Goal: Task Accomplishment & Management: Manage account settings

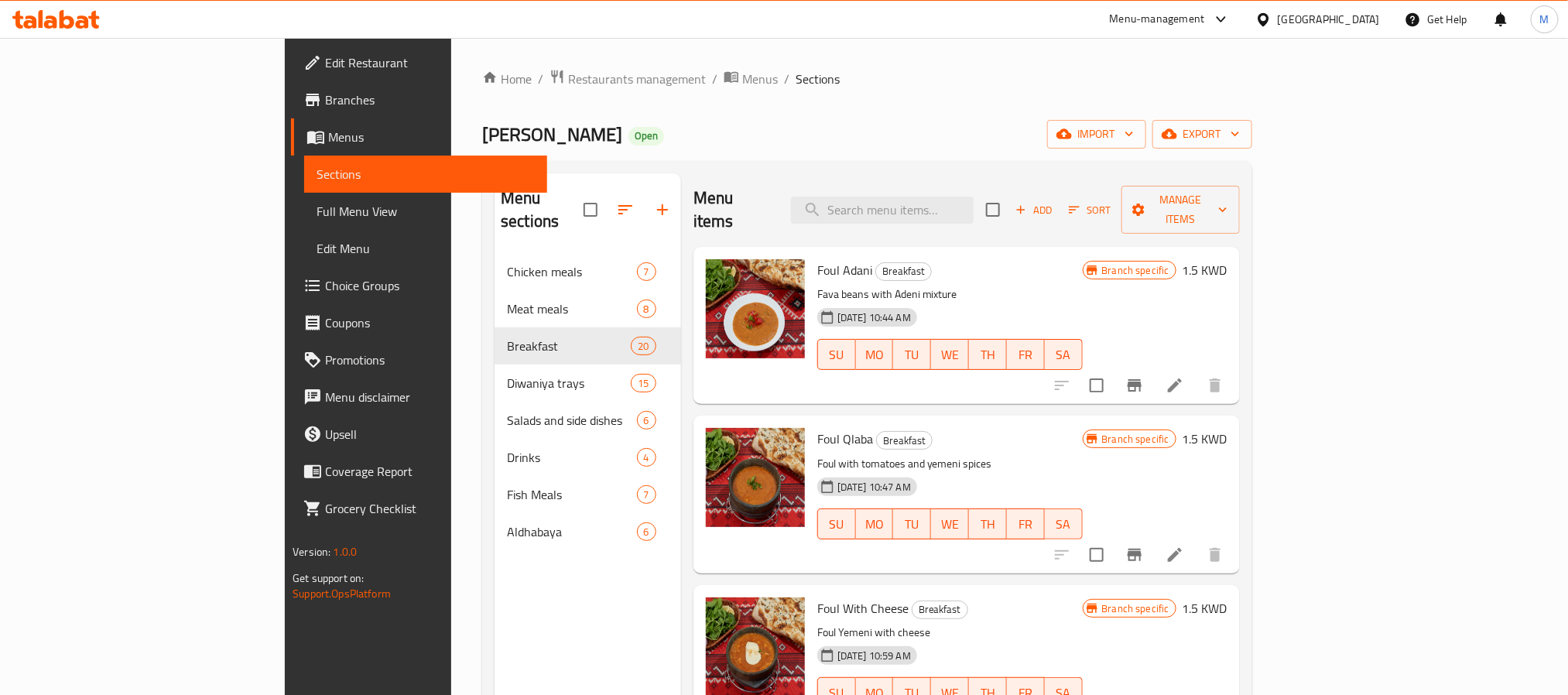
click at [1344, 10] on div "[GEOGRAPHIC_DATA]" at bounding box center [1317, 19] width 149 height 38
click at [1351, 24] on div "[GEOGRAPHIC_DATA]" at bounding box center [1329, 19] width 102 height 17
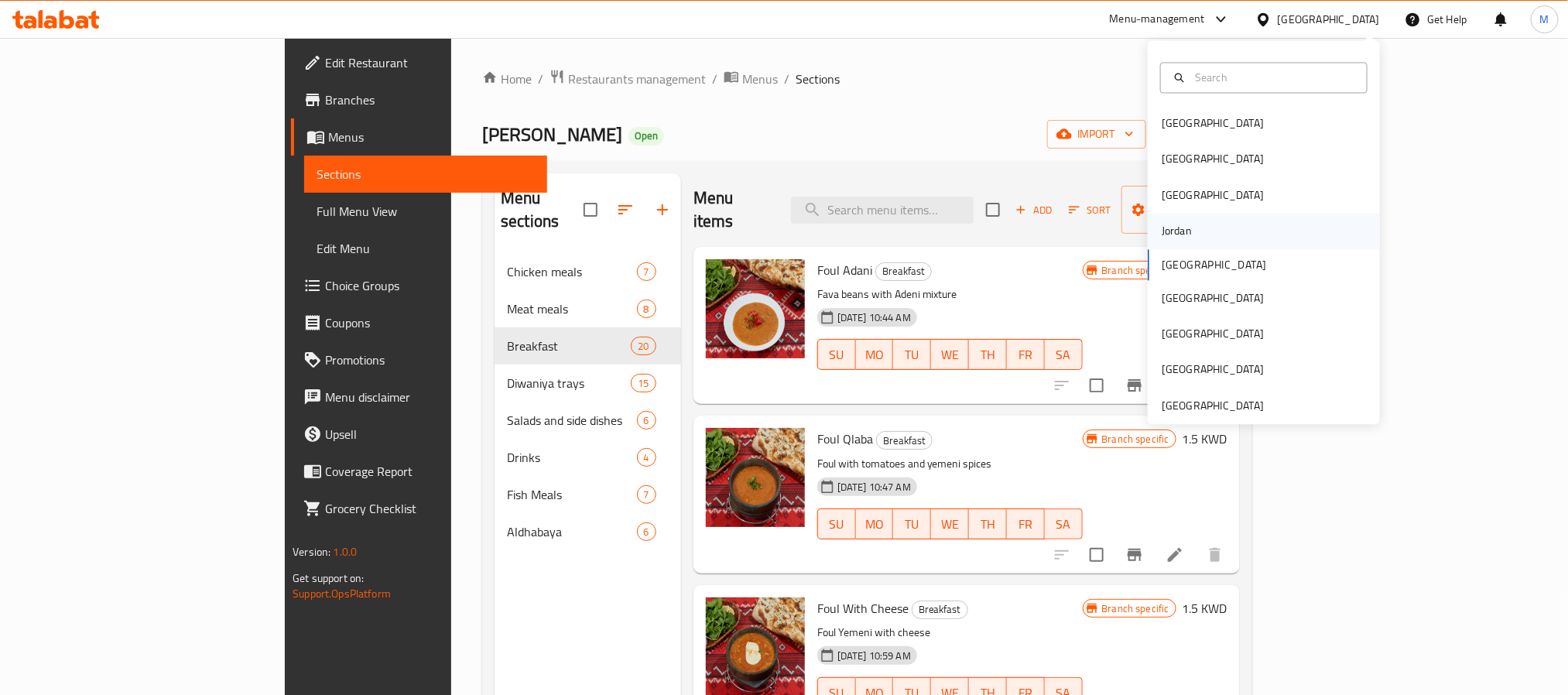
click at [1211, 231] on div "Jordan" at bounding box center [1264, 231] width 232 height 36
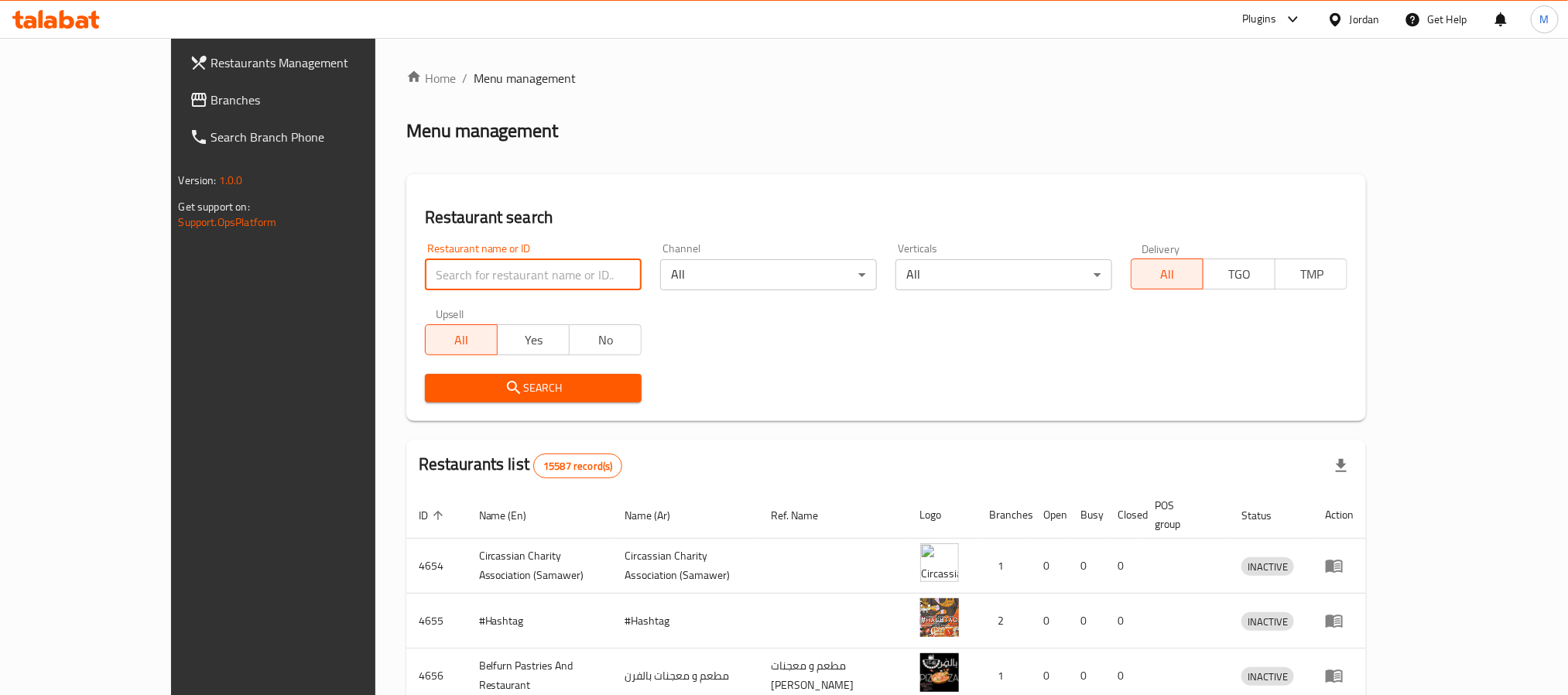
click at [449, 265] on input "search" at bounding box center [533, 274] width 217 height 31
paste input "[PERSON_NAME] Bak"
type input "[PERSON_NAME] Bak"
click button "Search" at bounding box center [533, 388] width 217 height 29
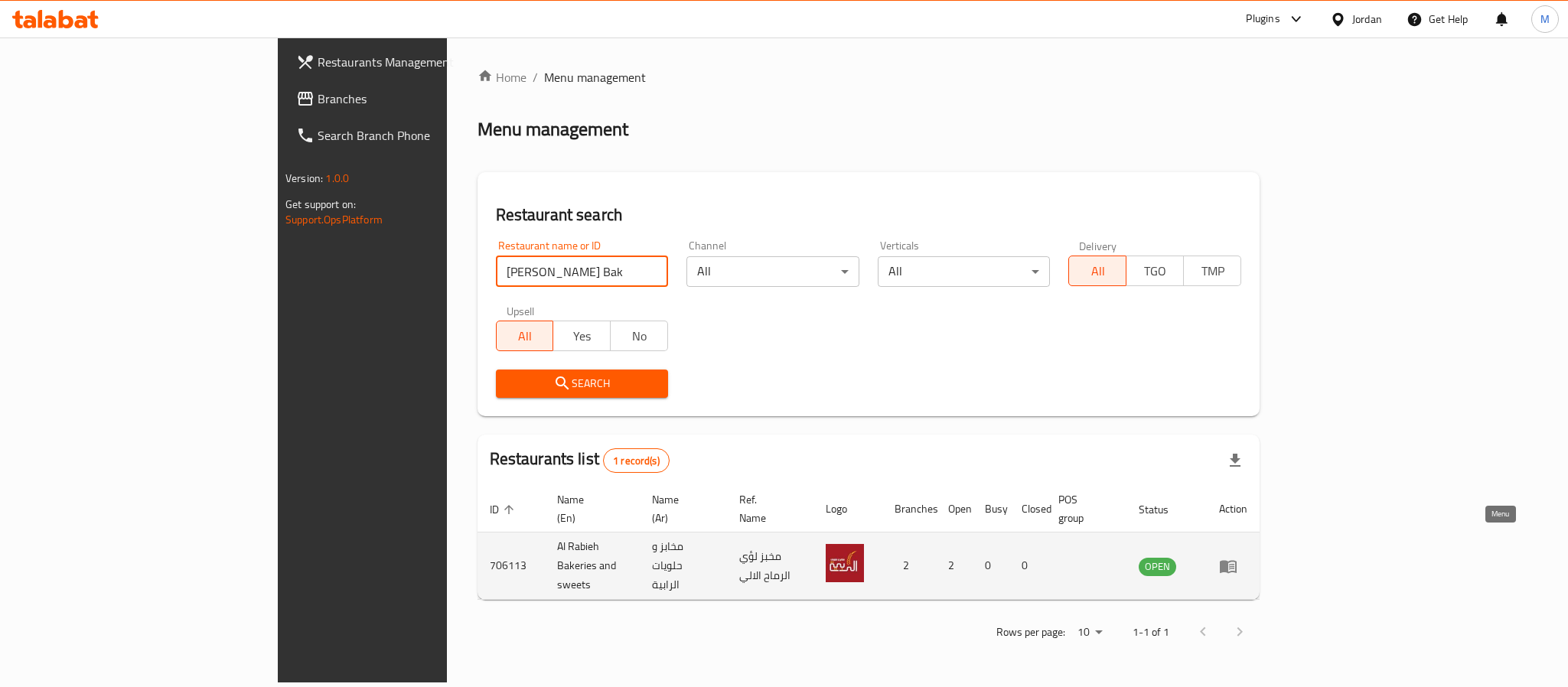
click at [1237, 557] on icon "enhanced table" at bounding box center [1227, 565] width 18 height 18
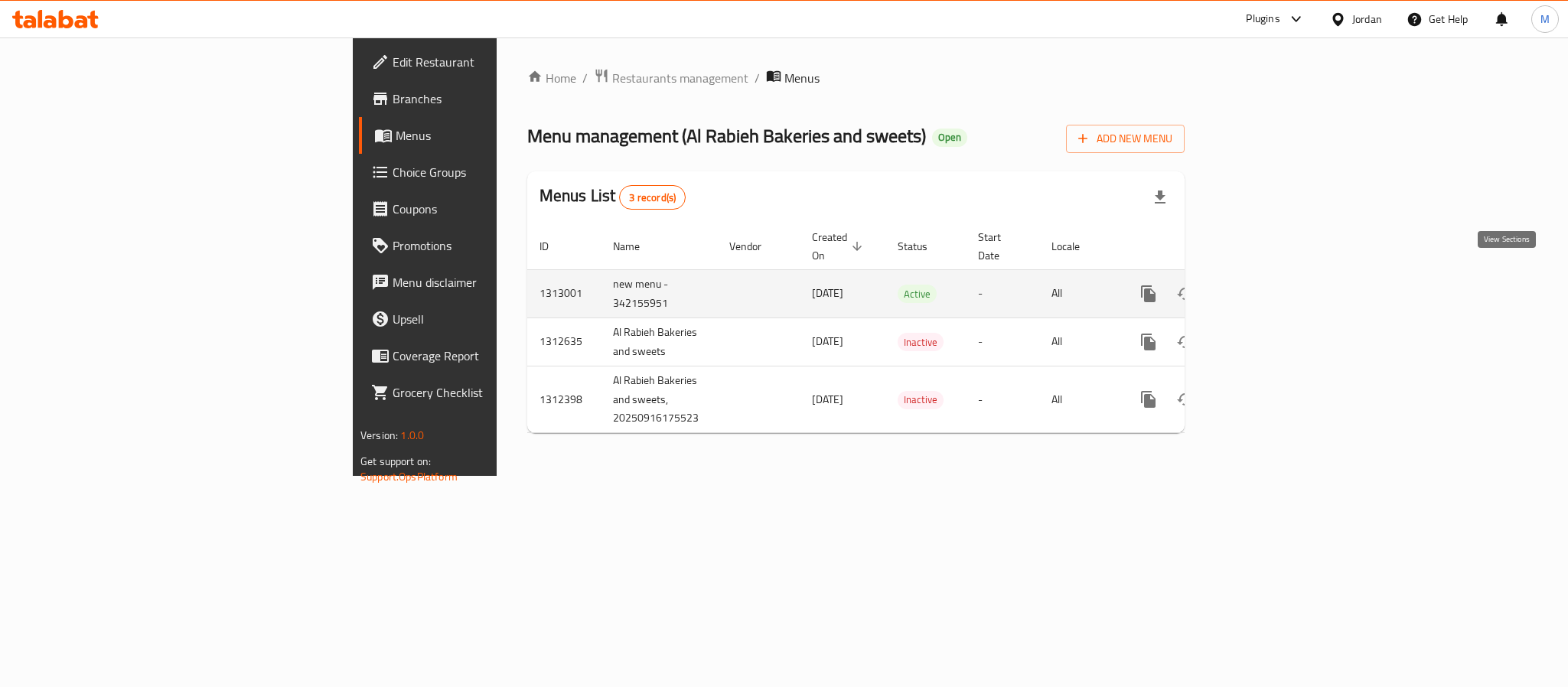
click at [1277, 287] on link "enhanced table" at bounding box center [1258, 293] width 37 height 37
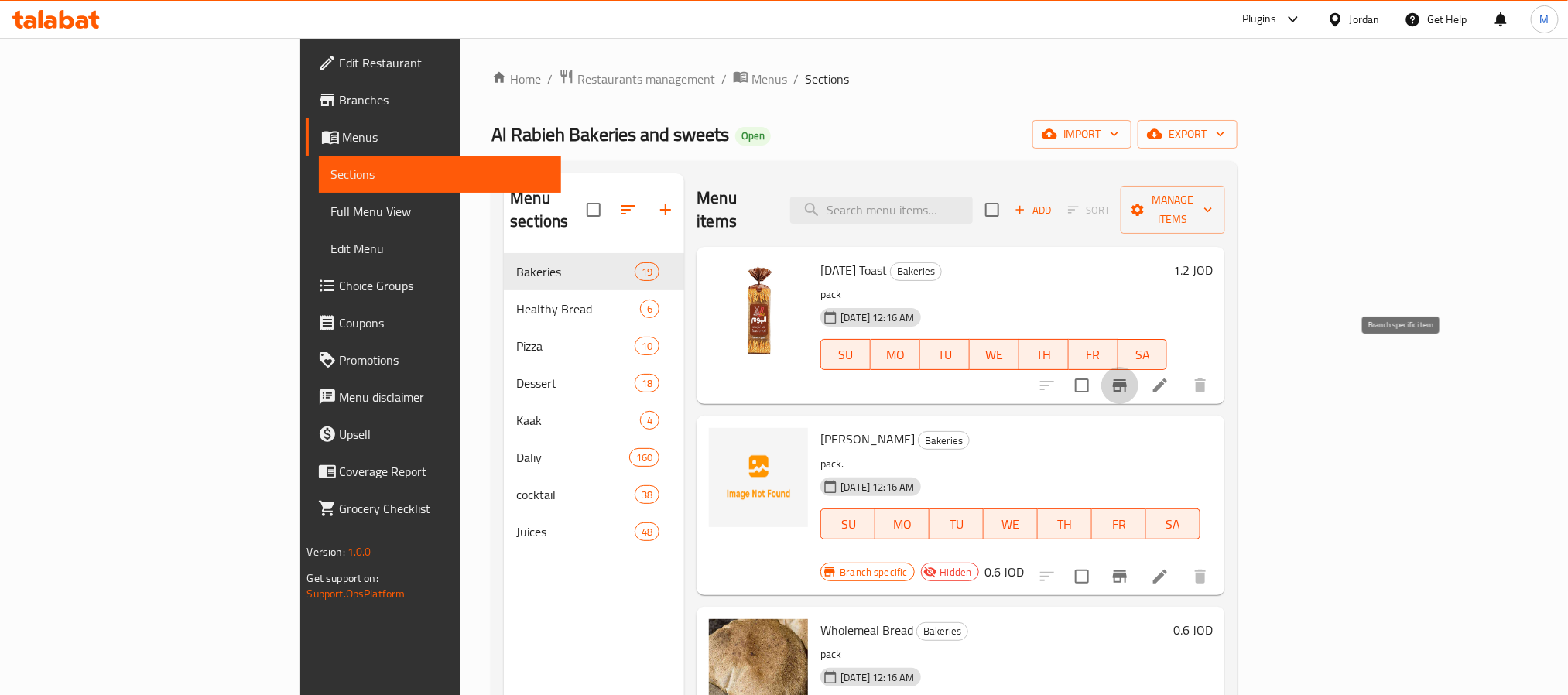
click at [1130, 376] on icon "Branch-specific-item" at bounding box center [1119, 385] width 18 height 18
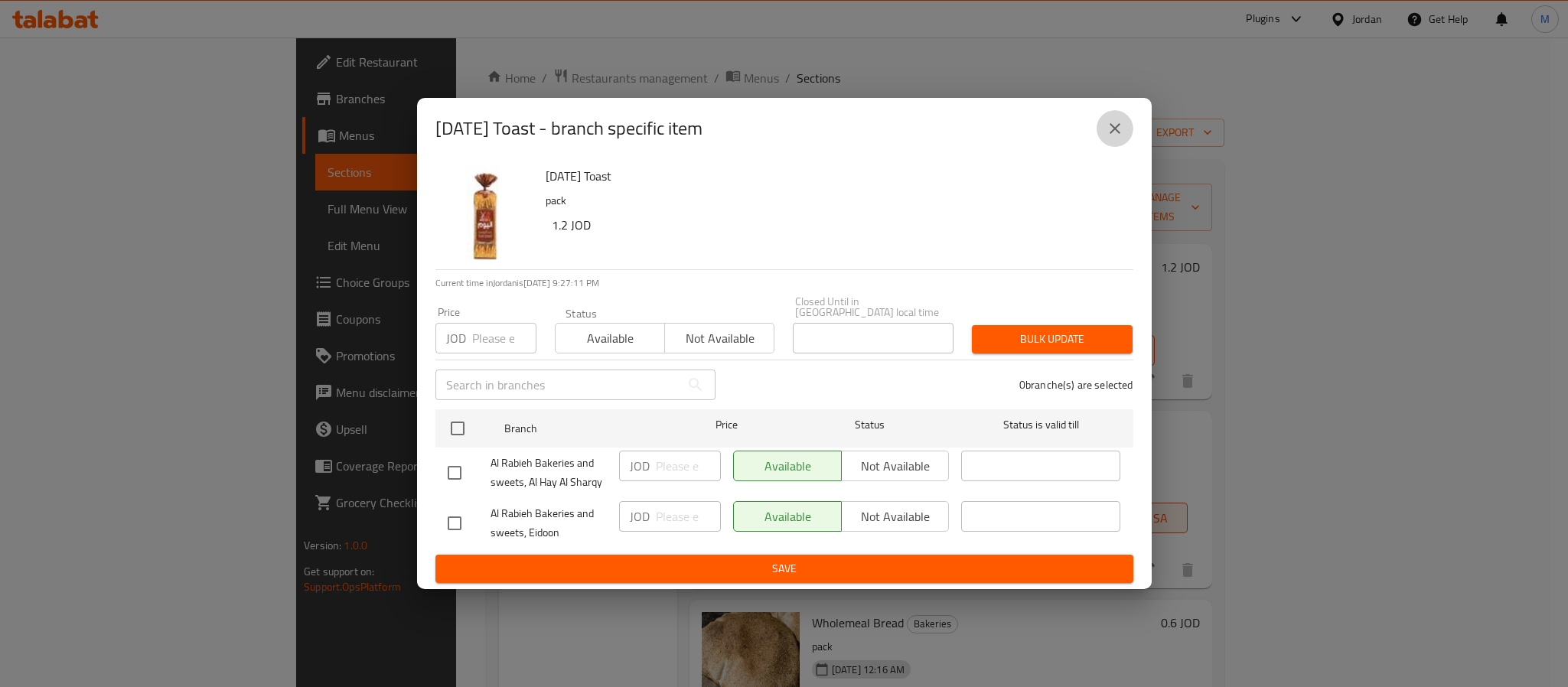
click at [1117, 131] on icon "close" at bounding box center [1115, 129] width 10 height 10
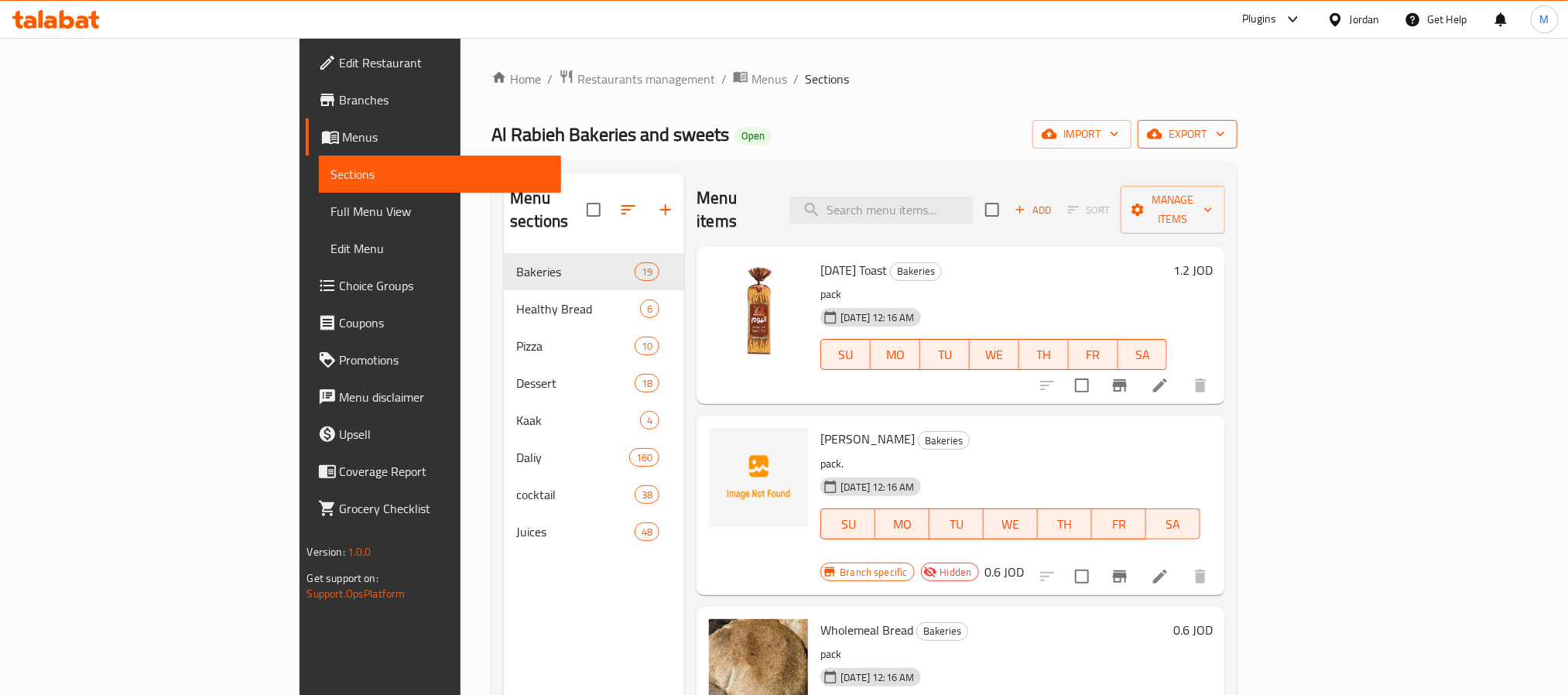
click at [1163, 135] on icon "button" at bounding box center [1155, 134] width 16 height 16
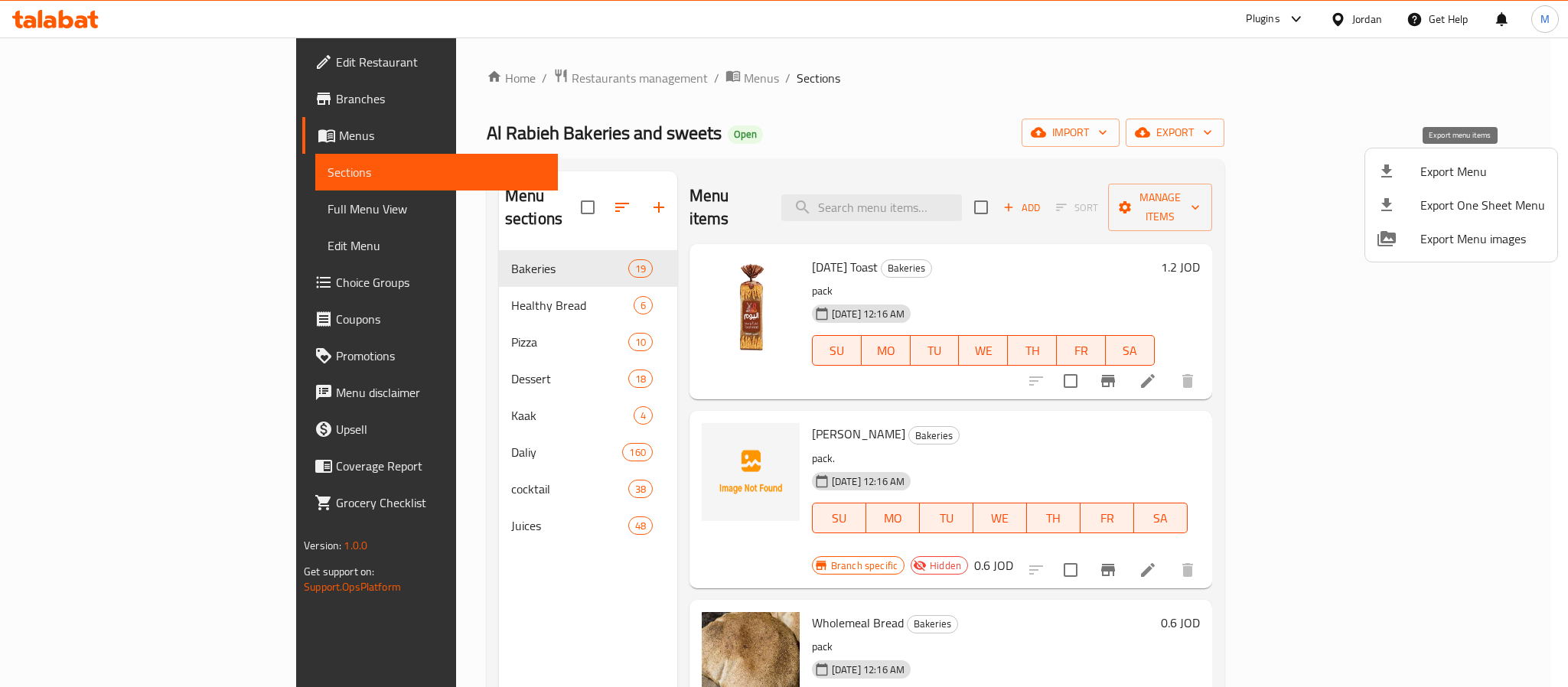
click at [1452, 168] on span "Export Menu" at bounding box center [1483, 171] width 125 height 18
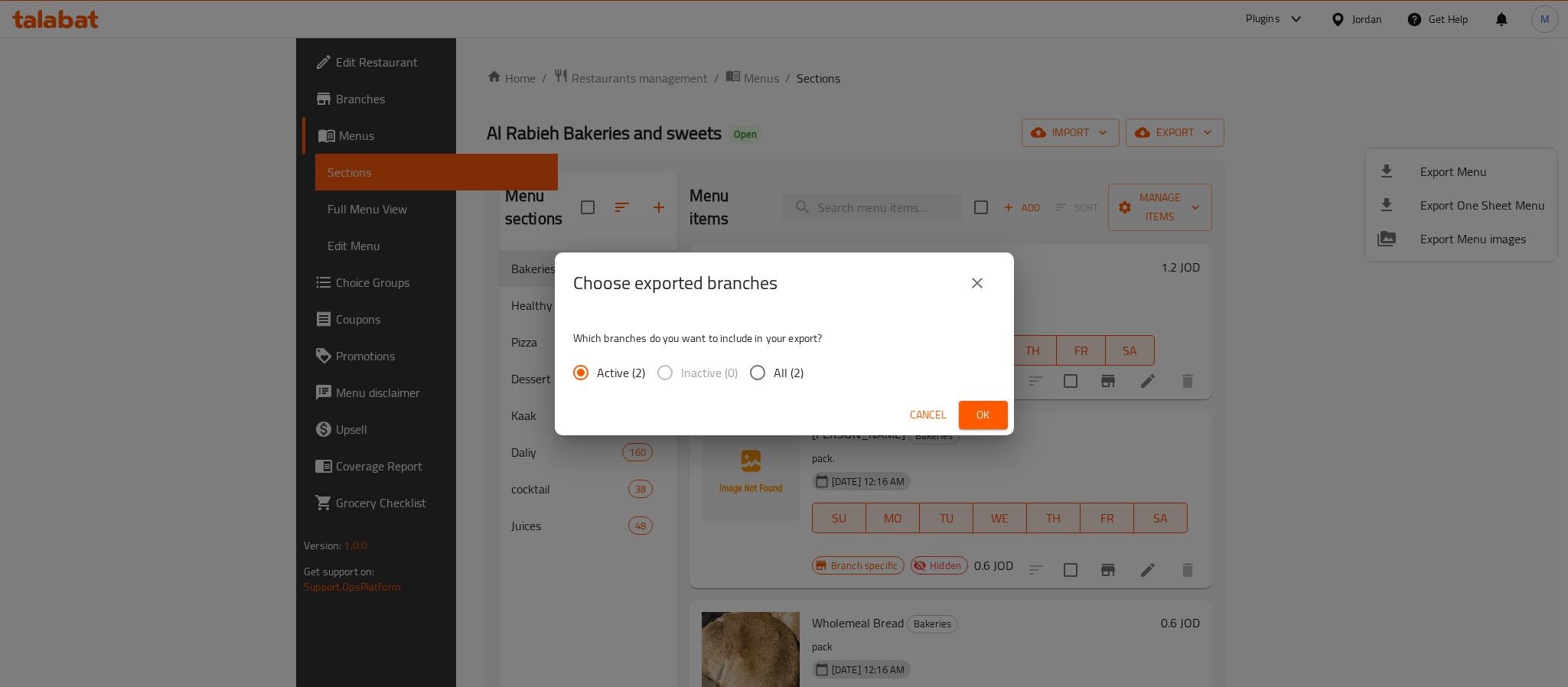
click at [797, 372] on span "All (2)" at bounding box center [788, 372] width 30 height 18
click at [773, 372] on input "All (2)" at bounding box center [757, 372] width 32 height 32
radio input "true"
click at [1003, 419] on button "Ok" at bounding box center [983, 415] width 49 height 28
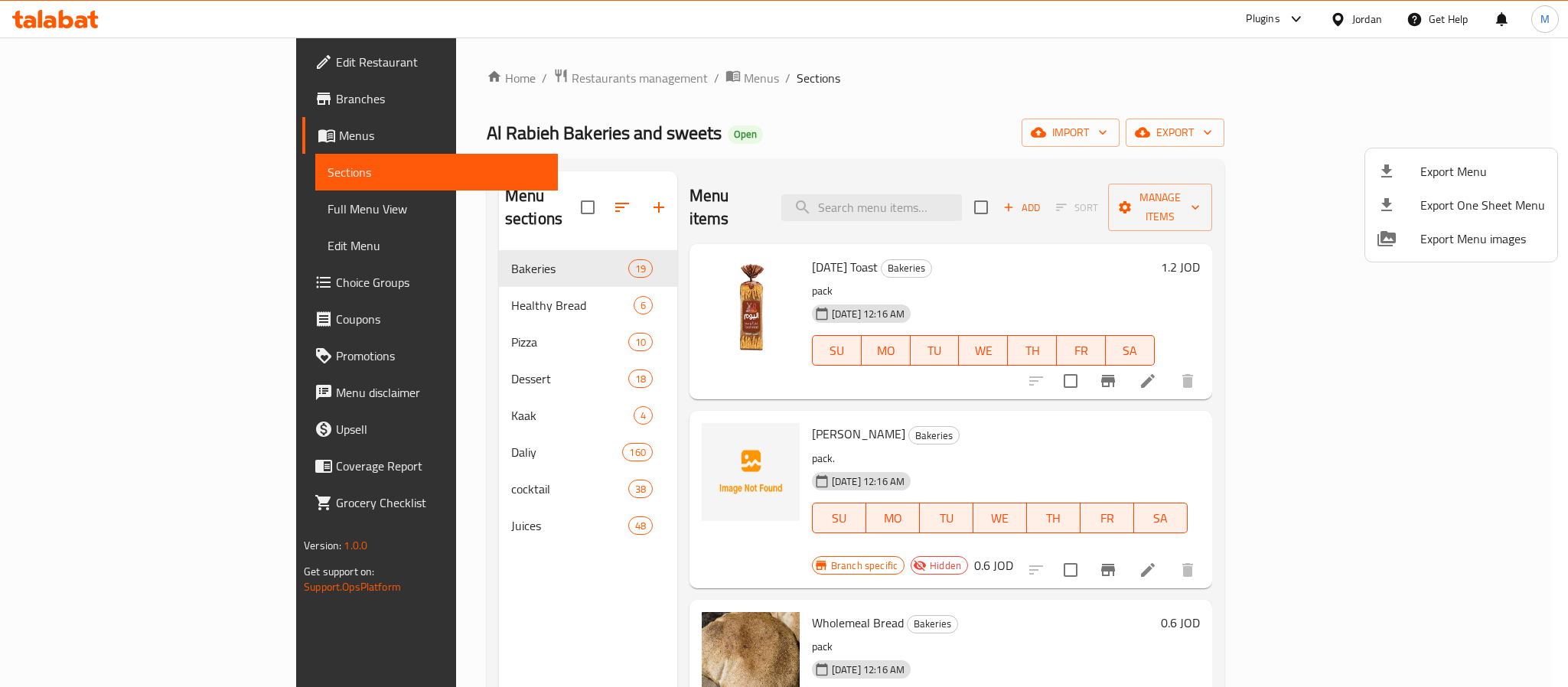
click at [738, 159] on div at bounding box center [784, 344] width 1568 height 687
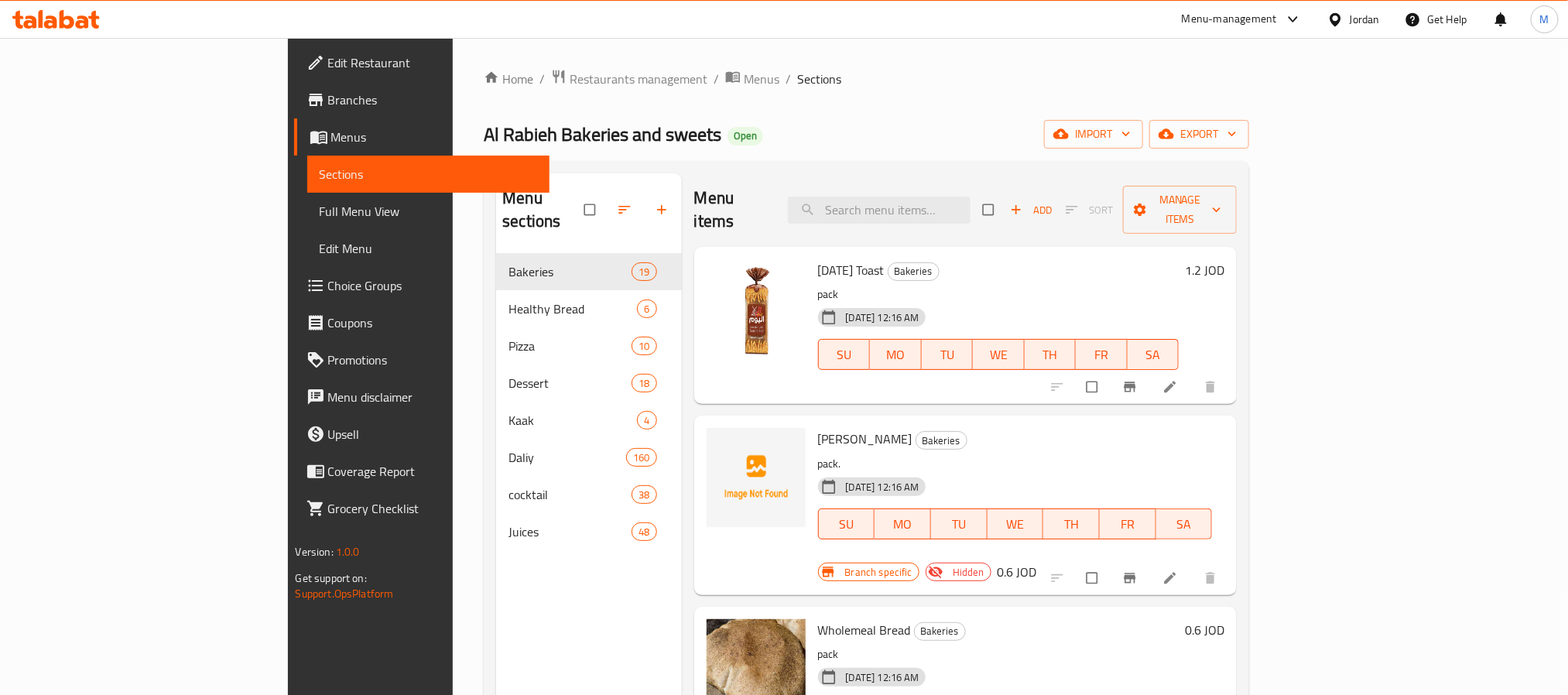
click at [673, 128] on div "Al Rabieh Bakeries and sweets Open import export" at bounding box center [866, 134] width 766 height 29
click at [898, 86] on ol "Home / Restaurants management / Menus / Sections" at bounding box center [866, 79] width 766 height 20
click at [1069, 127] on icon "button" at bounding box center [1062, 134] width 16 height 16
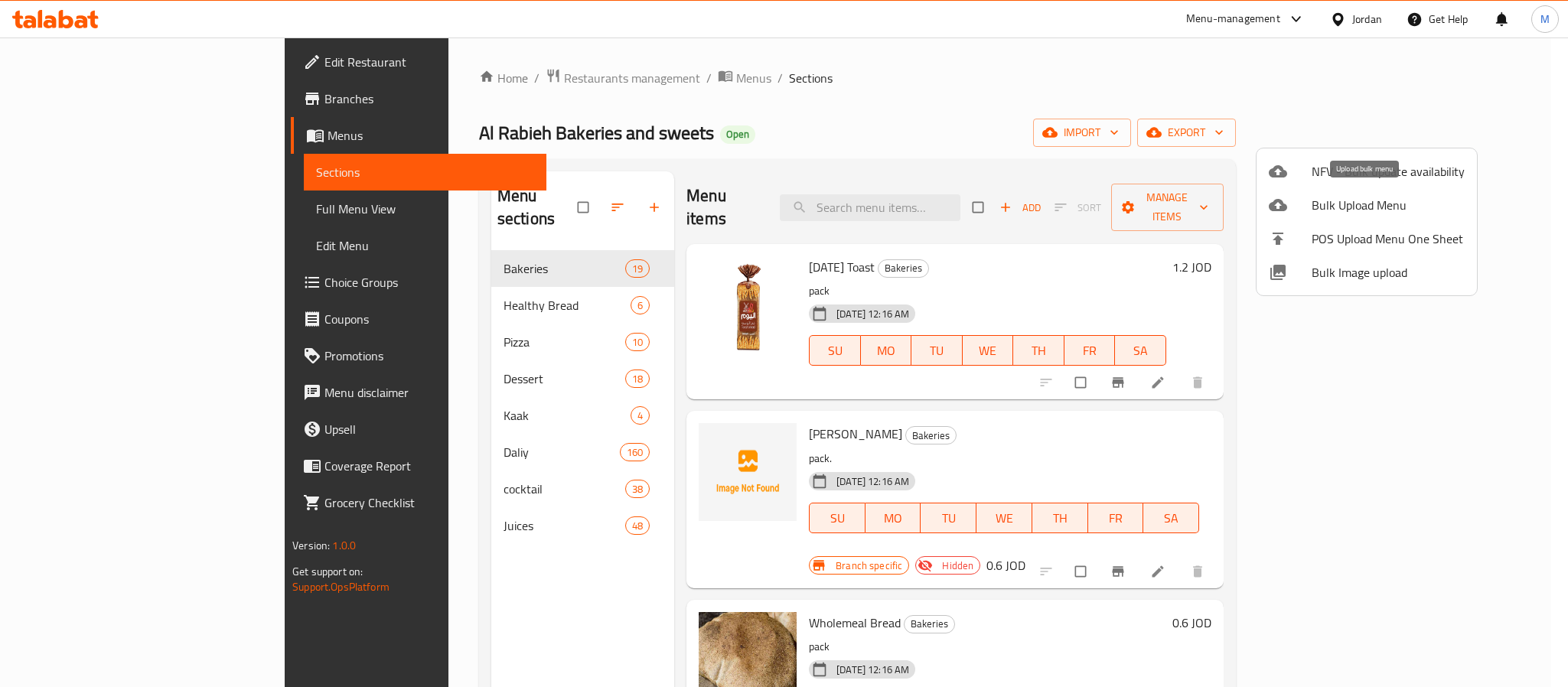
click at [1373, 212] on span "Bulk Upload Menu" at bounding box center [1388, 205] width 153 height 18
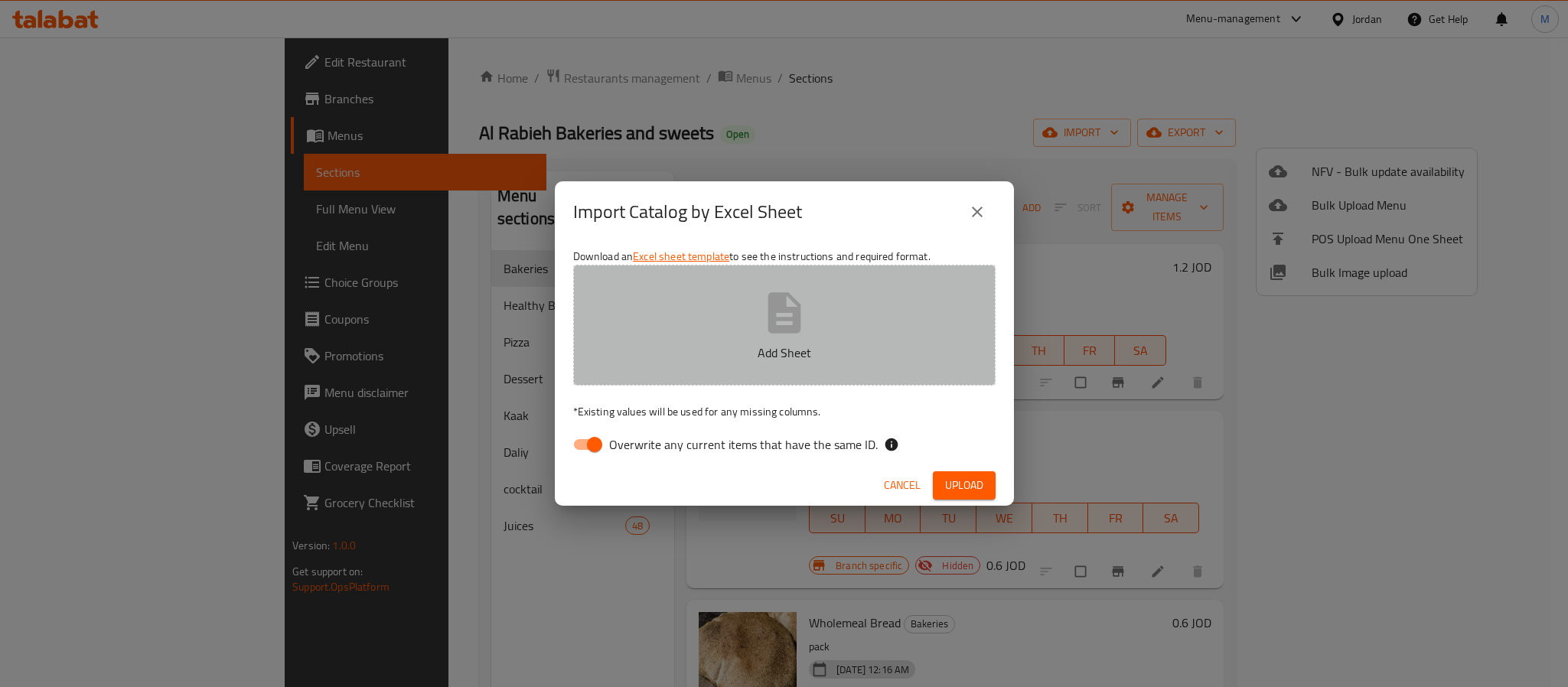
click at [752, 342] on button "Add Sheet" at bounding box center [784, 325] width 422 height 121
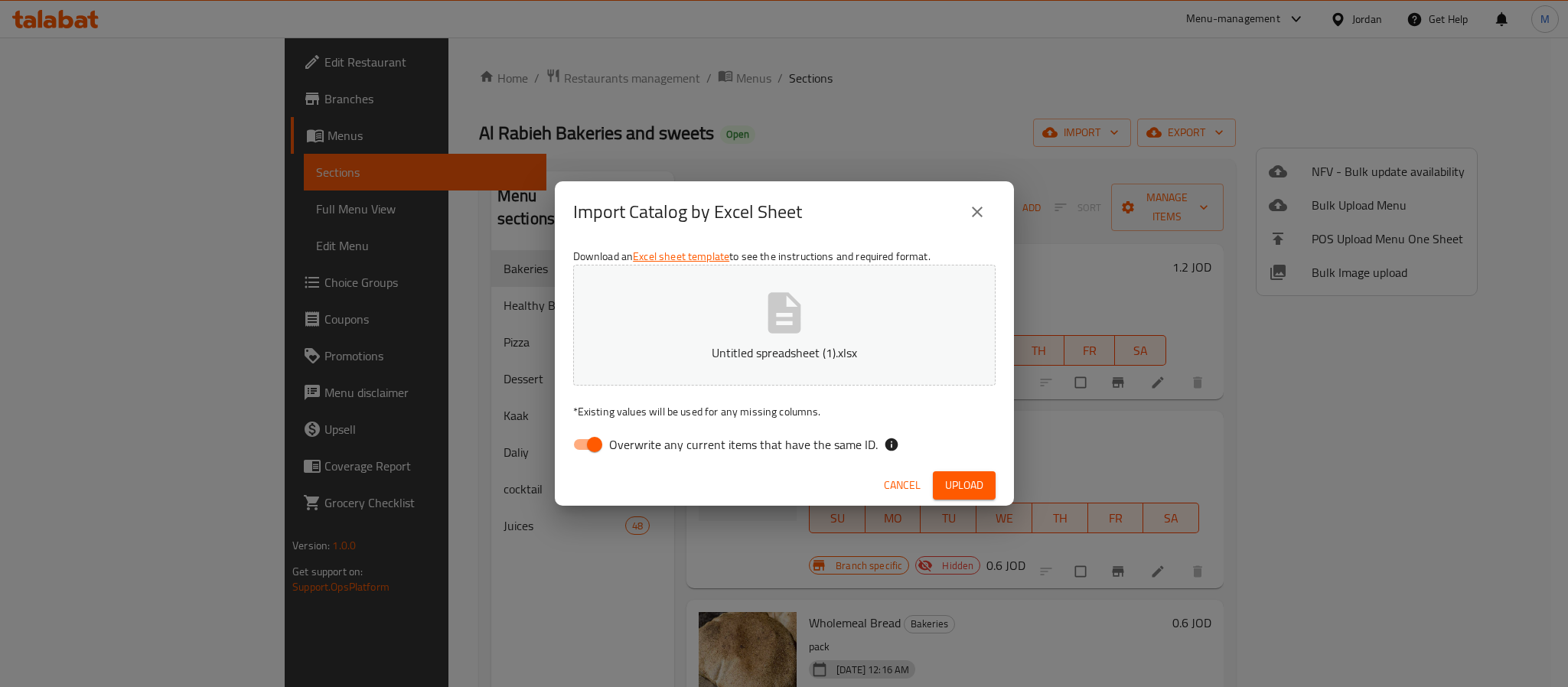
click at [968, 481] on span "Upload" at bounding box center [964, 485] width 38 height 19
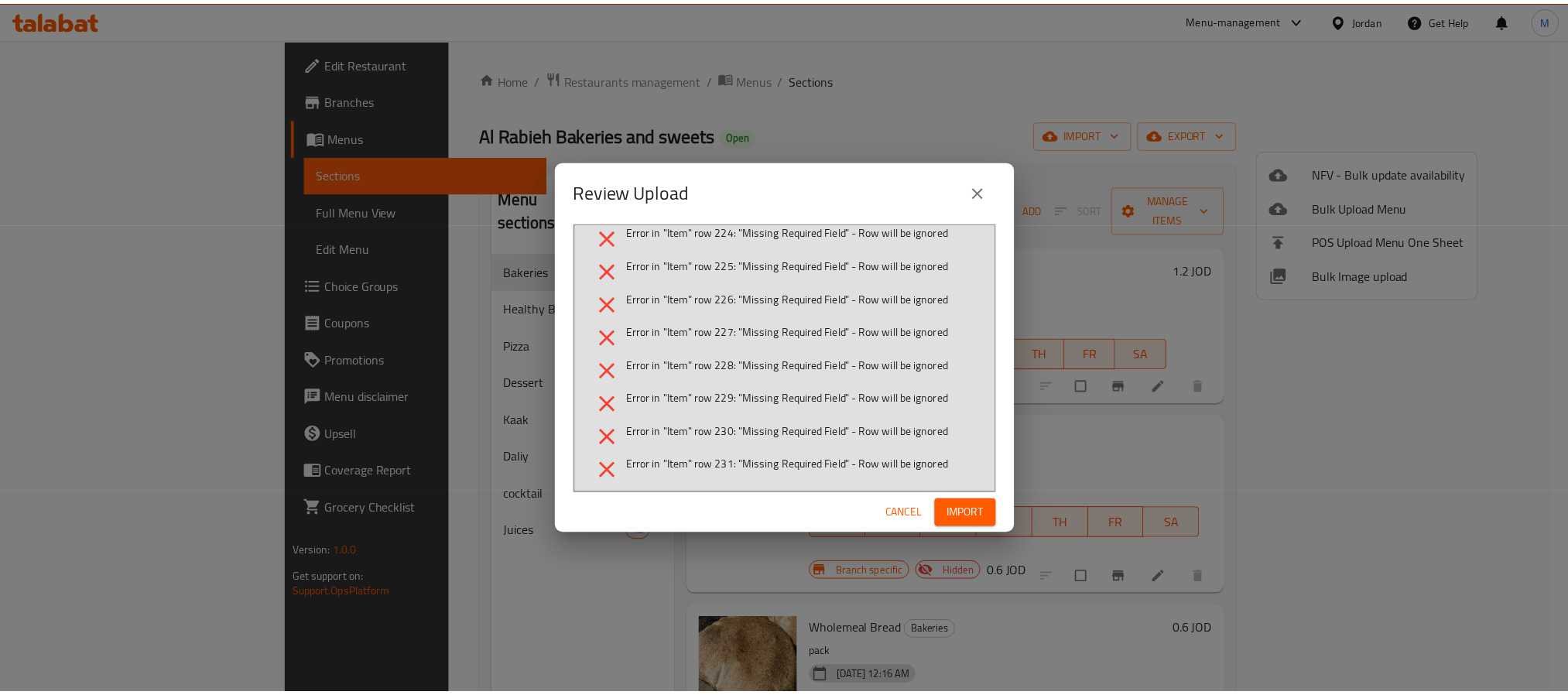
scroll to position [7669, 0]
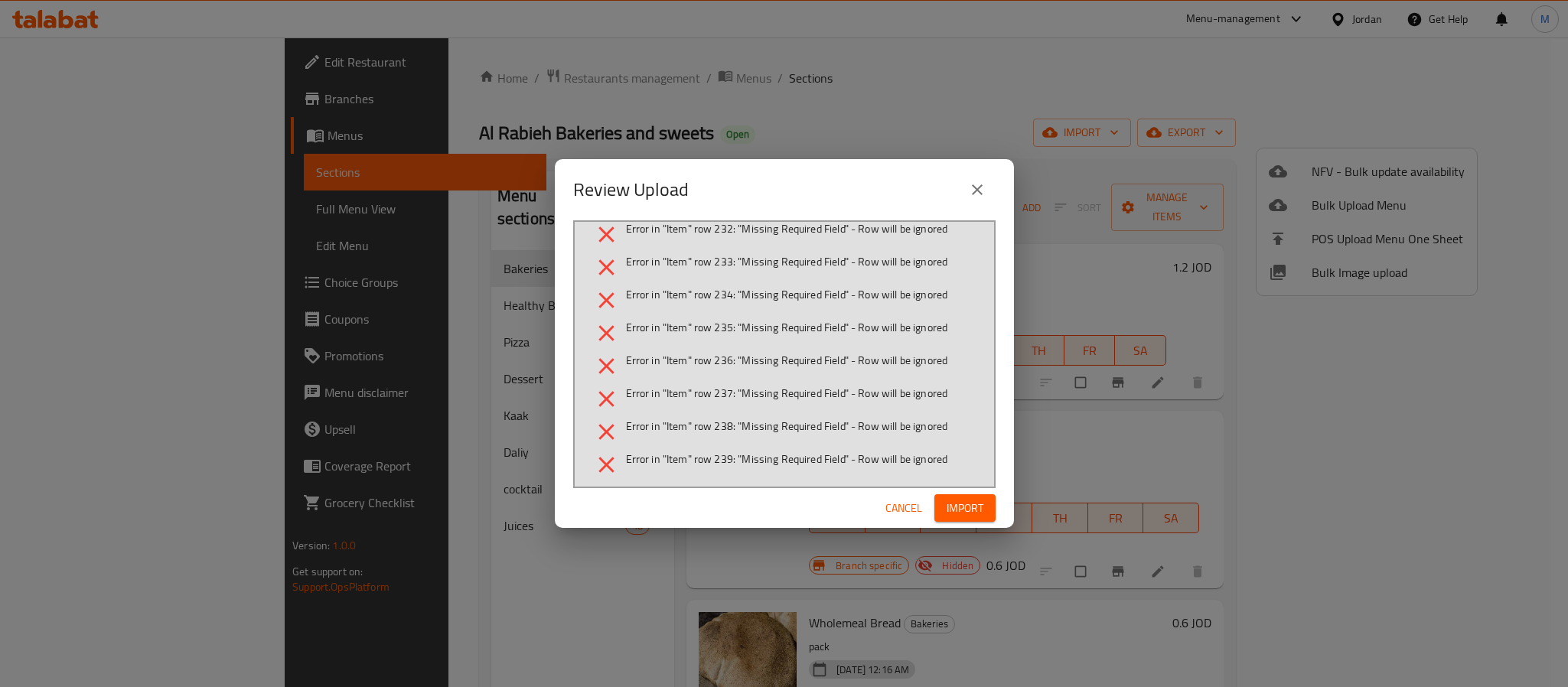
click at [900, 499] on span "Cancel" at bounding box center [904, 508] width 37 height 19
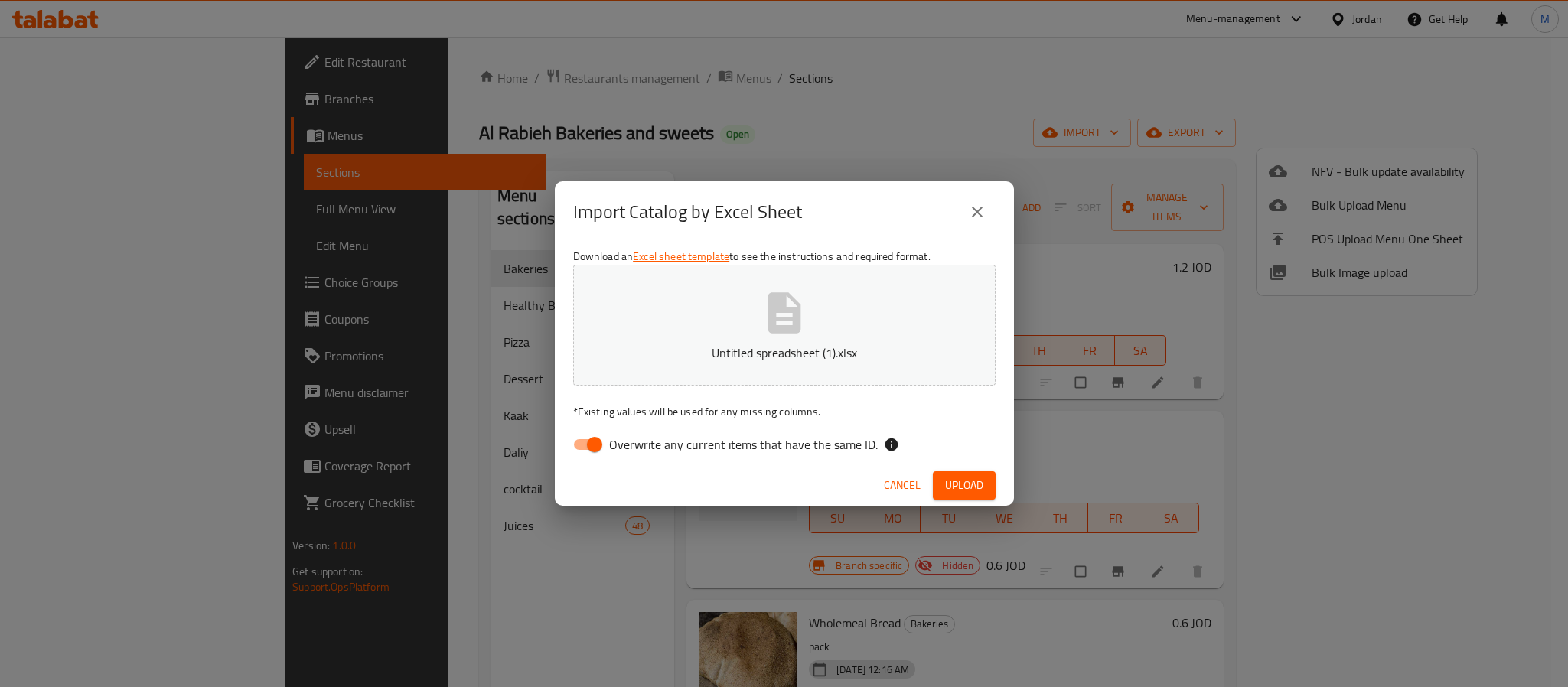
click at [909, 491] on span "Cancel" at bounding box center [902, 485] width 37 height 19
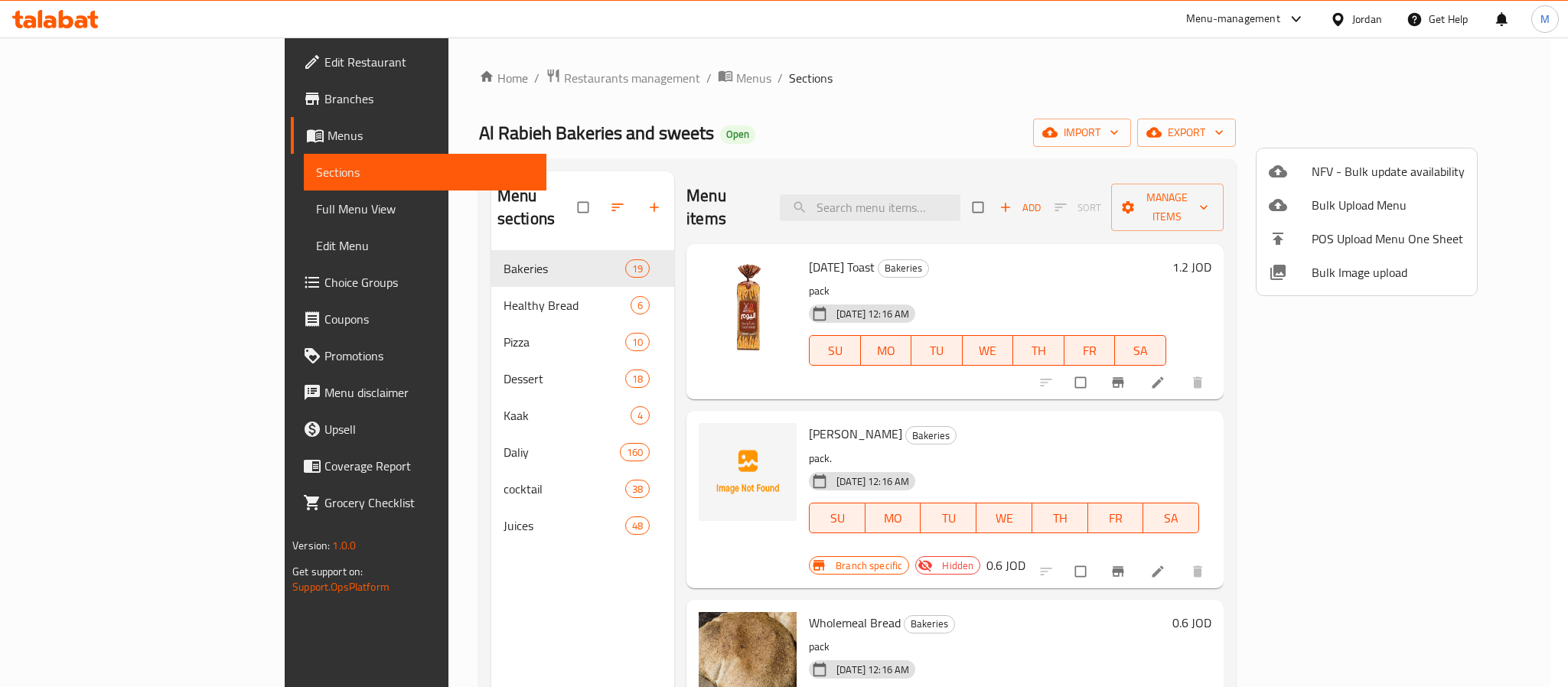
click at [792, 111] on div at bounding box center [784, 344] width 1568 height 687
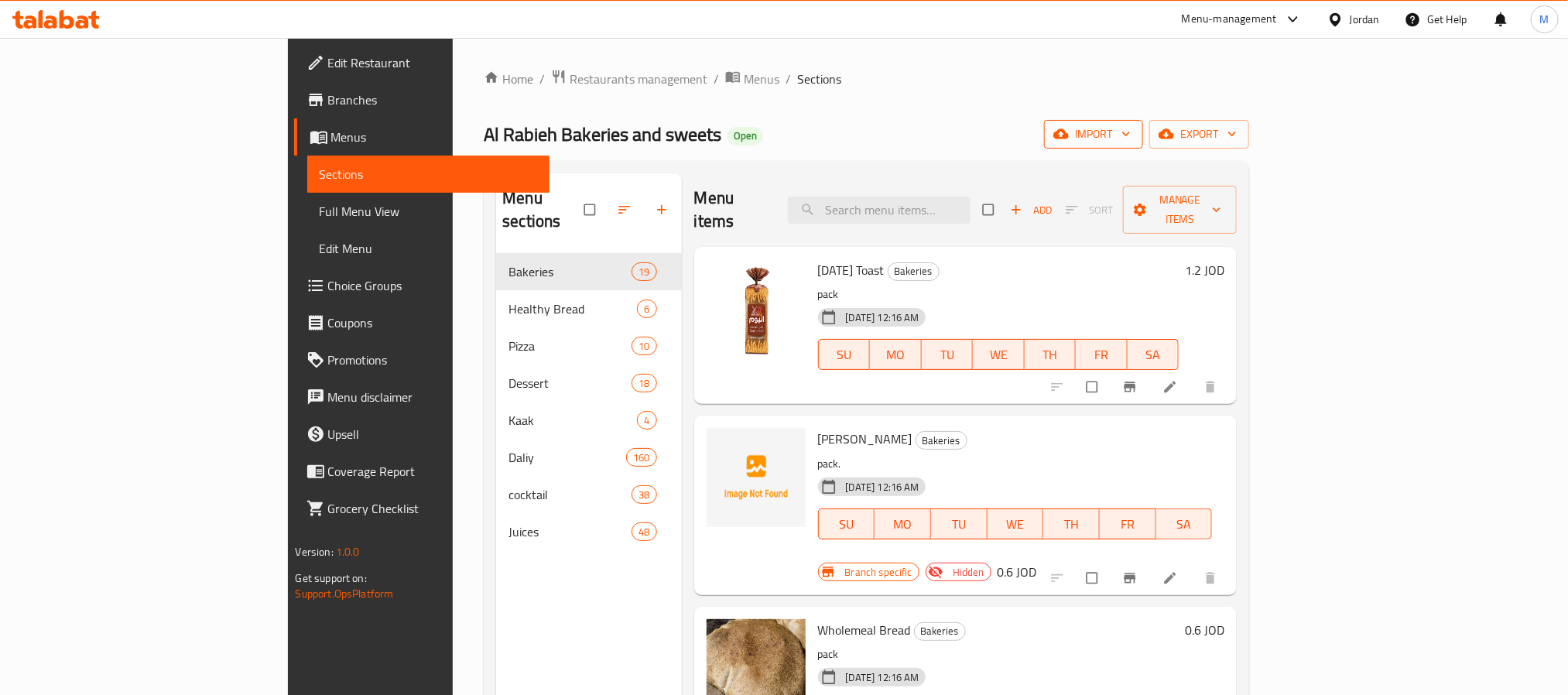
click at [1131, 126] on span "import" at bounding box center [1093, 134] width 74 height 19
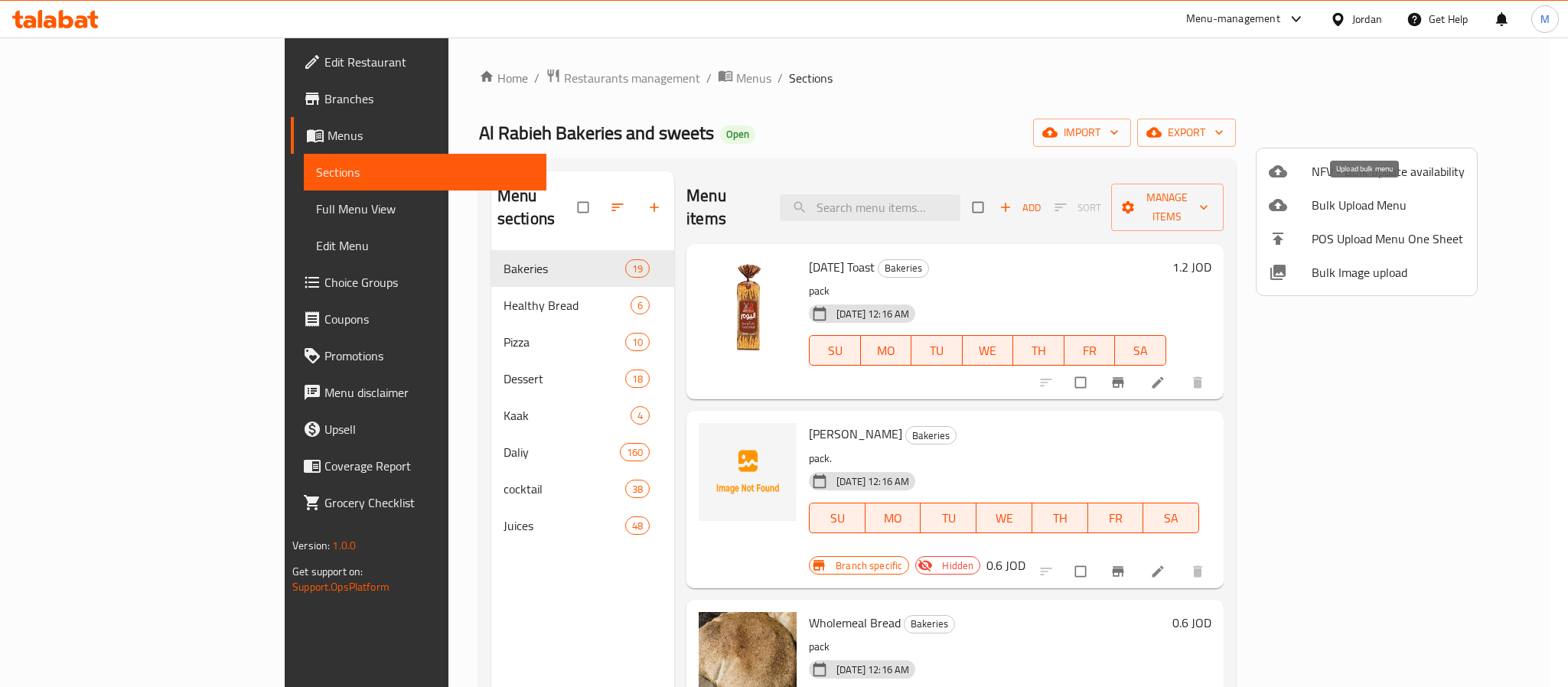
click at [1347, 211] on span "Bulk Upload Menu" at bounding box center [1388, 205] width 153 height 18
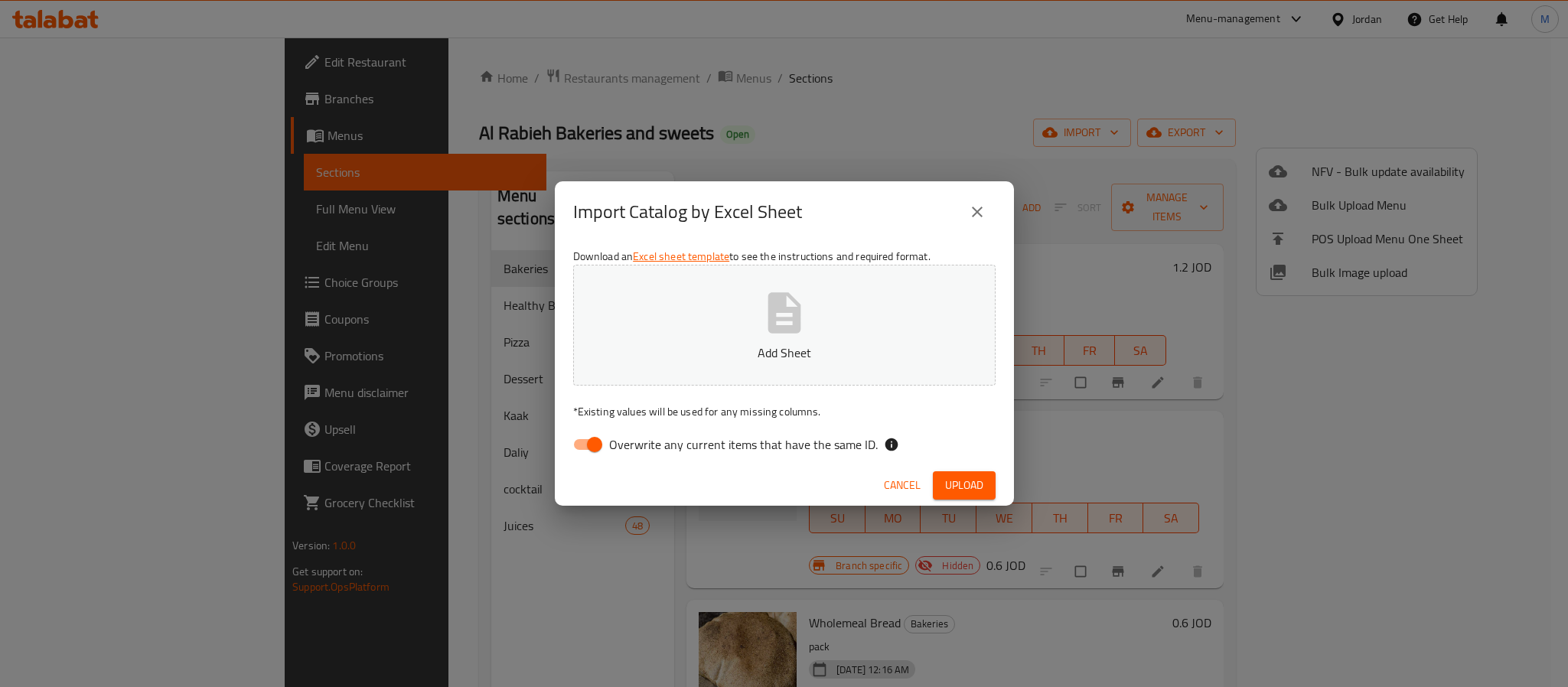
click at [731, 318] on button "Add Sheet" at bounding box center [784, 325] width 422 height 121
click at [957, 482] on span "Upload" at bounding box center [964, 485] width 38 height 19
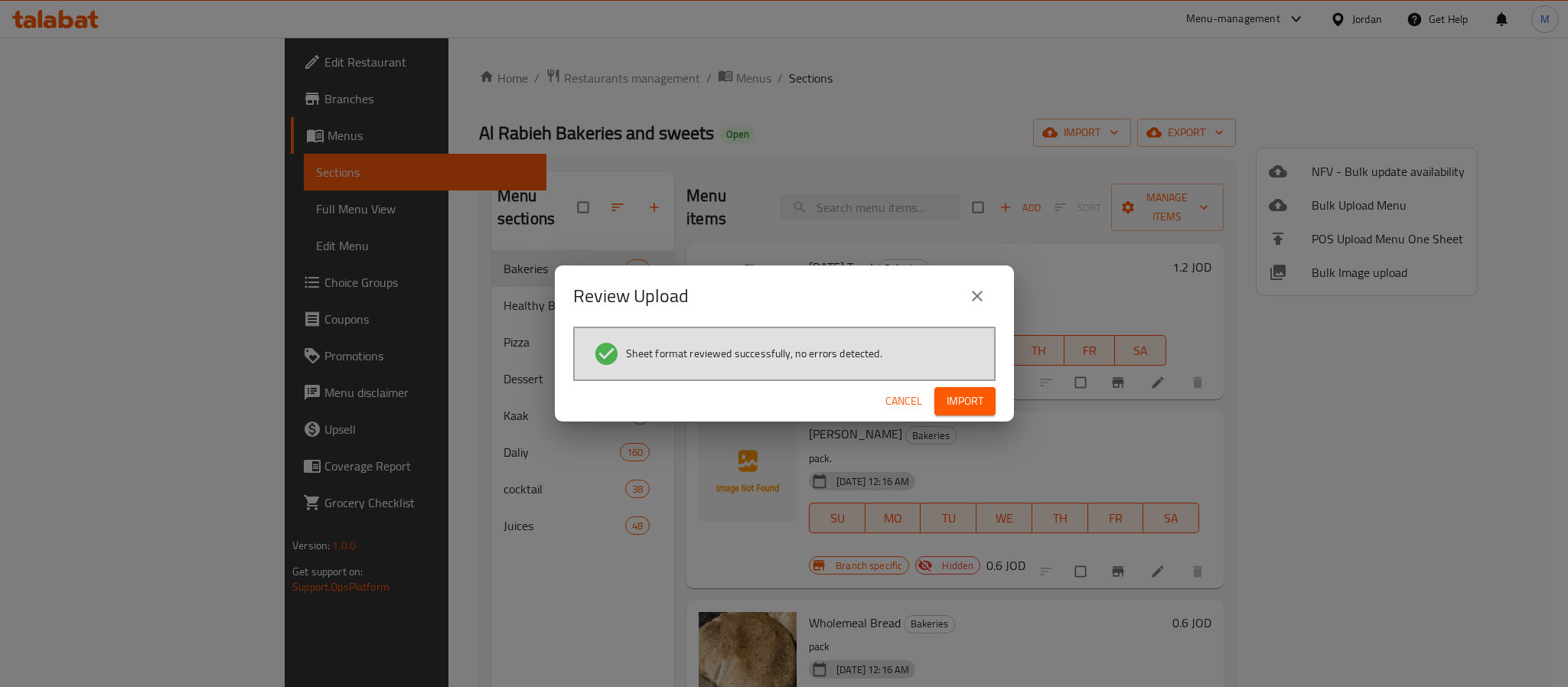
click at [960, 400] on span "Import" at bounding box center [965, 401] width 37 height 19
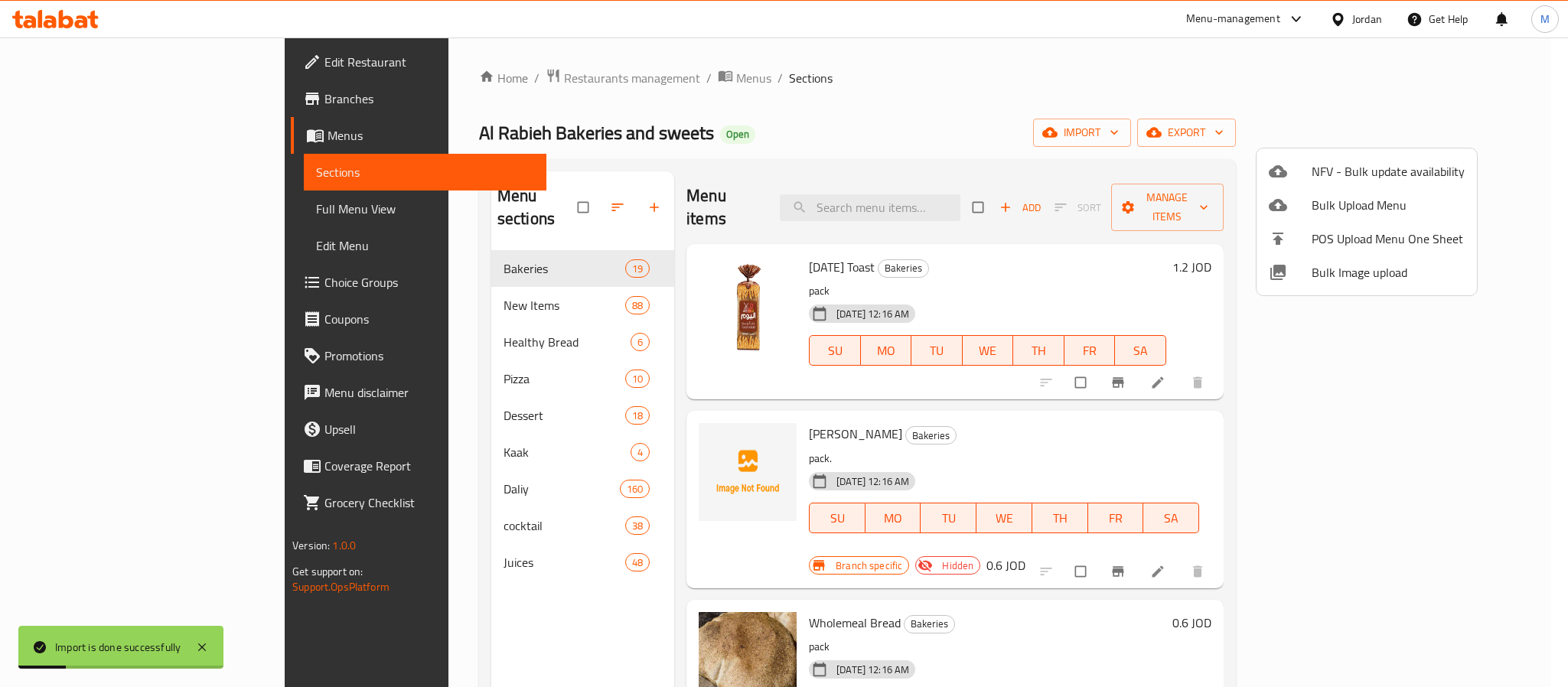
click at [818, 113] on div at bounding box center [784, 344] width 1568 height 687
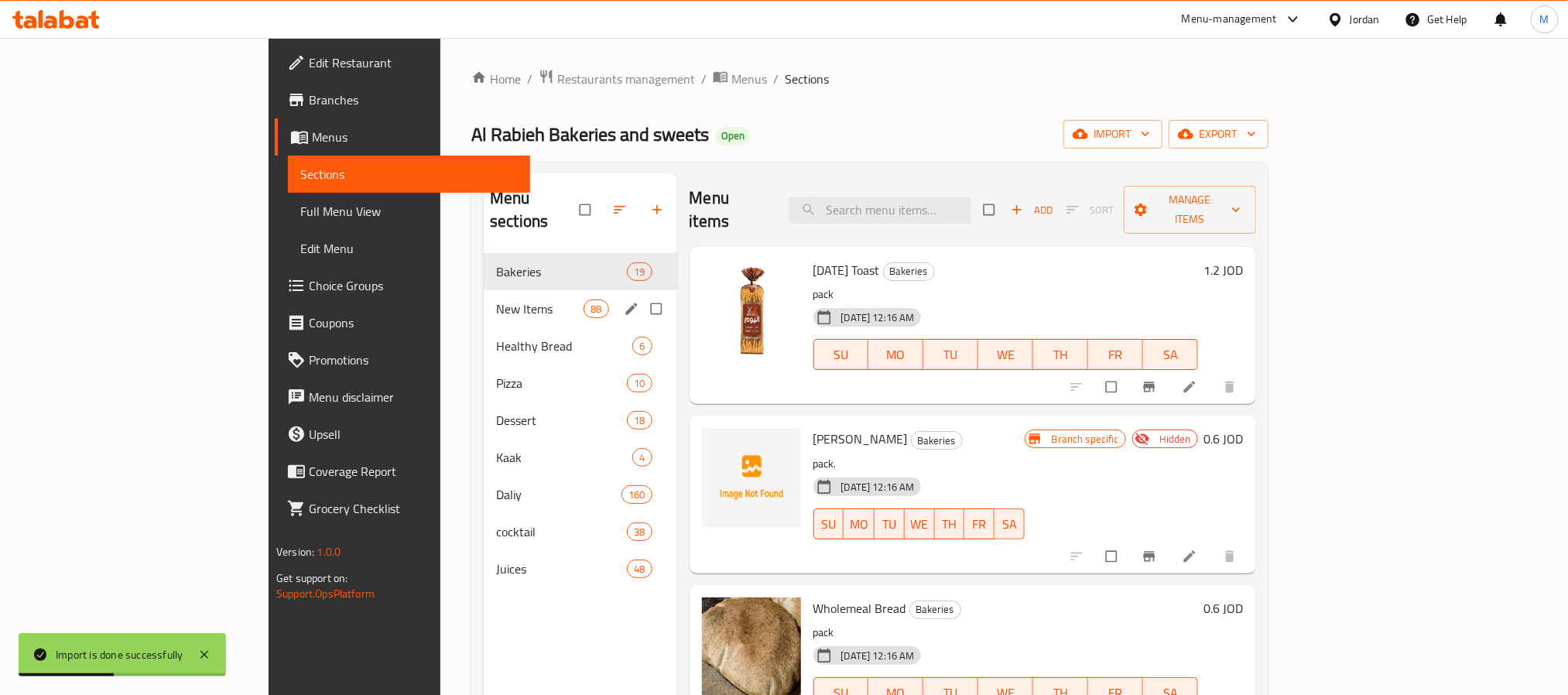
click at [642, 294] on input "Menu sections" at bounding box center [657, 309] width 32 height 30
checkbox input "true"
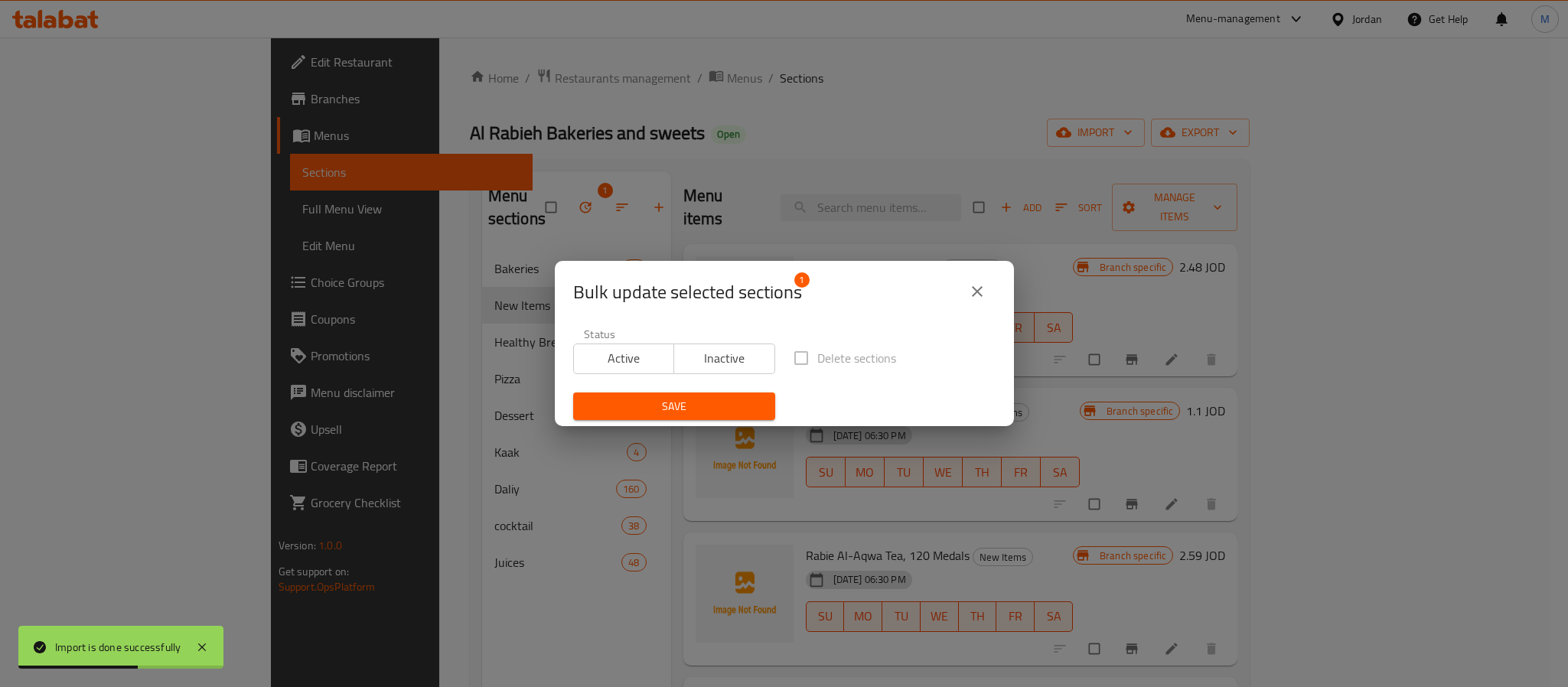
click at [717, 365] on span "Inactive" at bounding box center [724, 359] width 89 height 22
click at [700, 408] on span "Save" at bounding box center [674, 407] width 178 height 19
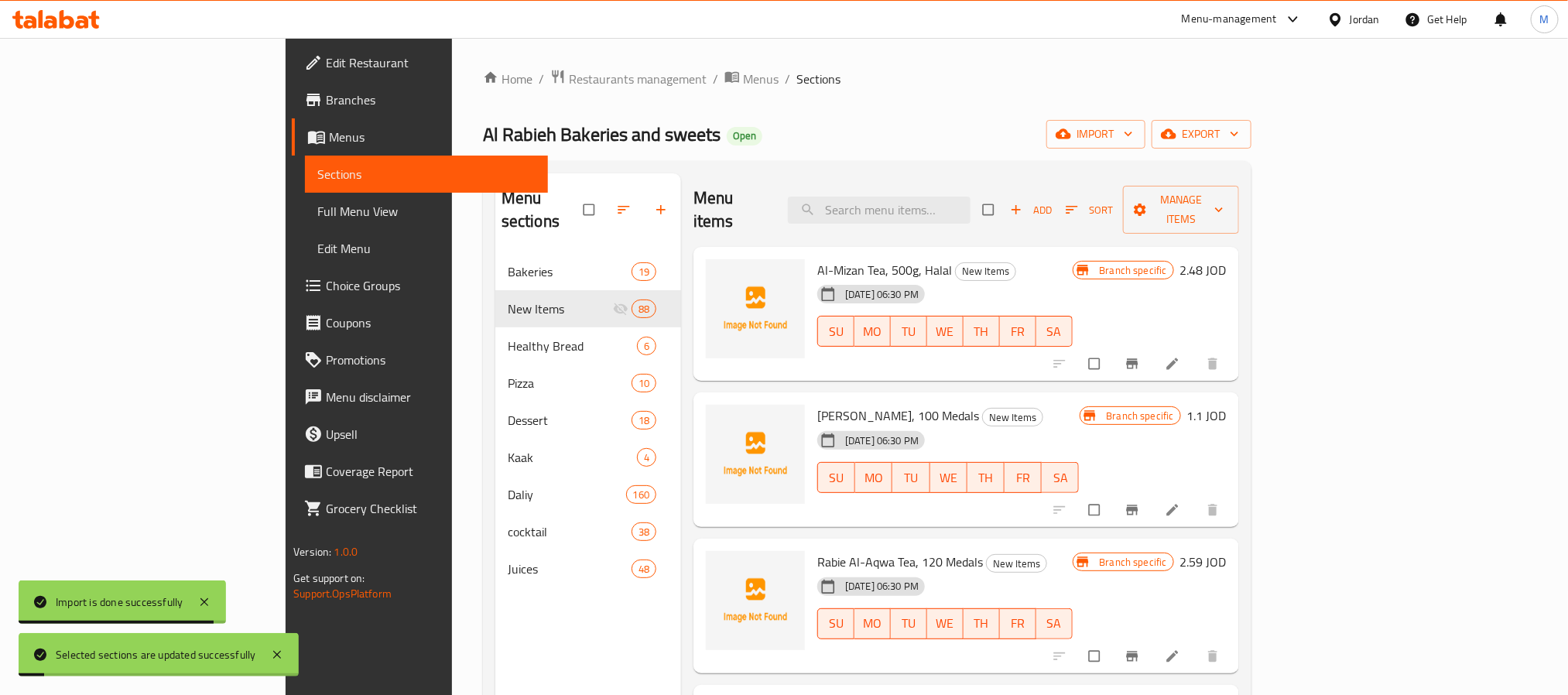
click at [765, 124] on div "Al Rabieh Bakeries and sweets Open import export" at bounding box center [867, 134] width 768 height 29
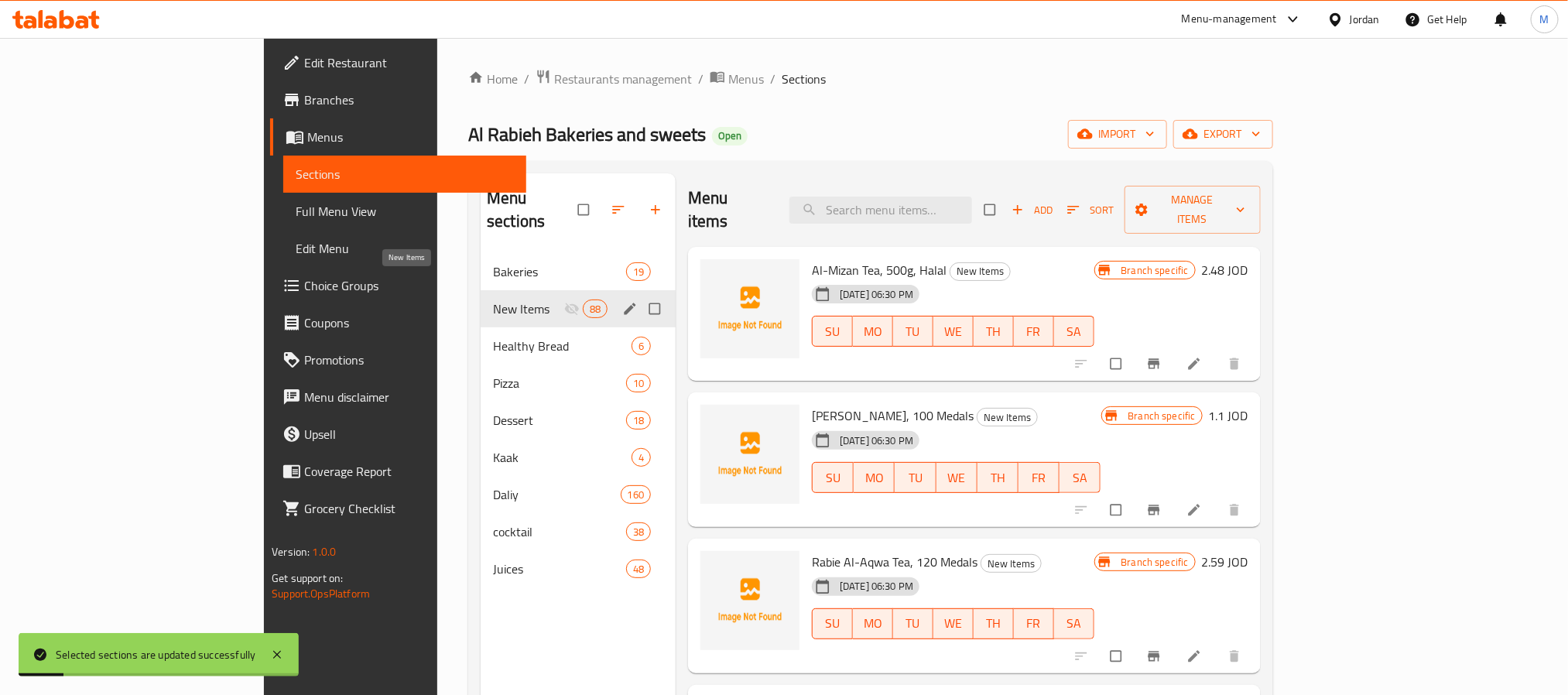
click at [493, 299] on span "New Items" at bounding box center [529, 308] width 72 height 18
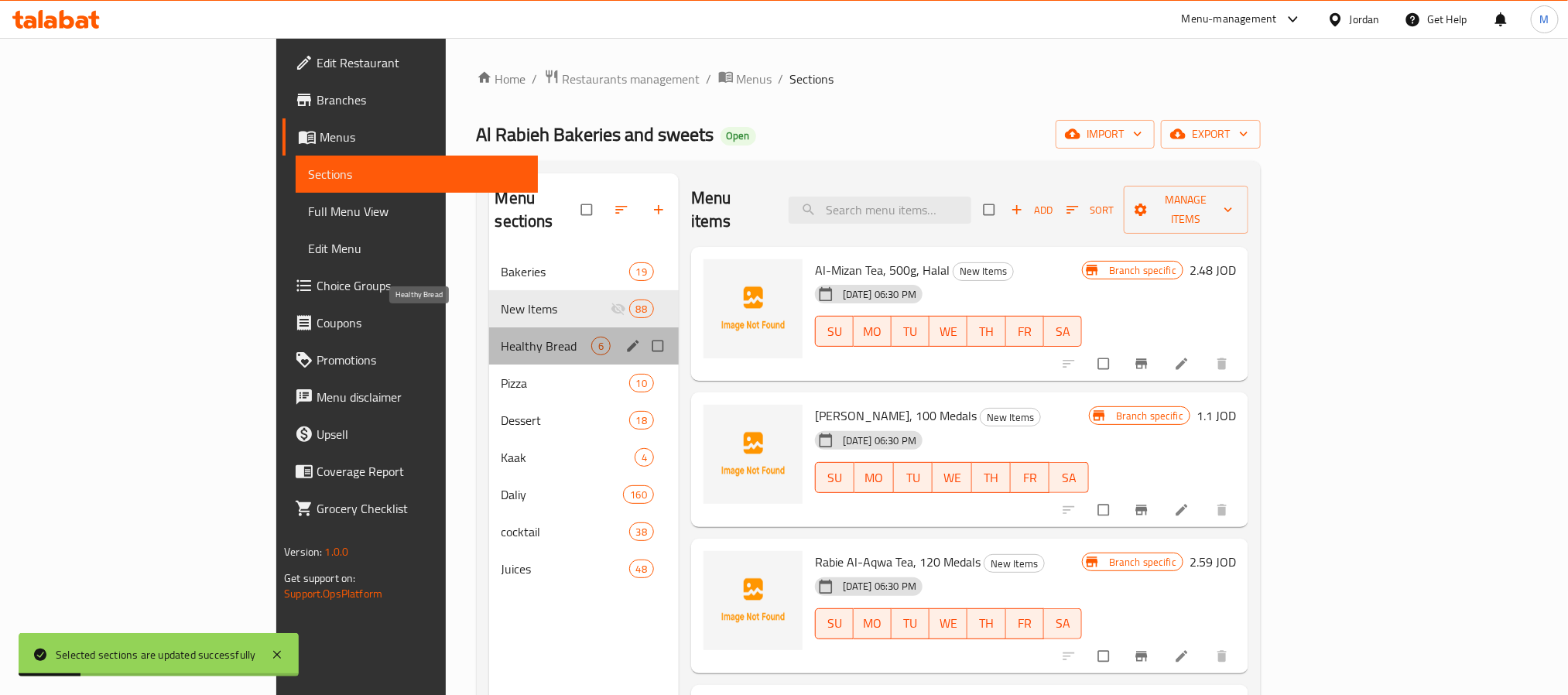
click at [502, 337] on span "Healthy Bread" at bounding box center [547, 346] width 90 height 18
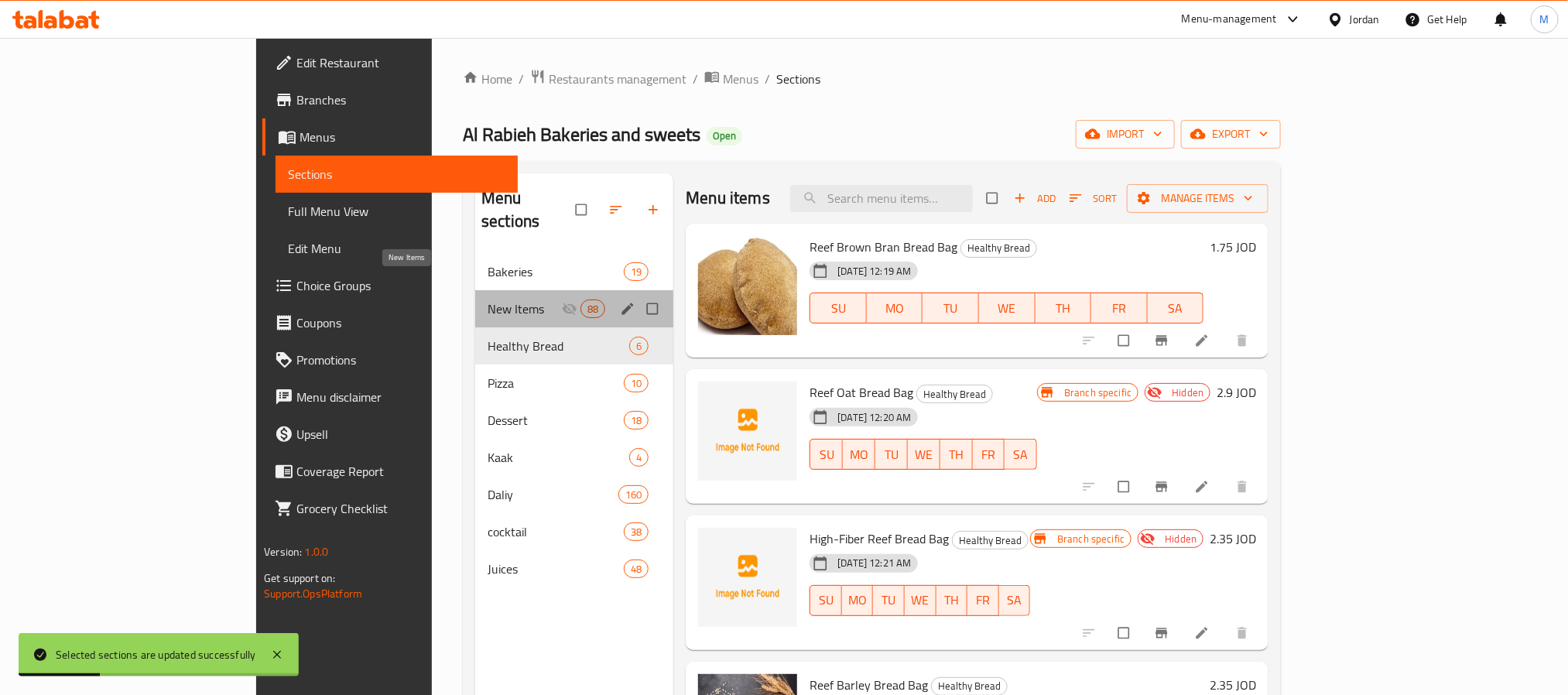
click at [488, 299] on span "New Items" at bounding box center [525, 308] width 74 height 18
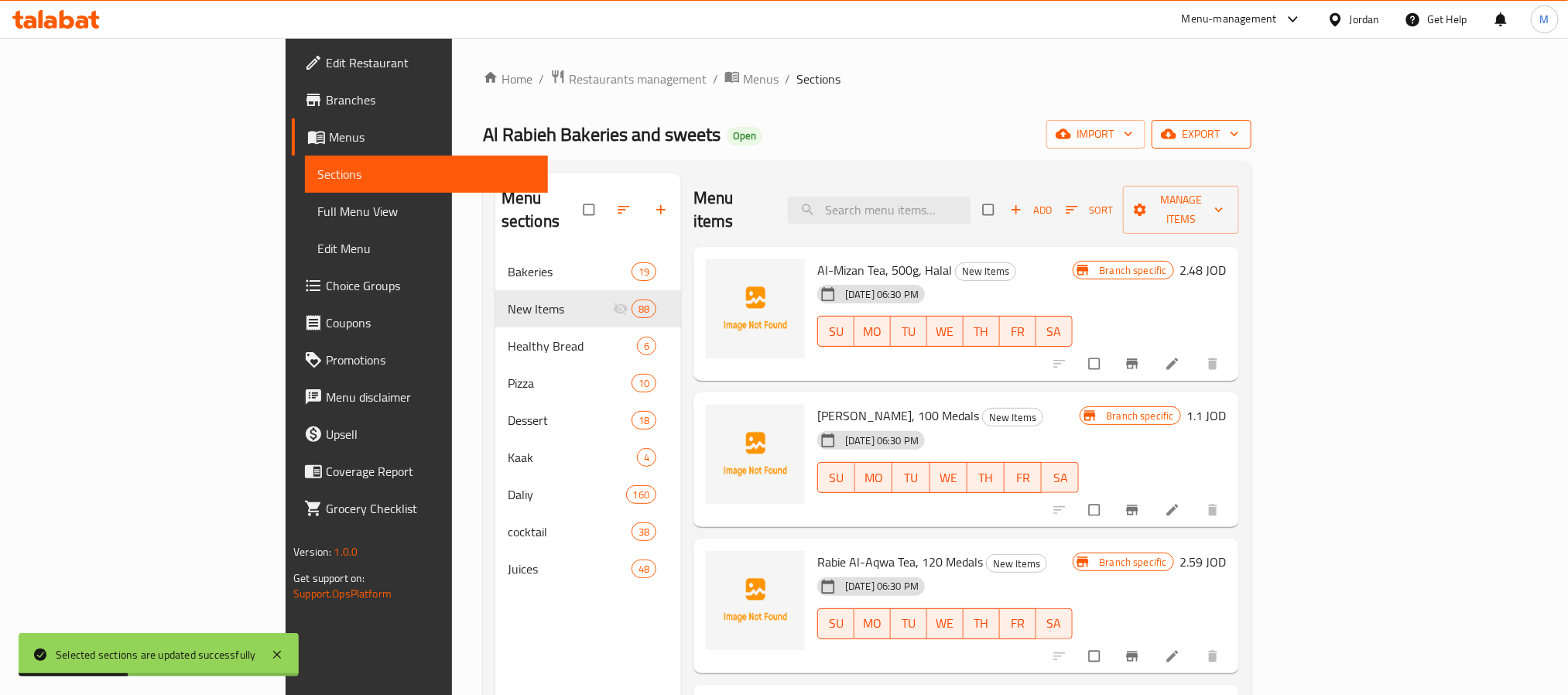
click at [1239, 142] on span "export" at bounding box center [1201, 134] width 75 height 19
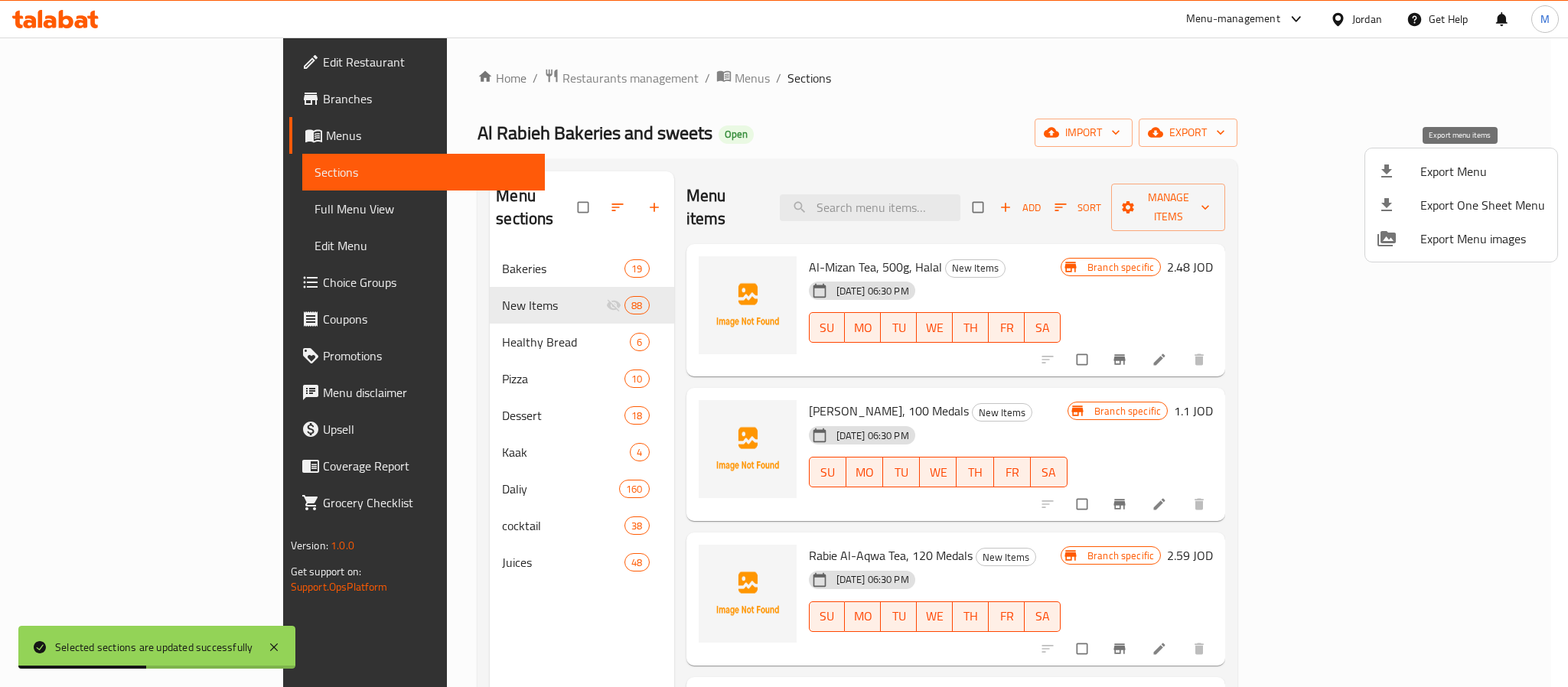
click at [1461, 168] on span "Export Menu" at bounding box center [1483, 171] width 125 height 18
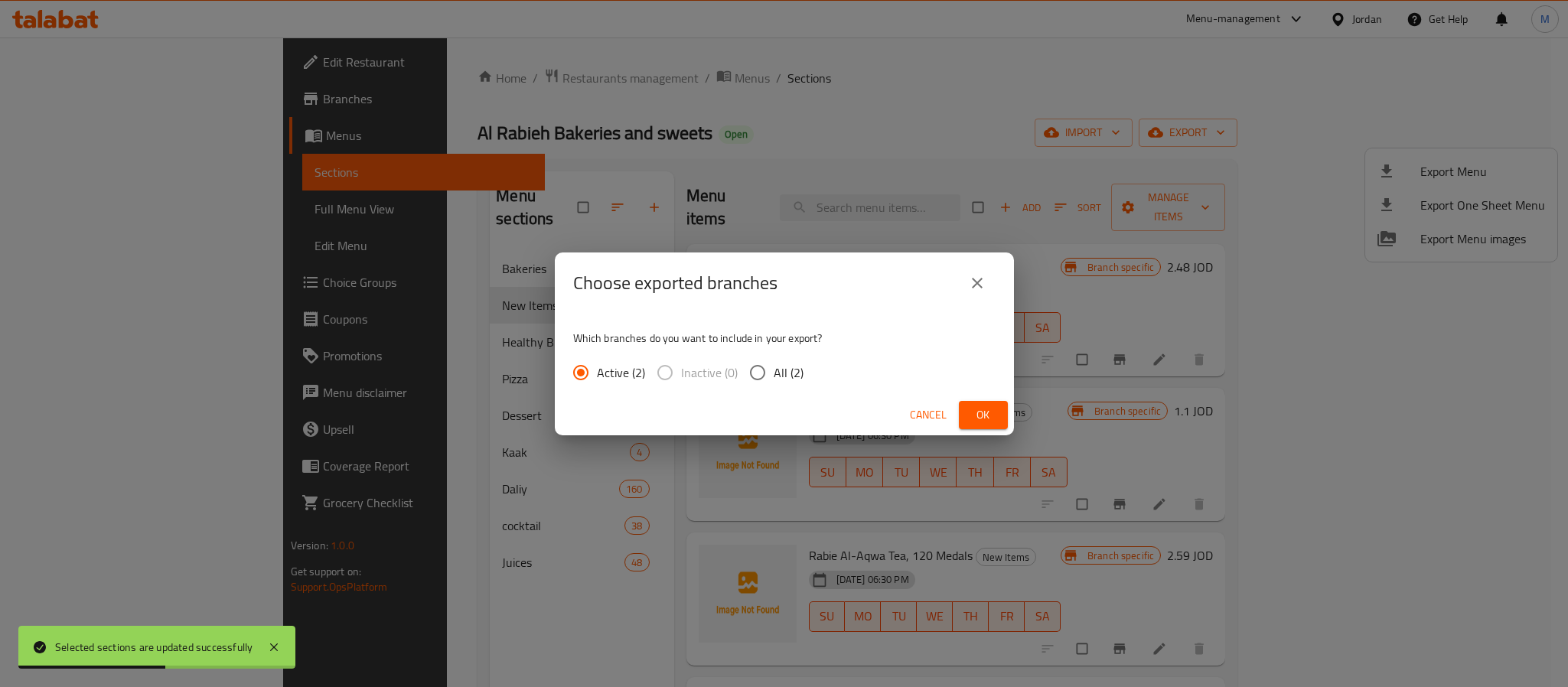
click at [784, 369] on span "All (2)" at bounding box center [788, 372] width 30 height 18
click at [773, 369] on input "All (2)" at bounding box center [757, 372] width 32 height 32
radio input "true"
click at [998, 412] on button "Ok" at bounding box center [983, 415] width 49 height 28
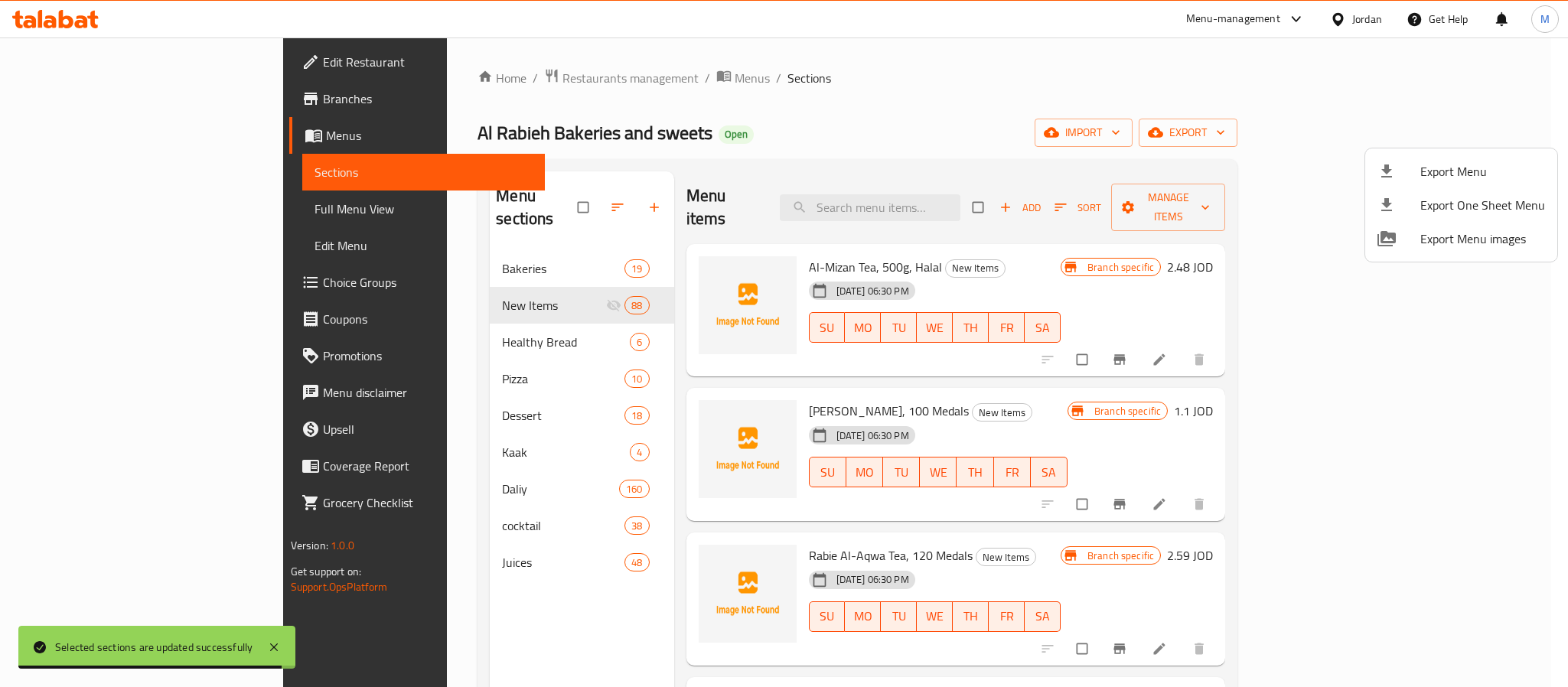
drag, startPoint x: 1396, startPoint y: 341, endPoint x: 1382, endPoint y: 335, distance: 15.2
click at [1395, 341] on div at bounding box center [784, 344] width 1568 height 687
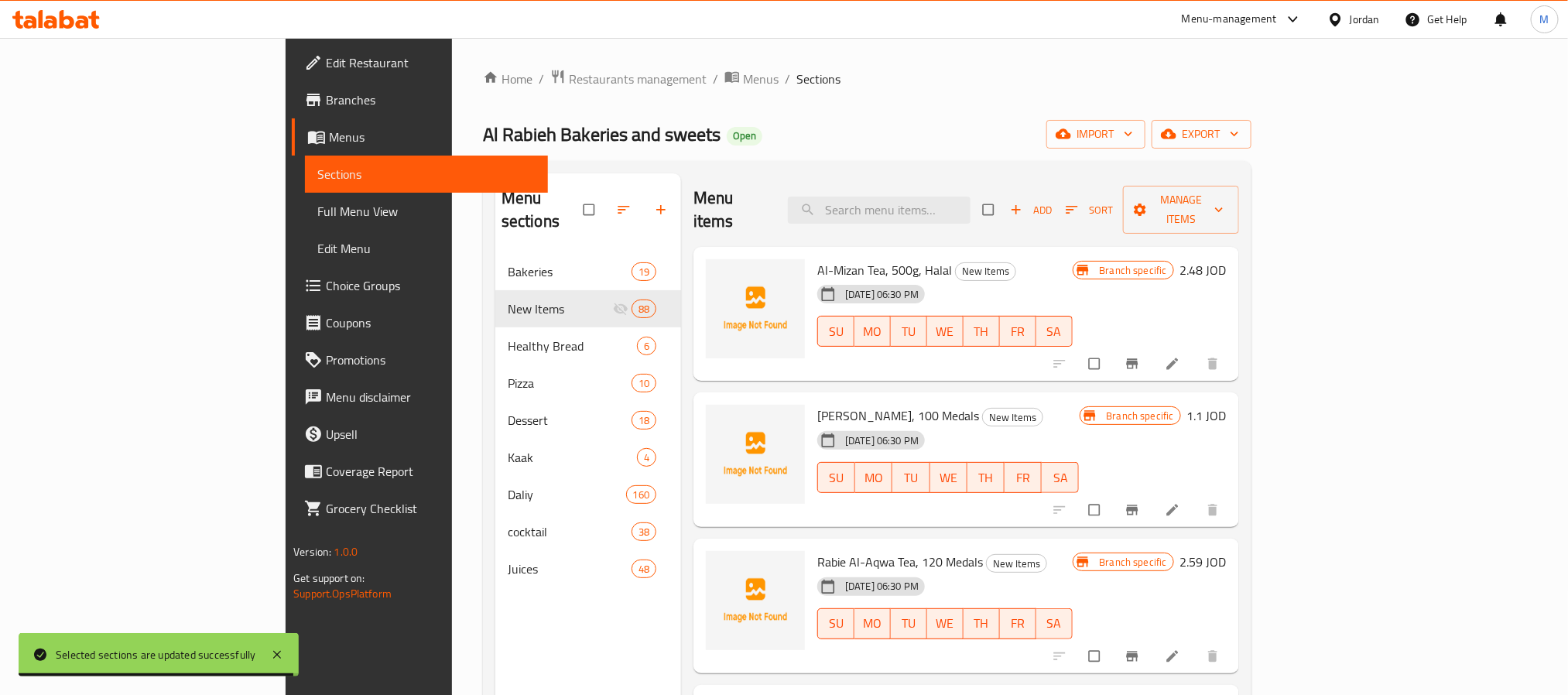
click at [1138, 359] on icon "Branch-specific-item" at bounding box center [1131, 364] width 11 height 10
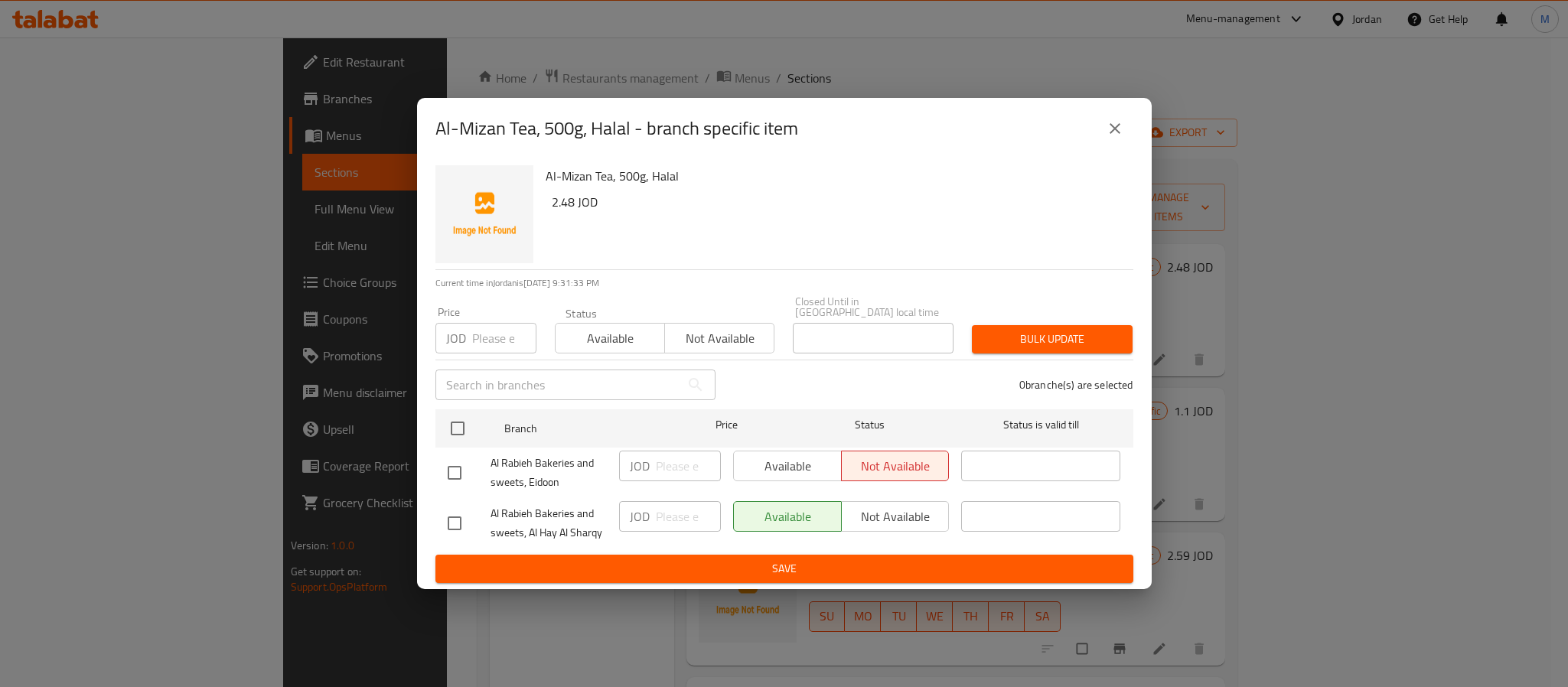
click at [1113, 134] on icon "close" at bounding box center [1115, 129] width 10 height 10
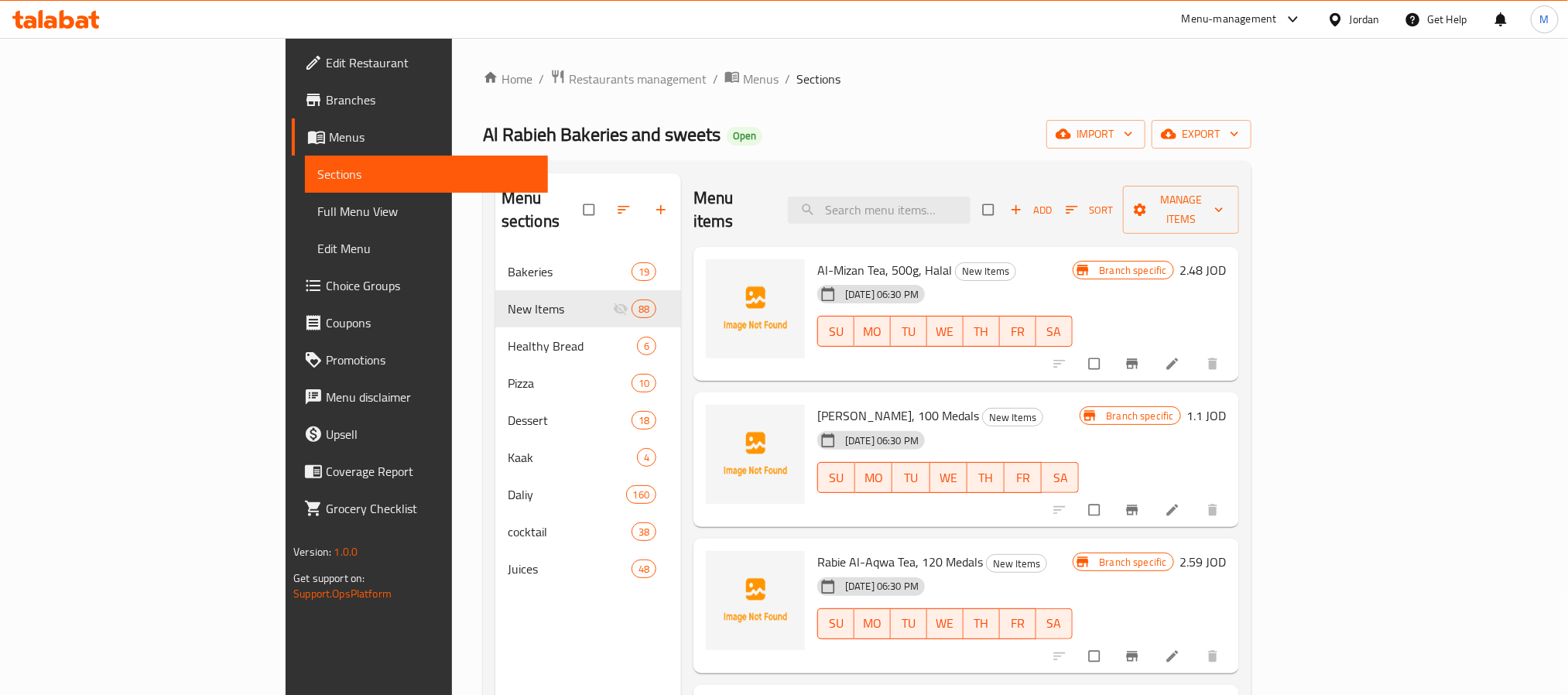
click at [1365, 22] on div "Jordan" at bounding box center [1365, 19] width 31 height 17
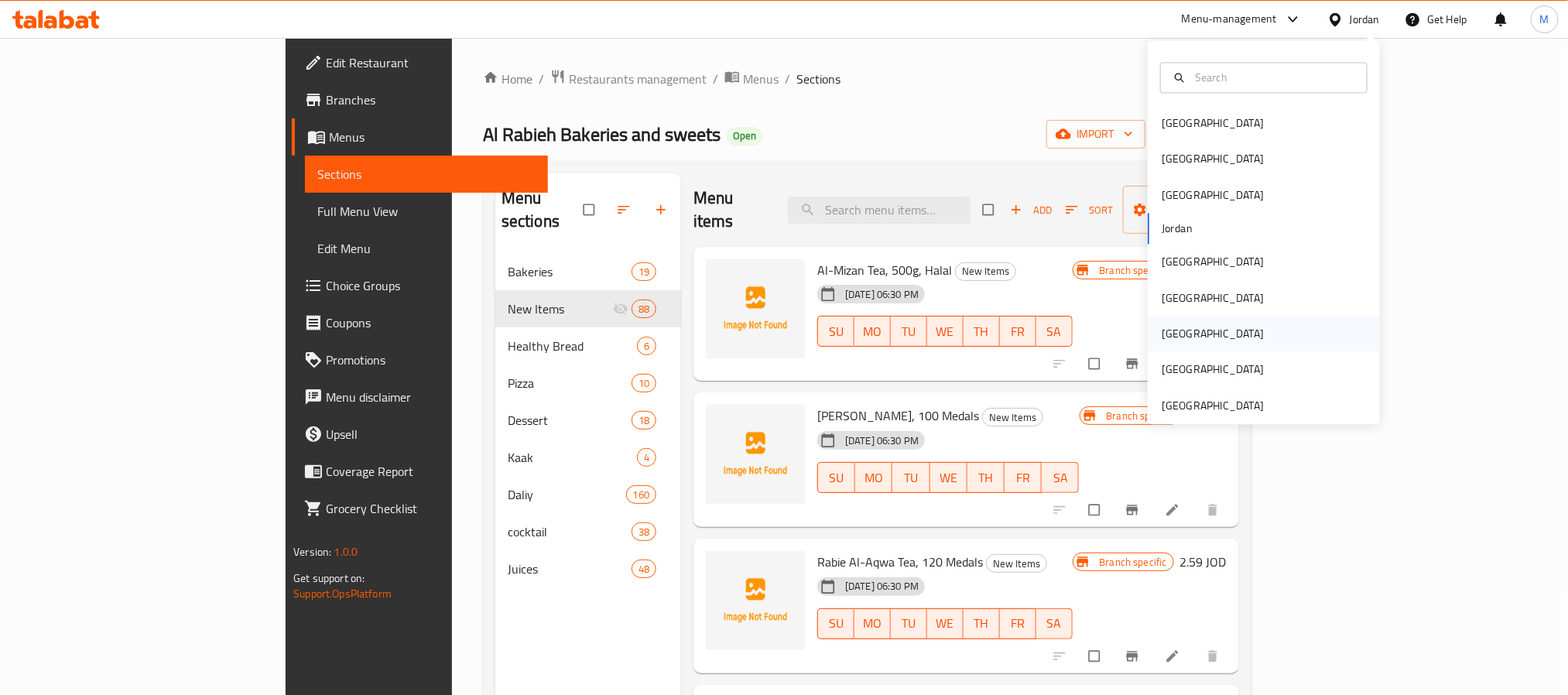
click at [1166, 345] on div "[GEOGRAPHIC_DATA]" at bounding box center [1213, 334] width 127 height 36
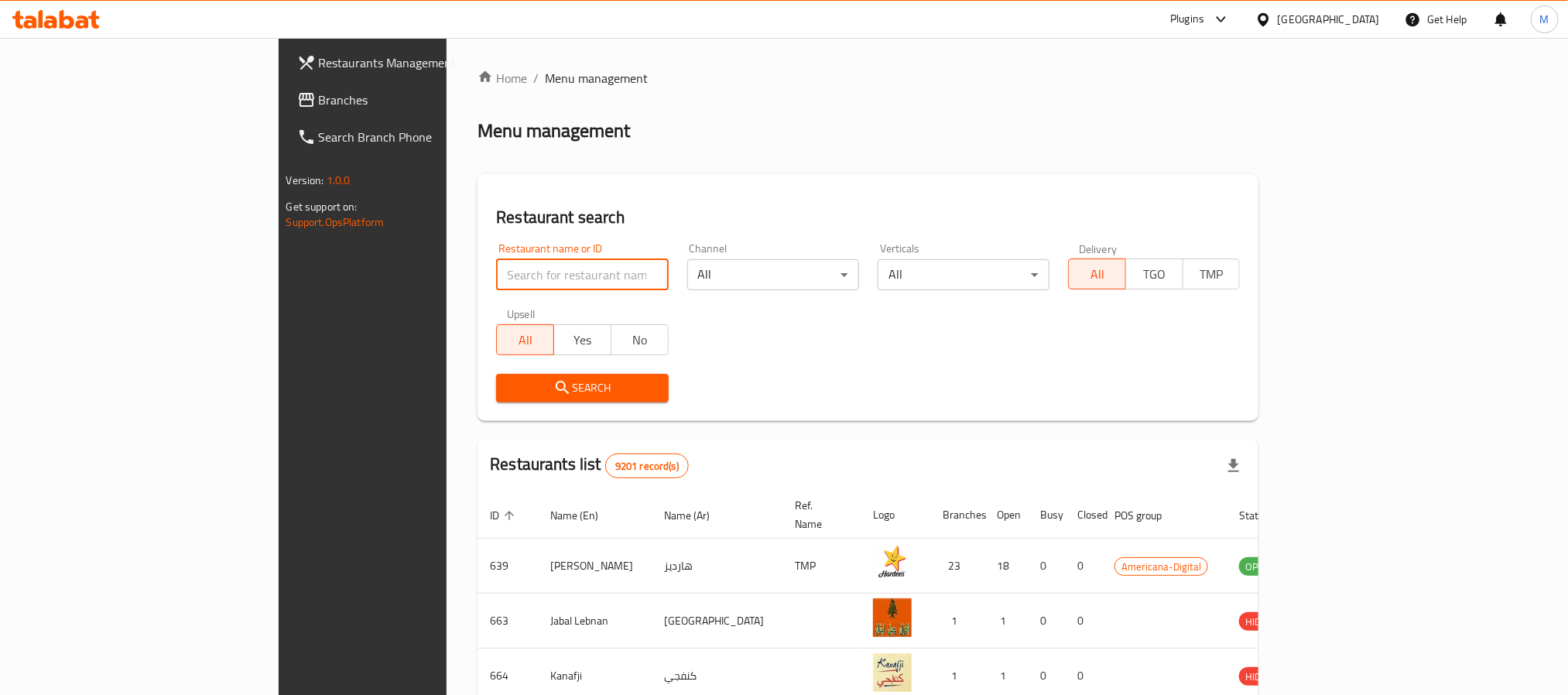
click at [496, 263] on input "search" at bounding box center [581, 274] width 172 height 31
paste input "676463"
type input "676463"
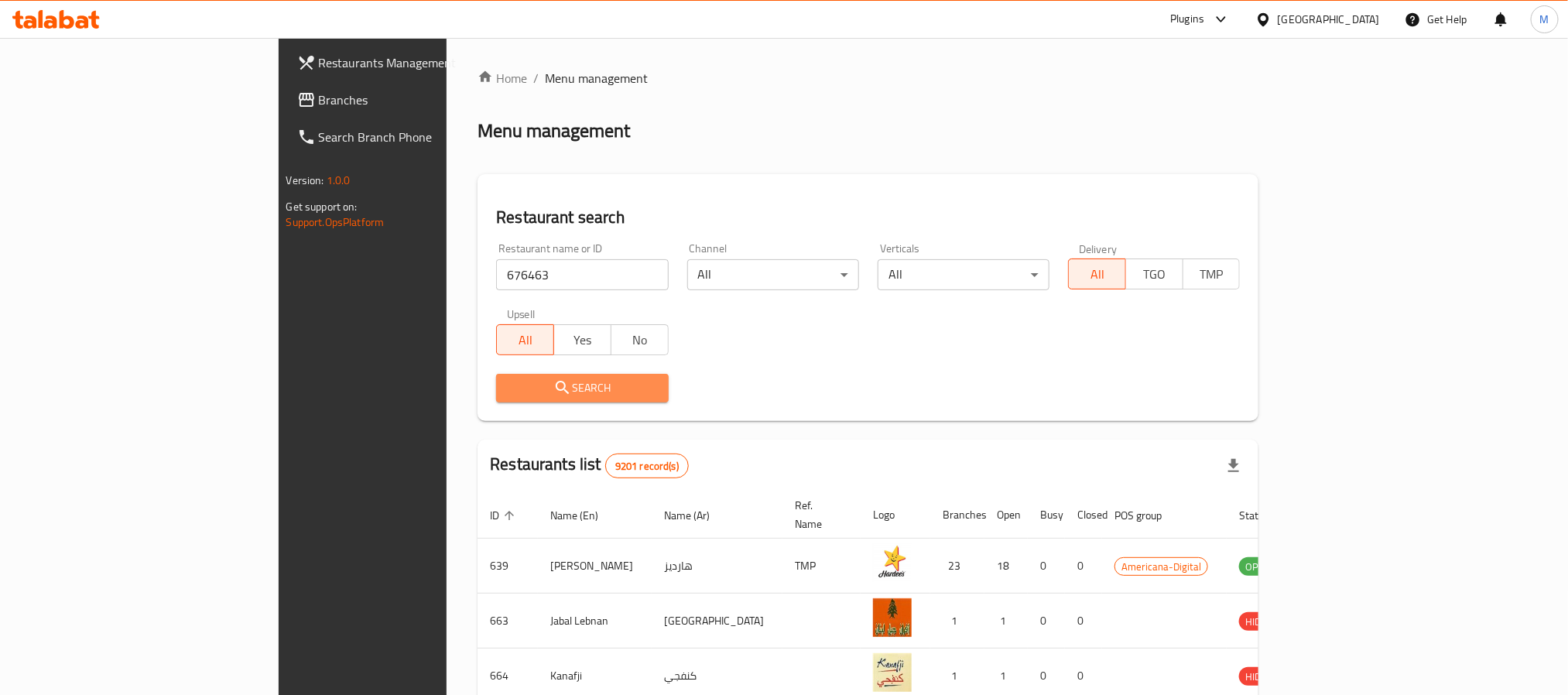
click at [508, 389] on span "Search" at bounding box center [581, 389] width 147 height 19
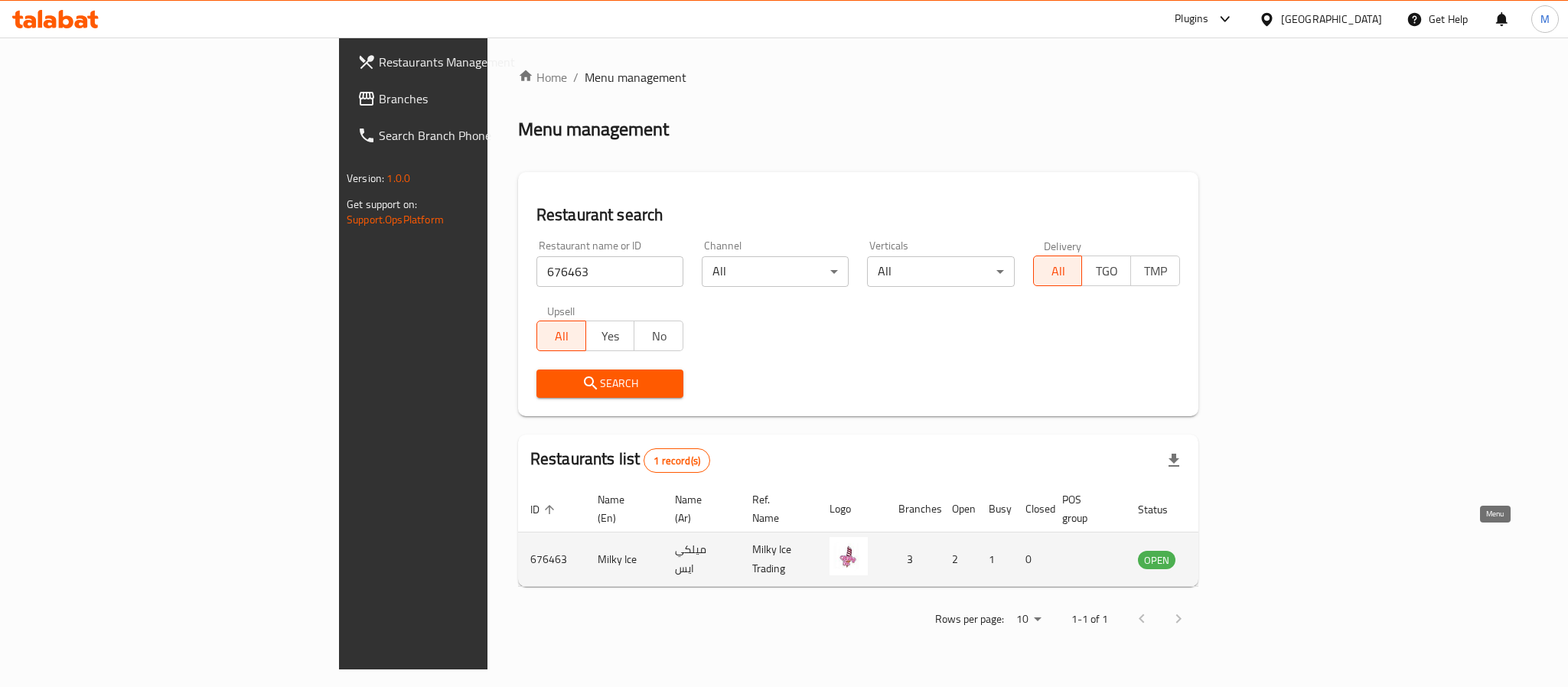
click at [1237, 550] on icon "enhanced table" at bounding box center [1226, 558] width 18 height 18
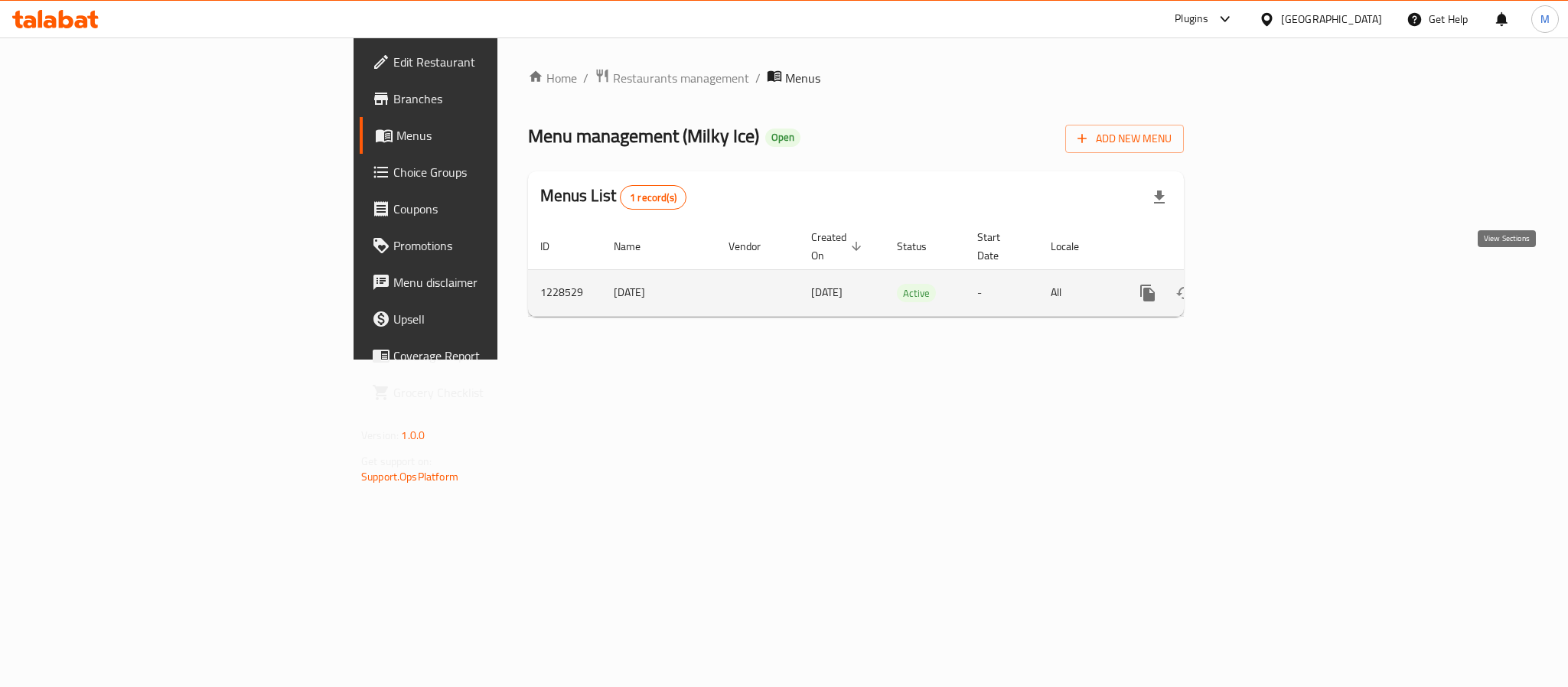
click at [1267, 284] on icon "enhanced table" at bounding box center [1257, 293] width 18 height 18
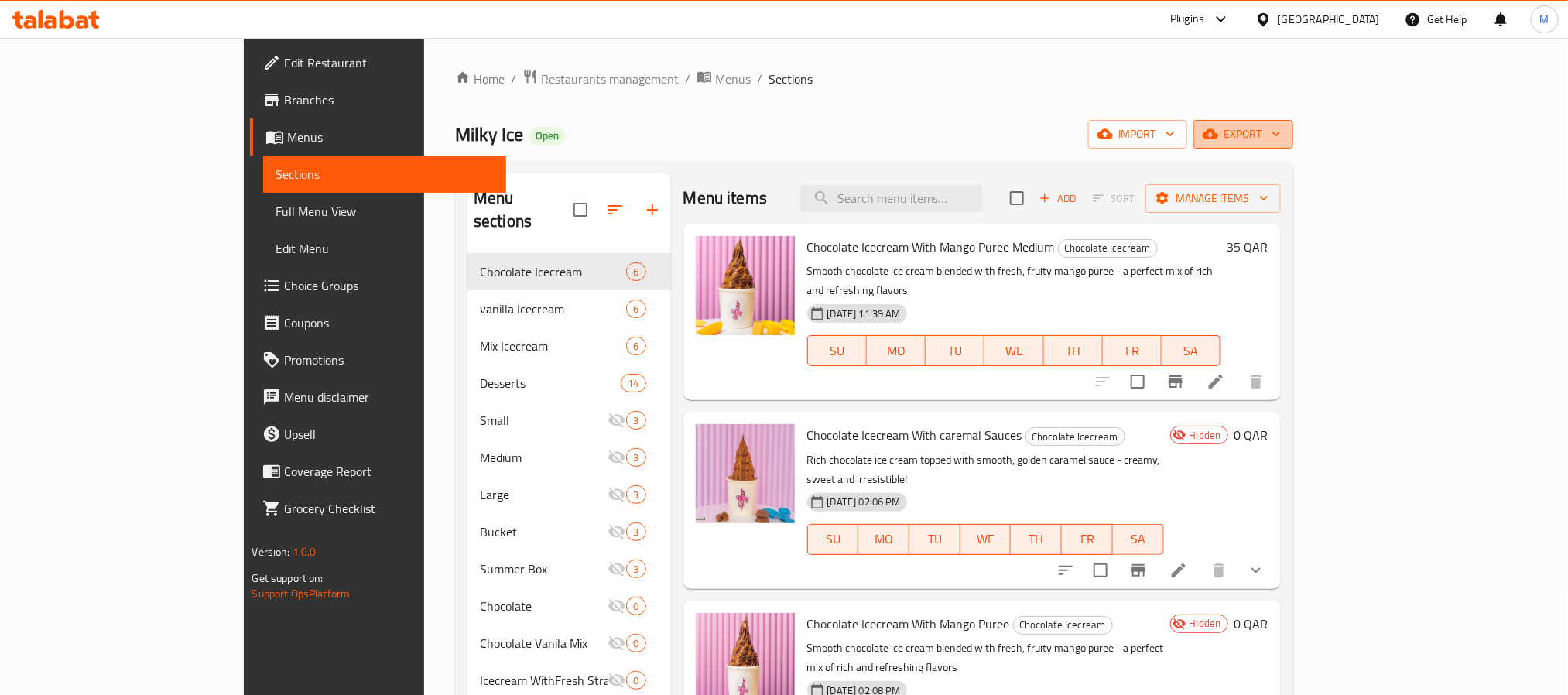
click at [1281, 127] on span "export" at bounding box center [1243, 134] width 75 height 19
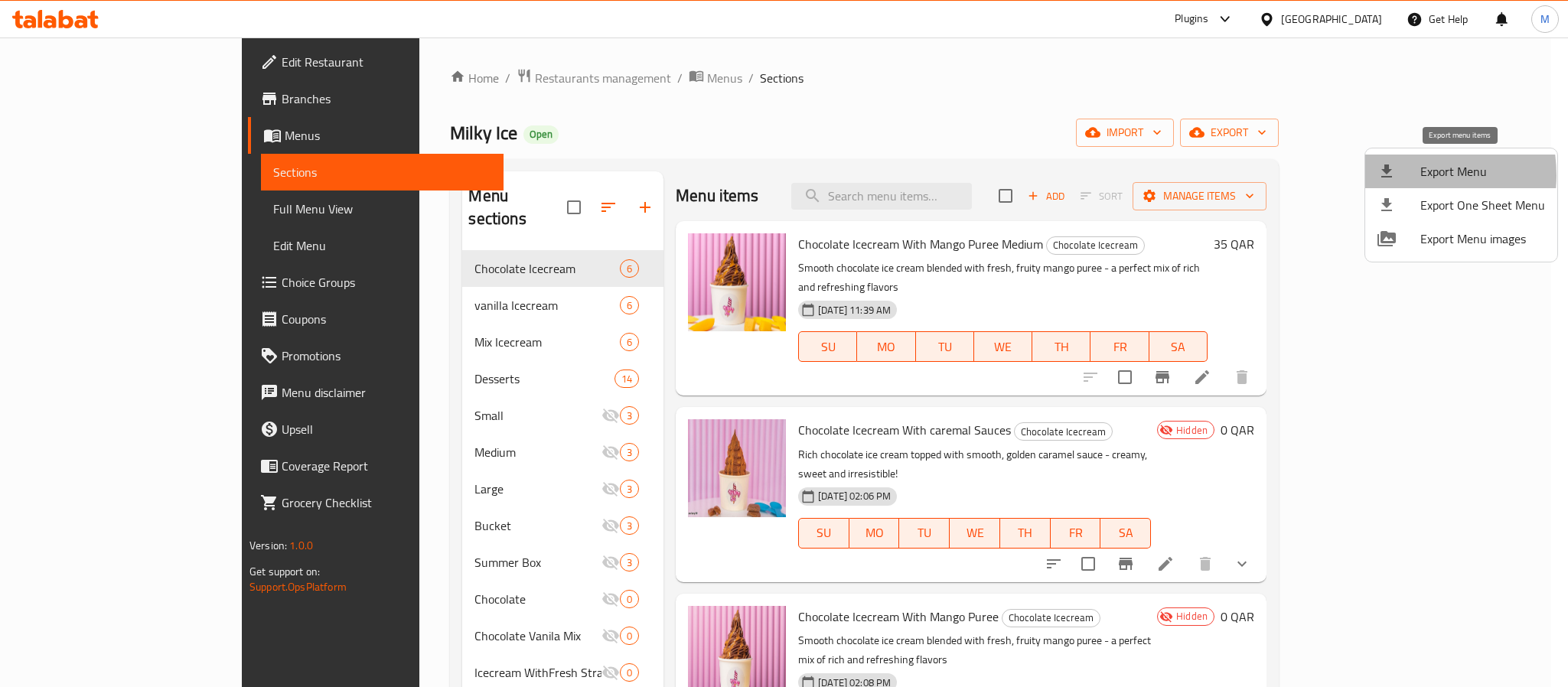
click at [1400, 175] on div at bounding box center [1399, 171] width 43 height 18
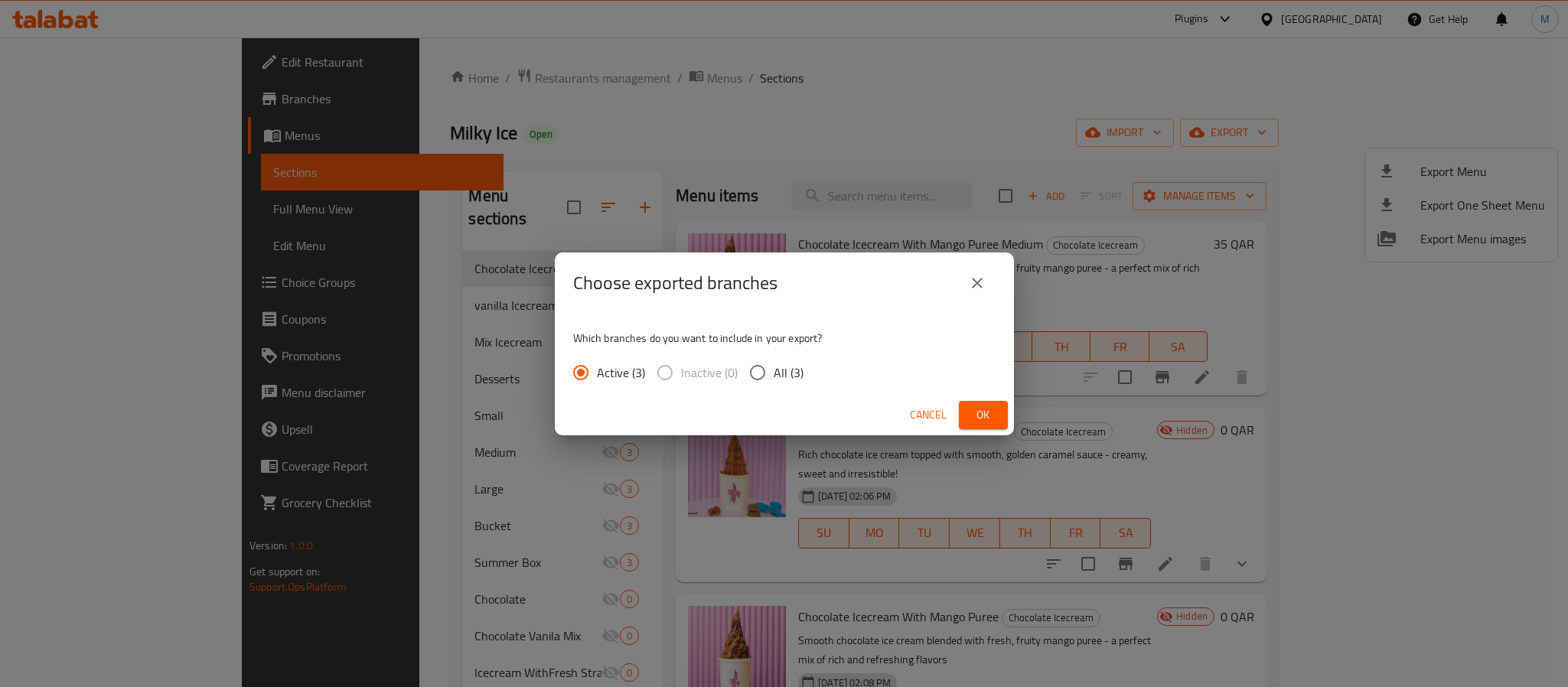
click at [777, 375] on span "All (3)" at bounding box center [788, 372] width 30 height 18
click at [773, 375] on input "All (3)" at bounding box center [757, 372] width 32 height 32
radio input "true"
click at [995, 416] on span "Ok" at bounding box center [983, 415] width 24 height 19
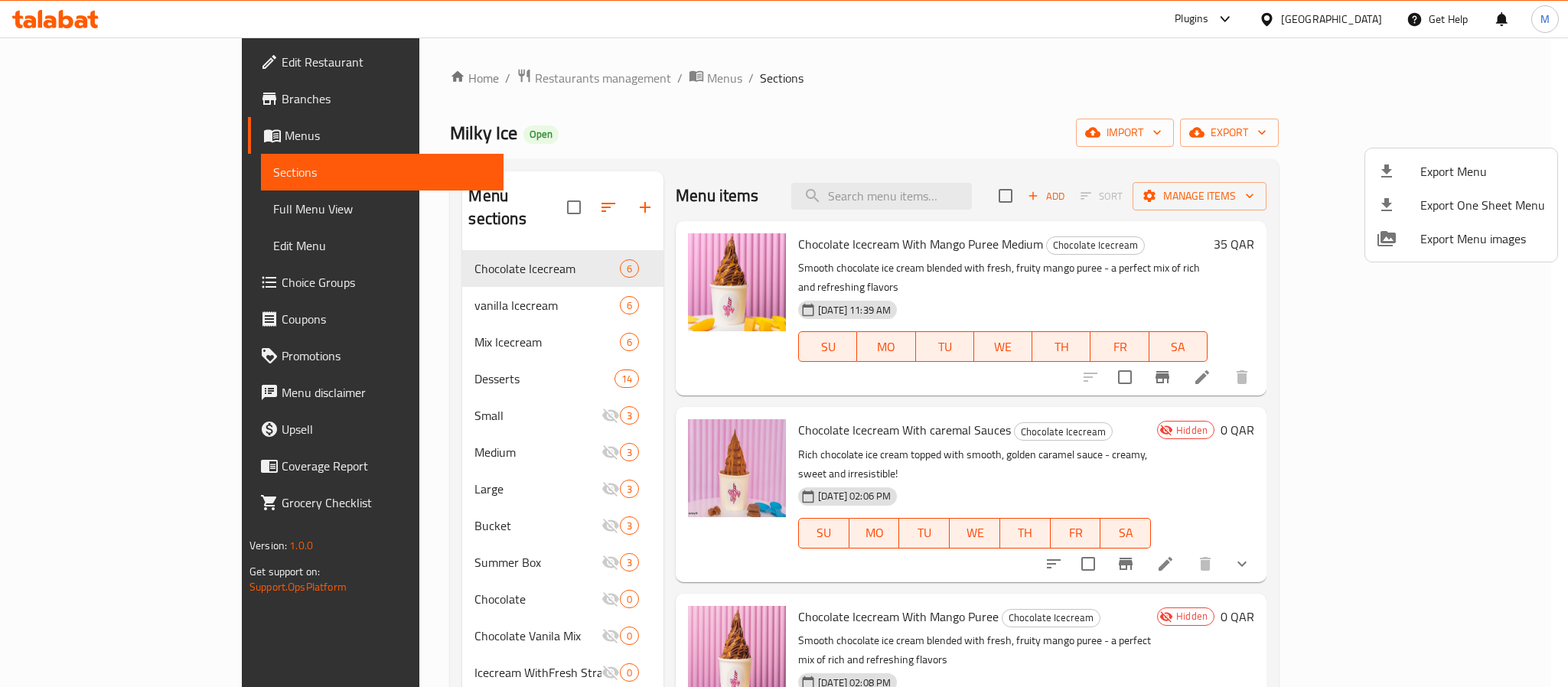
click at [760, 141] on div at bounding box center [784, 344] width 1568 height 687
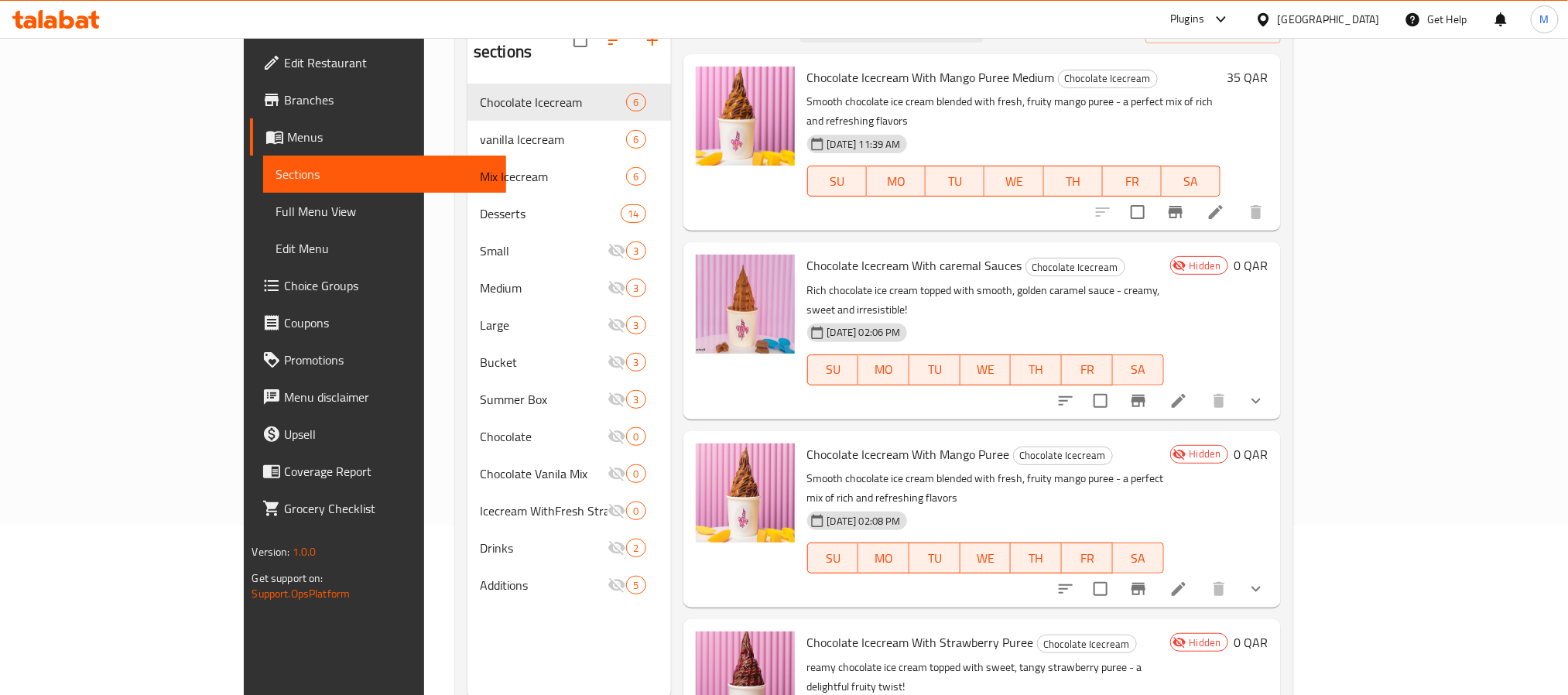
scroll to position [217, 0]
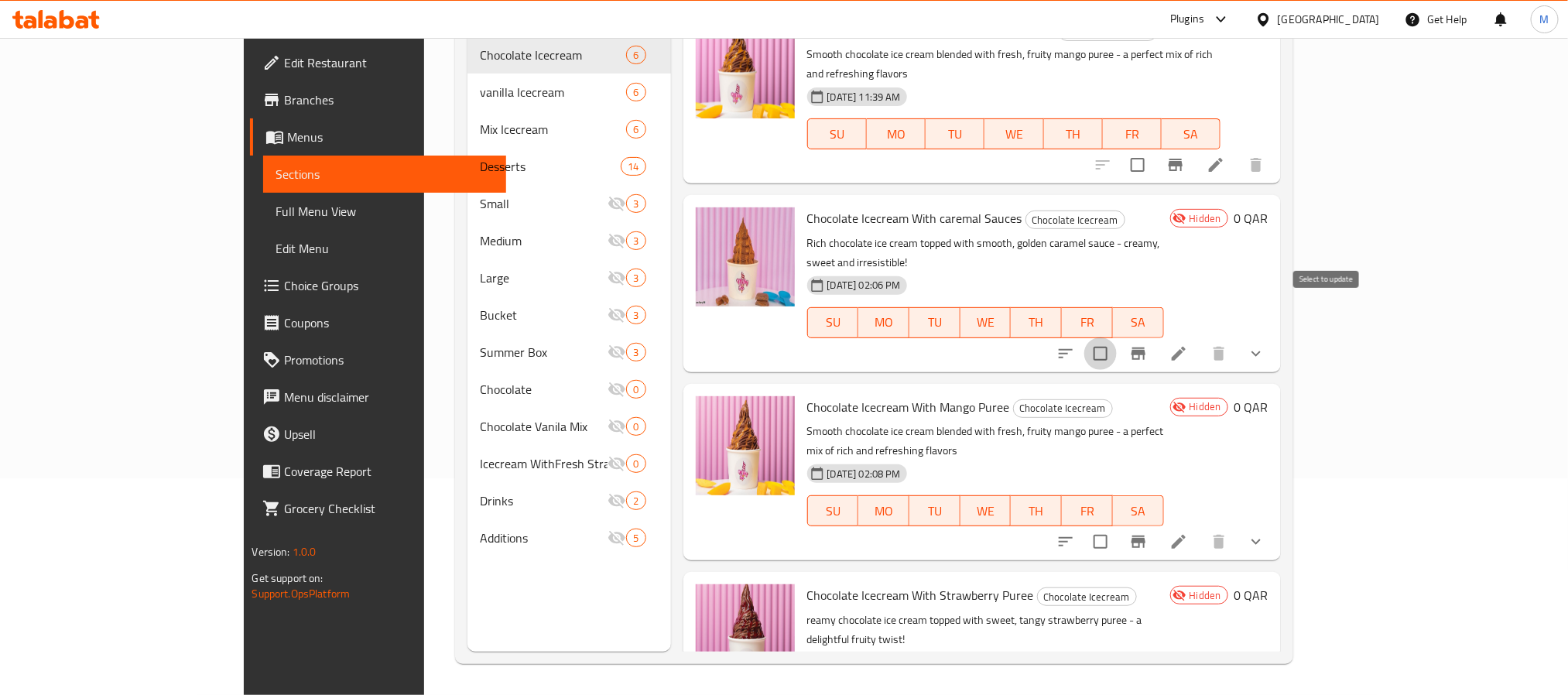
drag, startPoint x: 1320, startPoint y: 309, endPoint x: 1326, endPoint y: 421, distance: 112.2
click at [1117, 338] on input "checkbox" at bounding box center [1100, 354] width 32 height 32
checkbox input "true"
click at [1117, 526] on input "checkbox" at bounding box center [1100, 541] width 32 height 32
checkbox input "true"
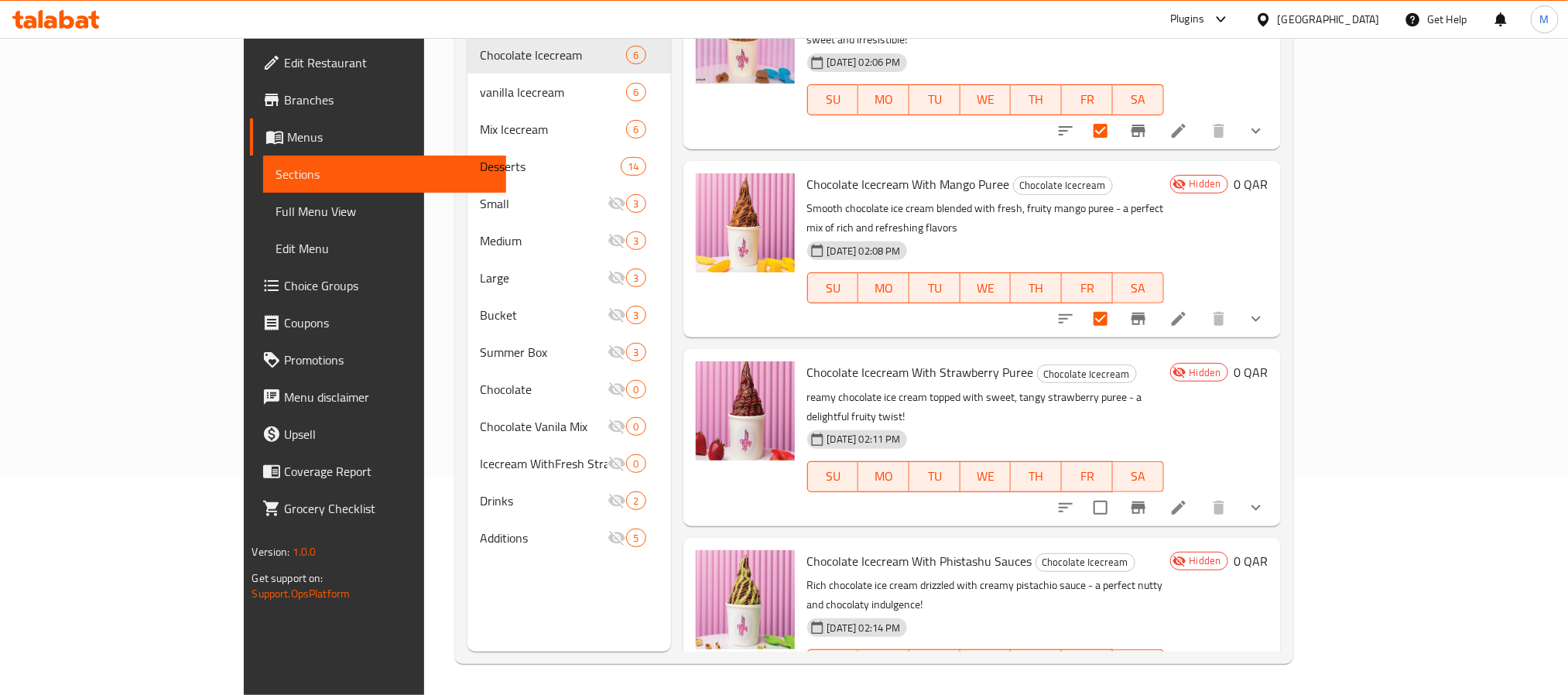
scroll to position [232, 0]
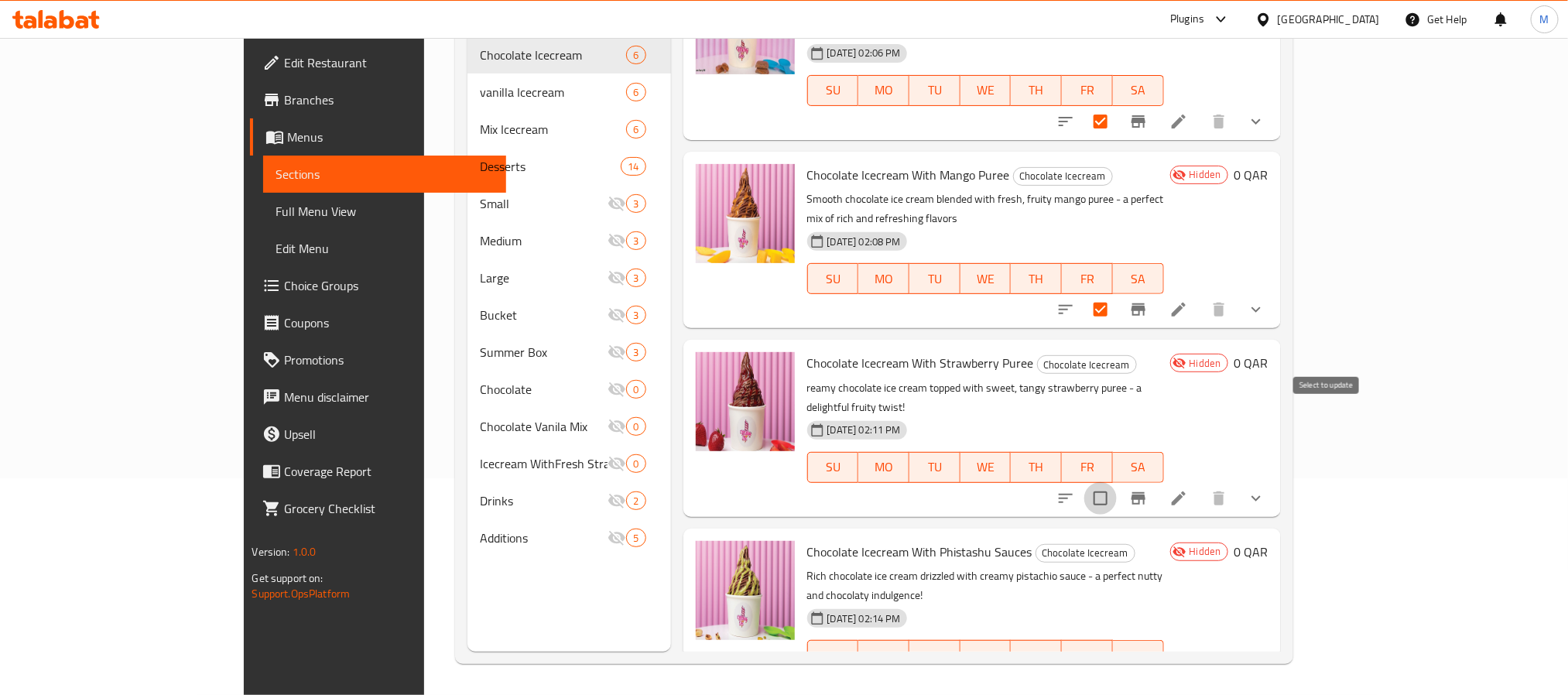
click at [1117, 482] on input "checkbox" at bounding box center [1100, 498] width 32 height 32
checkbox input "true"
click at [1117, 671] on input "checkbox" at bounding box center [1100, 686] width 32 height 32
checkbox input "true"
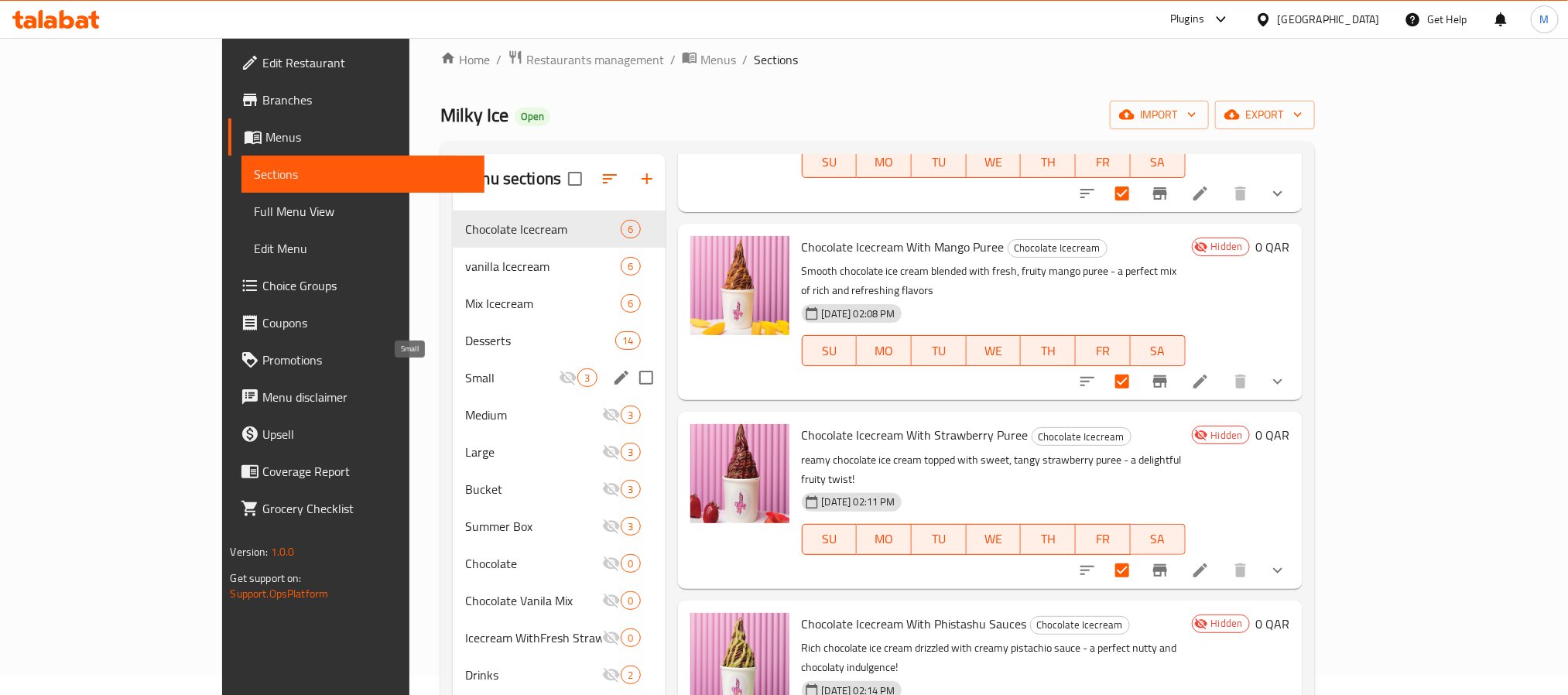
scroll to position [0, 0]
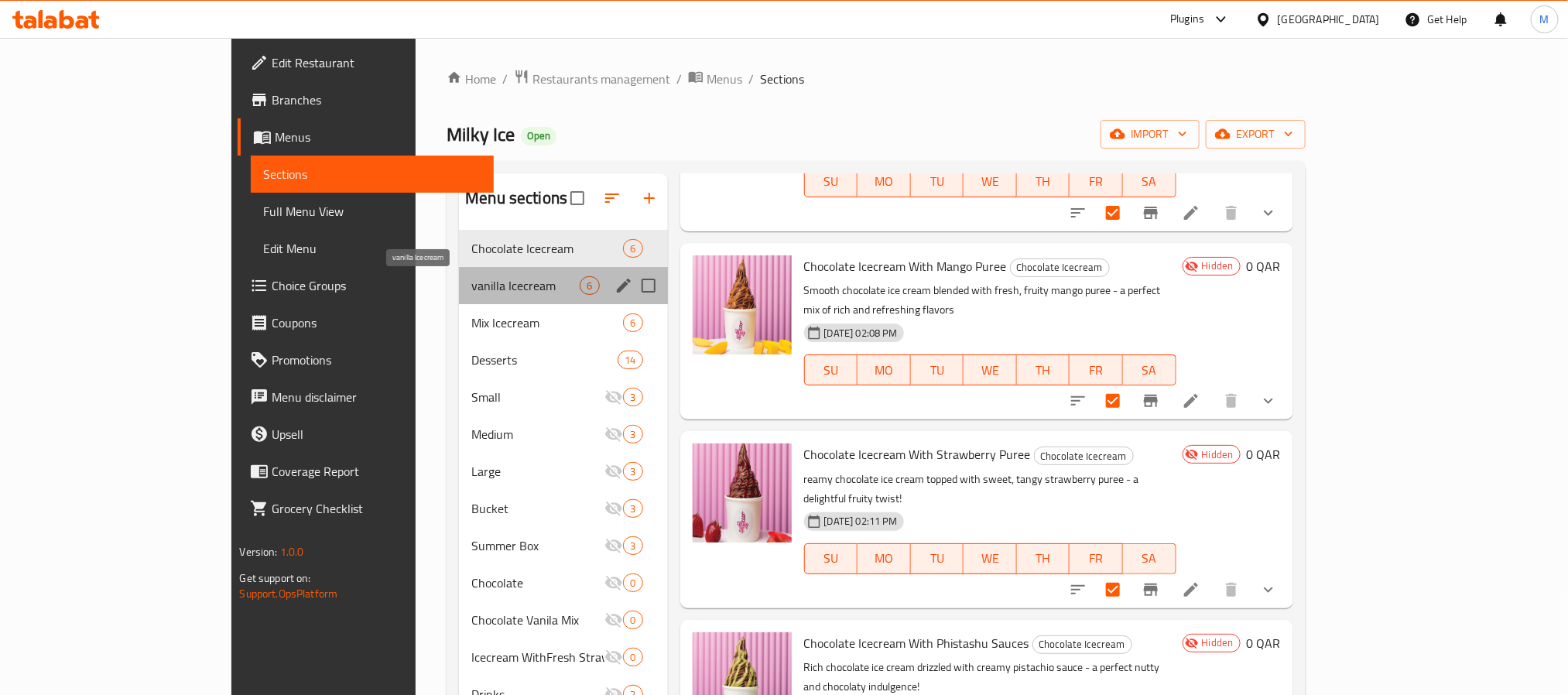
click at [471, 289] on span "vanilla Icecream" at bounding box center [526, 286] width 108 height 18
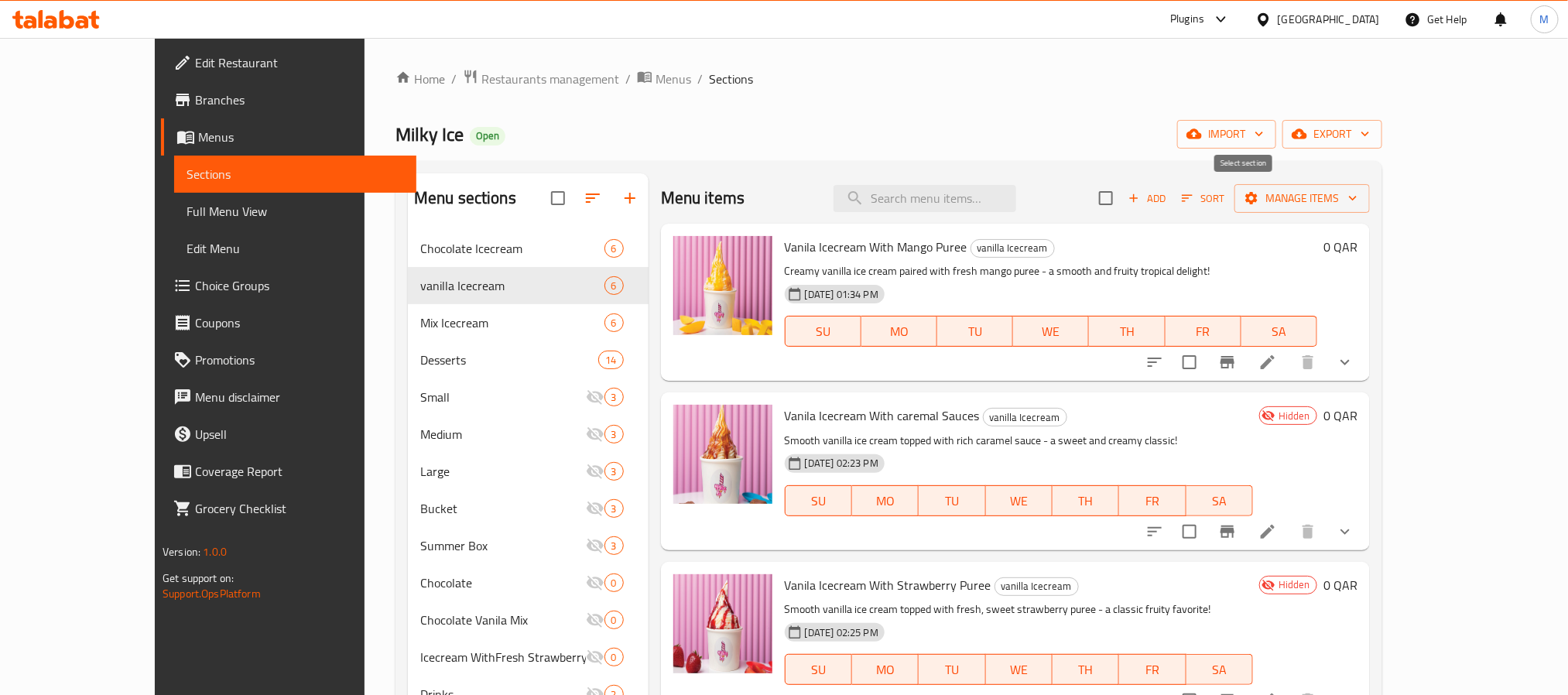
click at [1123, 214] on input "checkbox" at bounding box center [1105, 197] width 32 height 32
checkbox input "true"
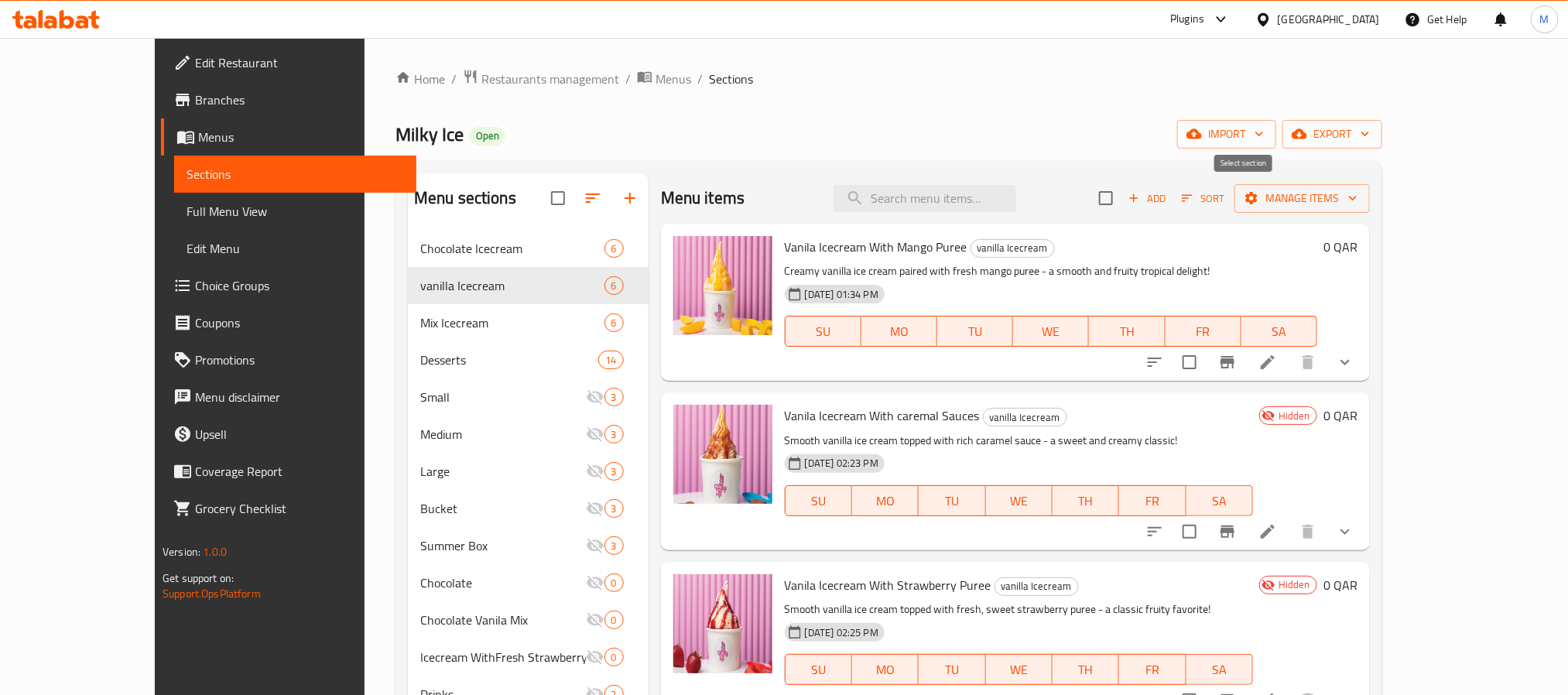
checkbox input "true"
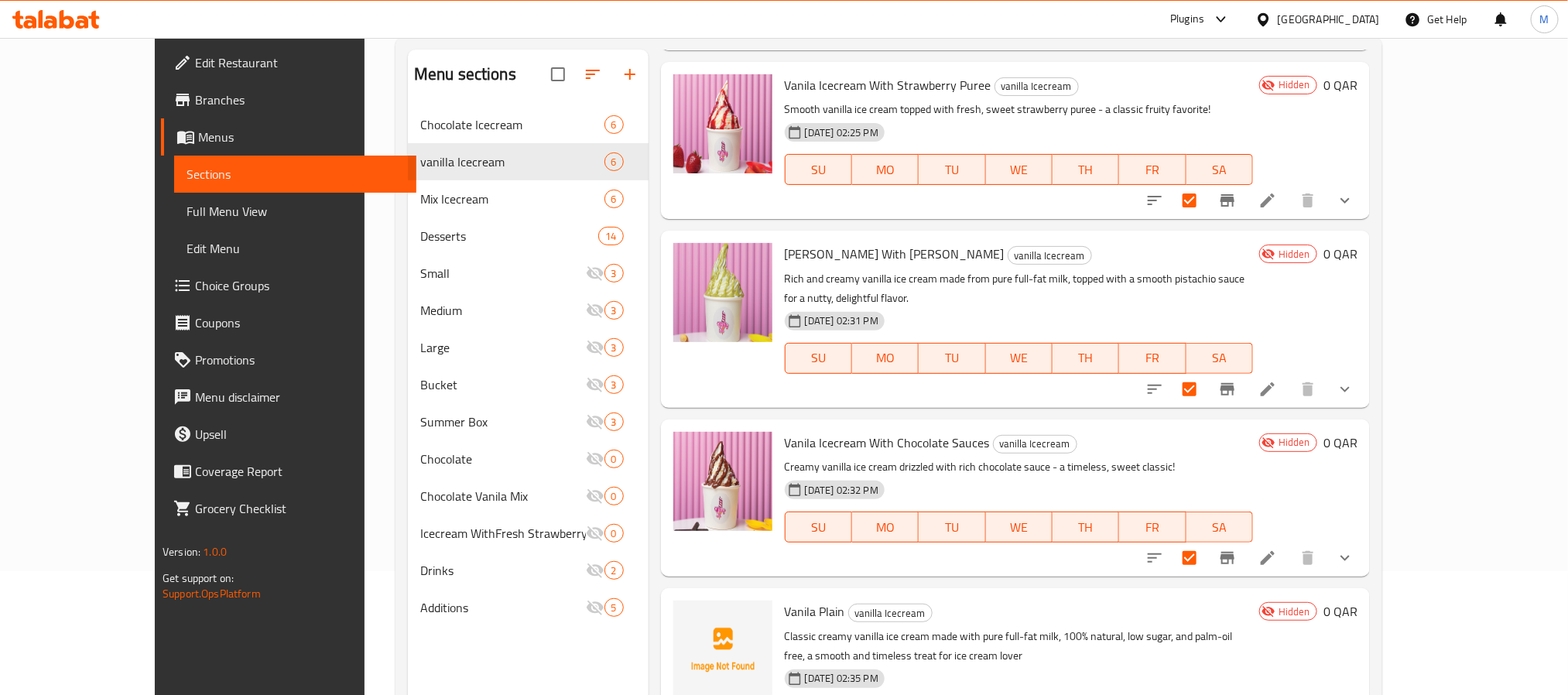
scroll to position [217, 0]
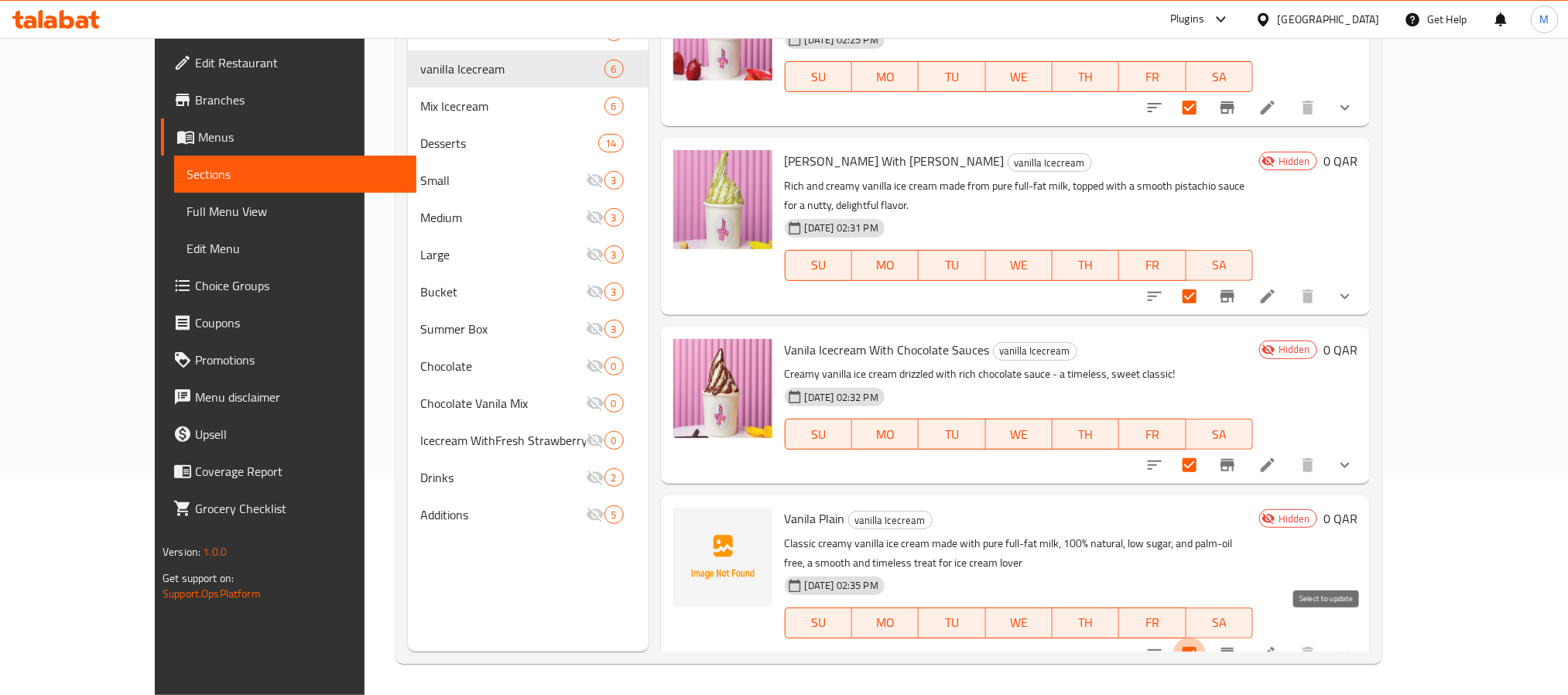
click at [1206, 638] on input "checkbox" at bounding box center [1189, 654] width 32 height 32
checkbox input "false"
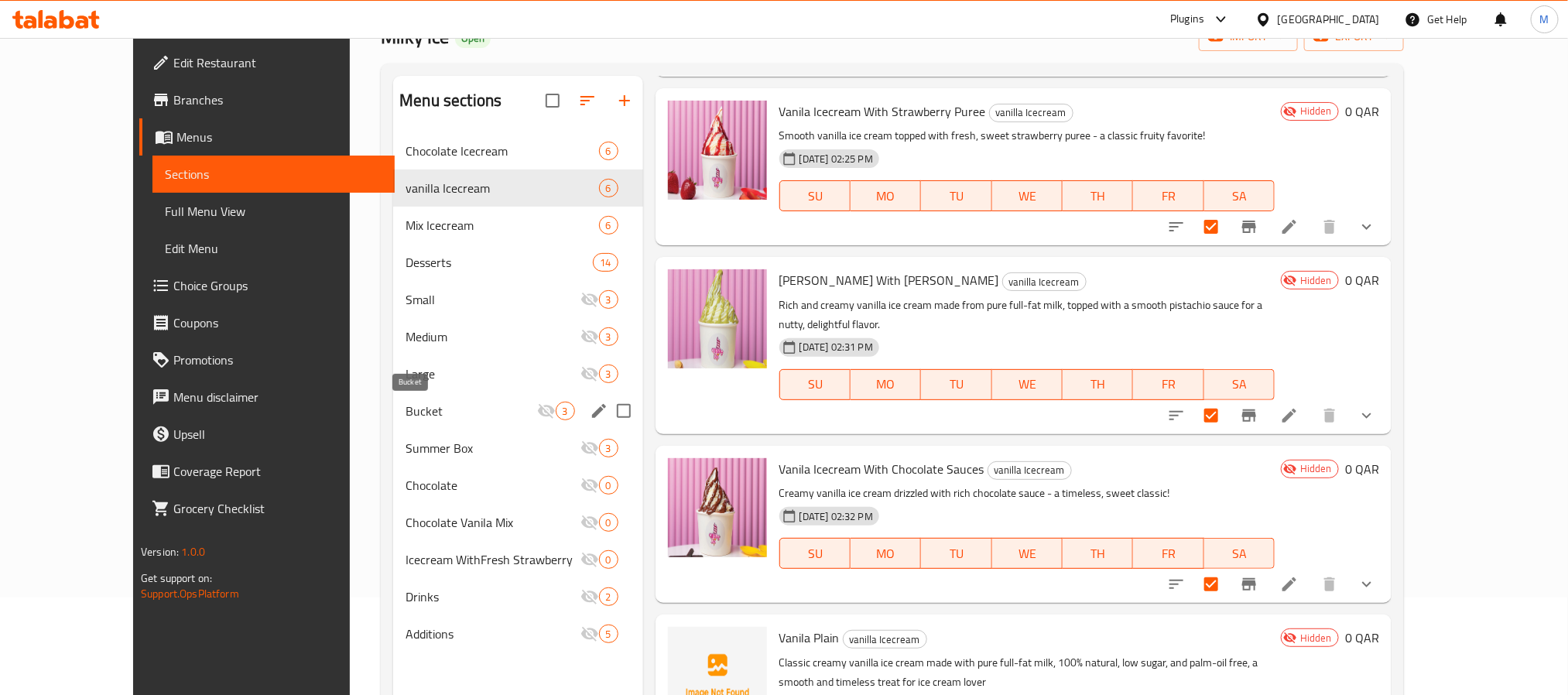
scroll to position [0, 0]
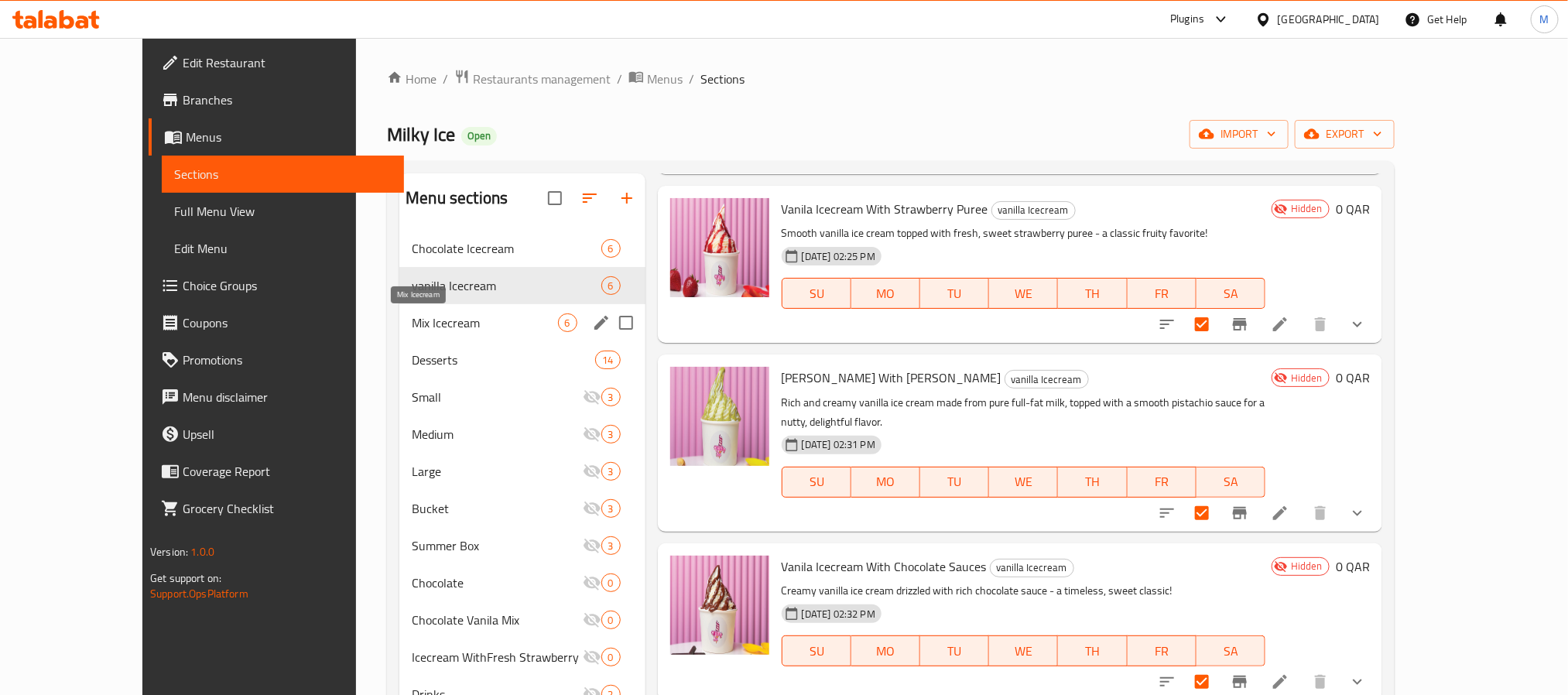
drag, startPoint x: 455, startPoint y: 330, endPoint x: 581, endPoint y: 349, distance: 127.4
click at [454, 328] on span "Mix Icecream" at bounding box center [485, 322] width 146 height 18
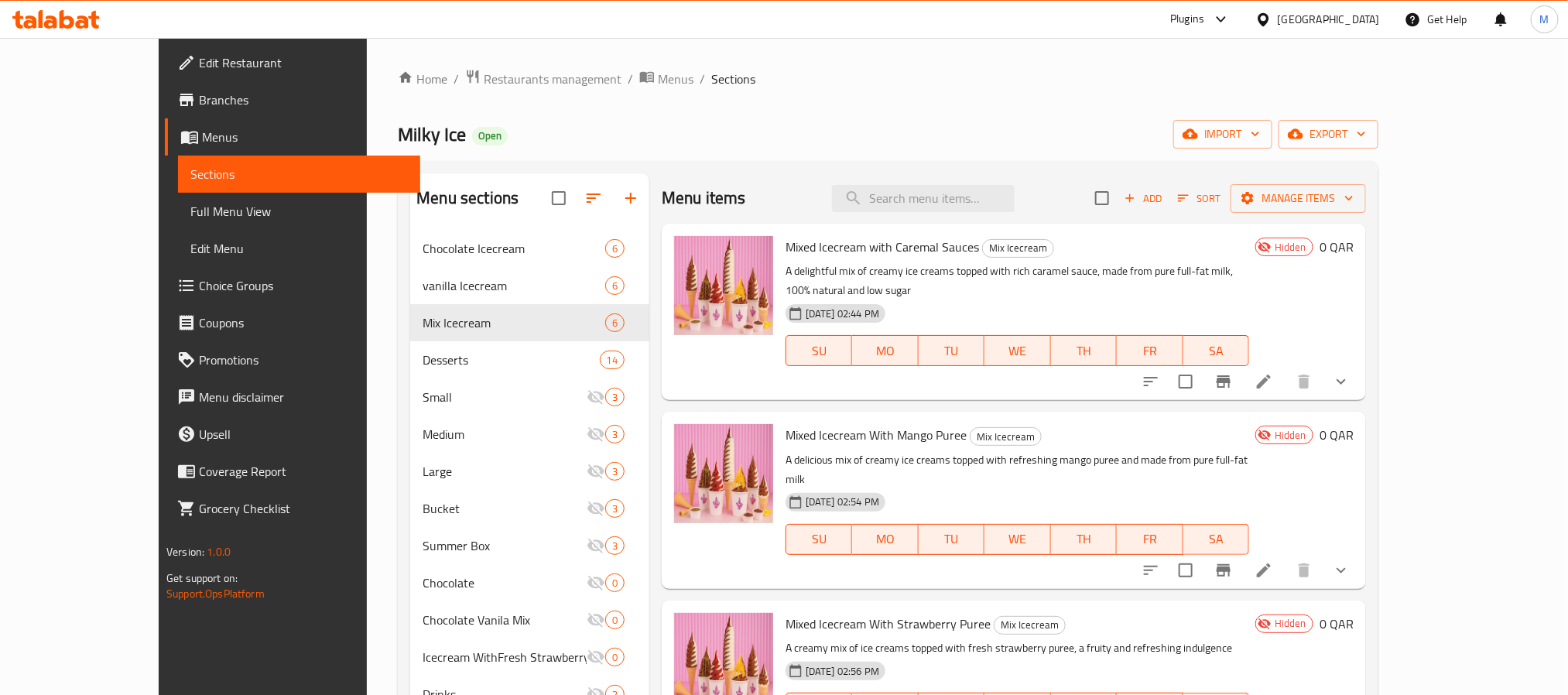
click at [1220, 198] on div "Menu items Add Sort Manage items" at bounding box center [1014, 199] width 705 height 51
click at [1118, 194] on input "checkbox" at bounding box center [1102, 197] width 32 height 32
checkbox input "true"
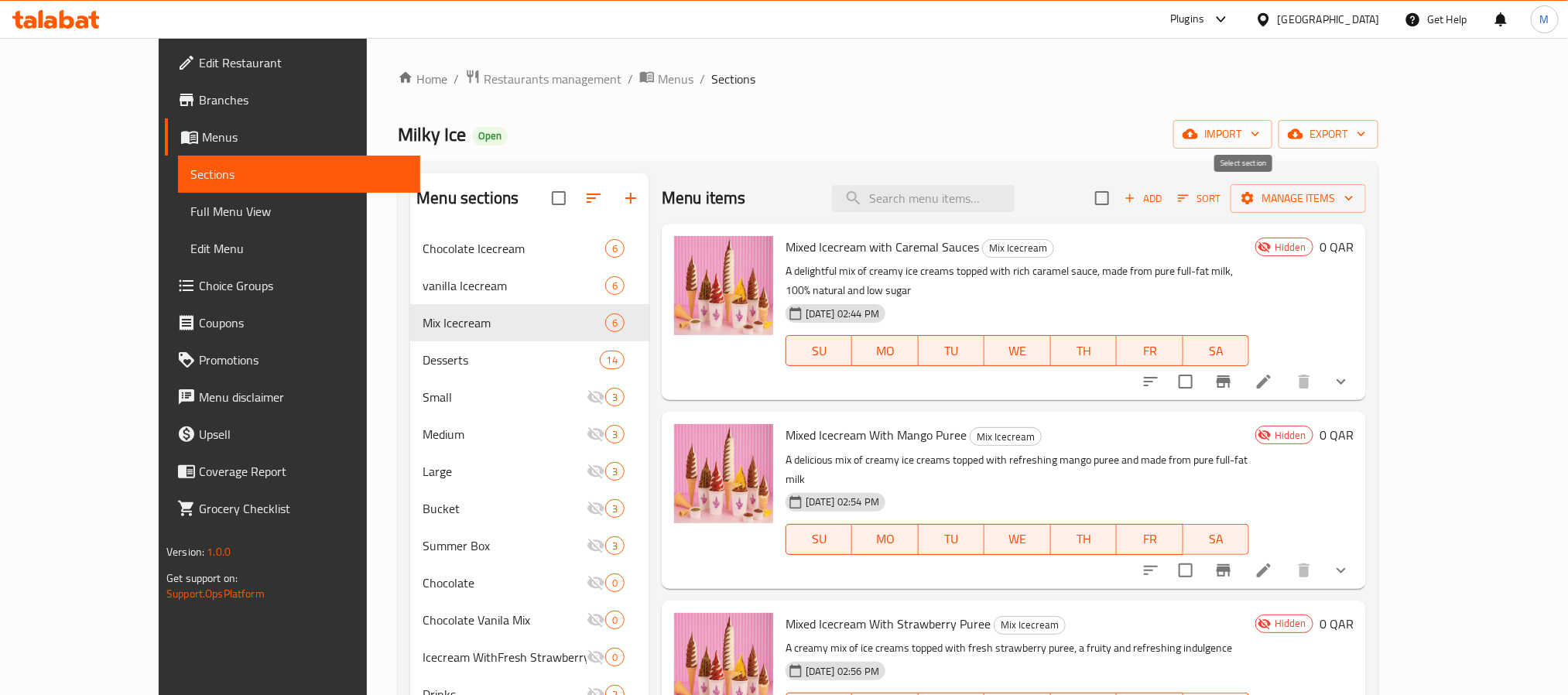
checkbox input "true"
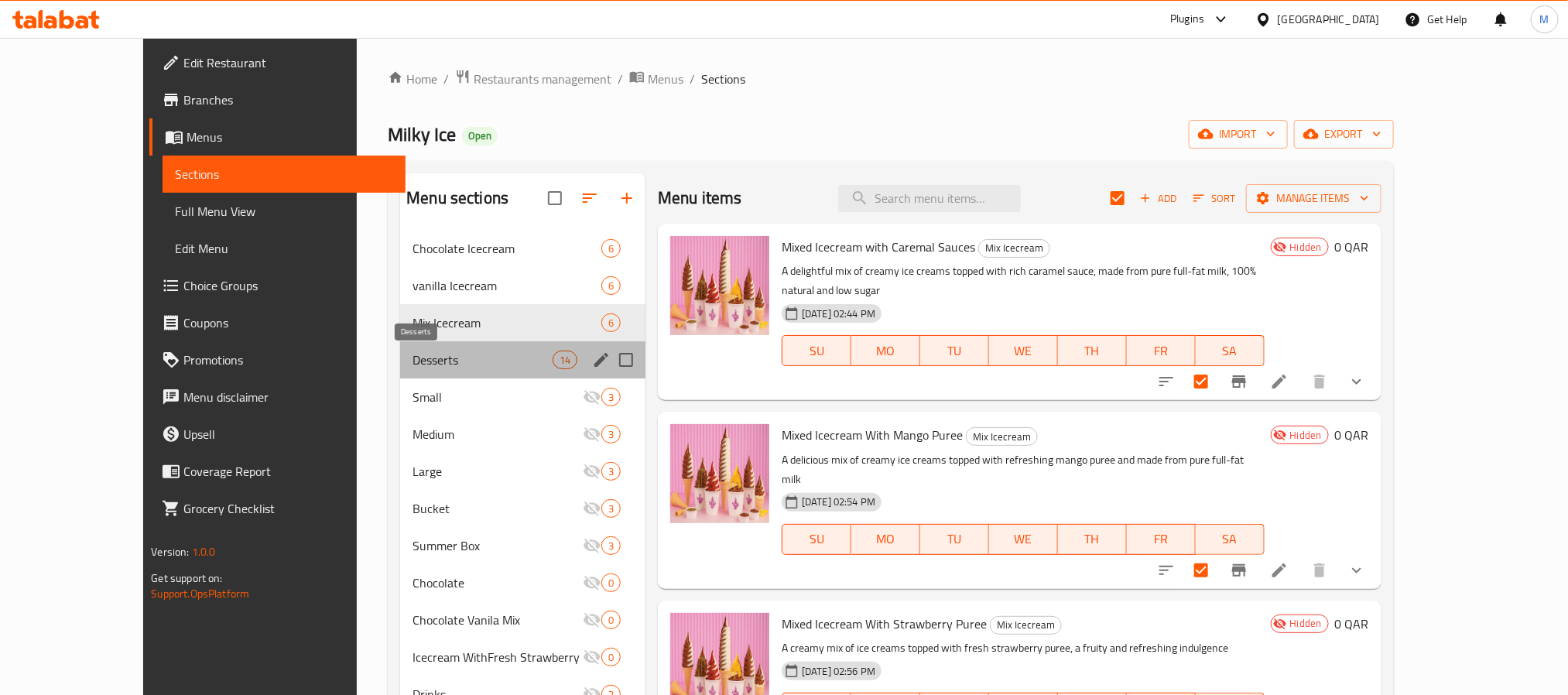
click at [413, 353] on span "Desserts" at bounding box center [483, 360] width 140 height 18
checkbox input "false"
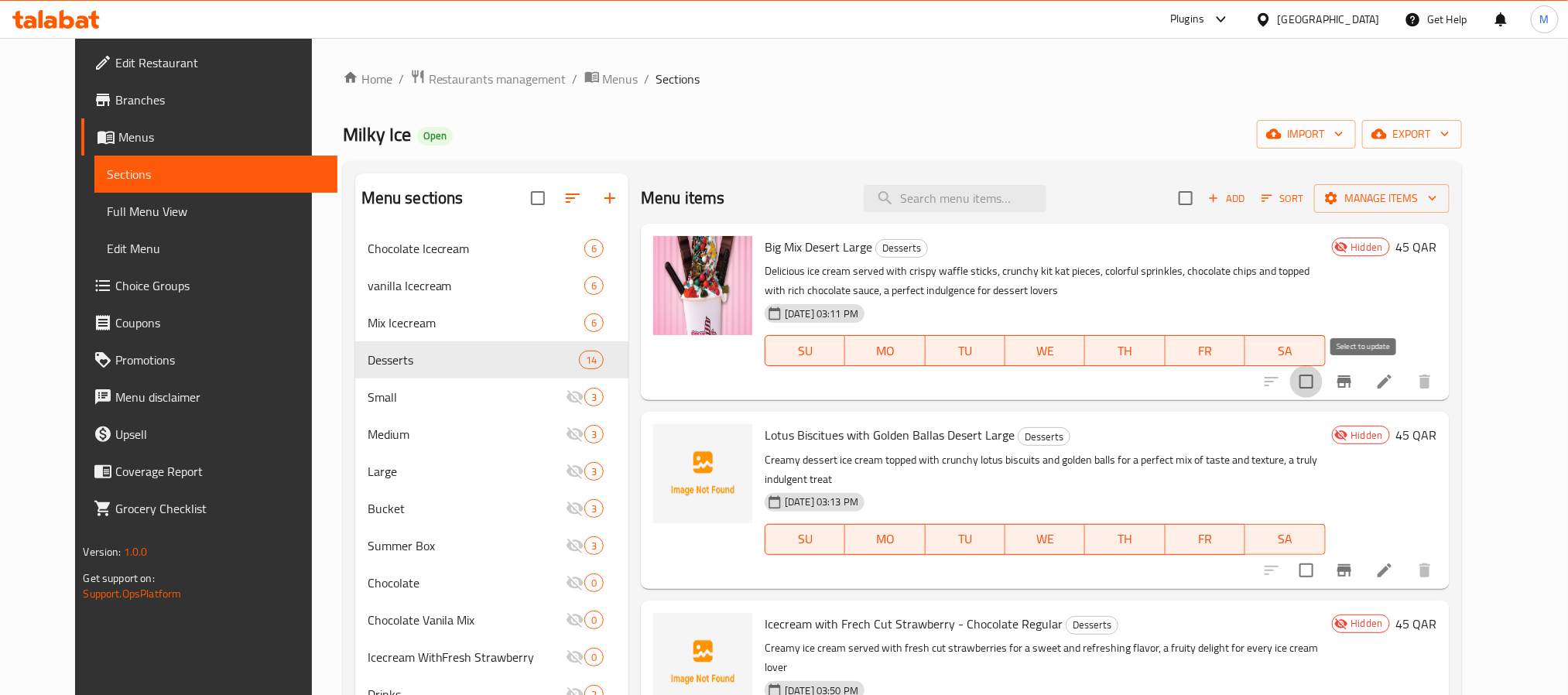
click at [1323, 374] on input "checkbox" at bounding box center [1306, 381] width 32 height 32
checkbox input "true"
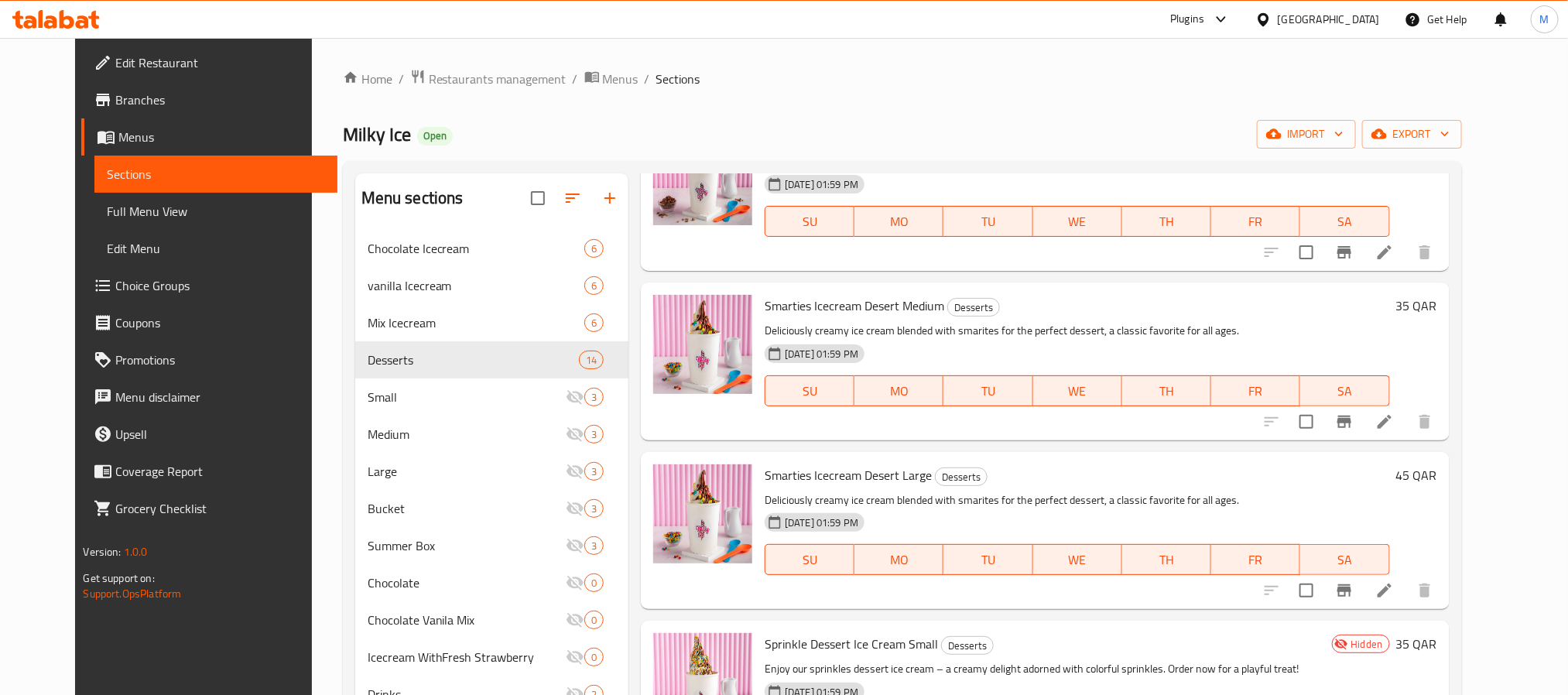
scroll to position [217, 0]
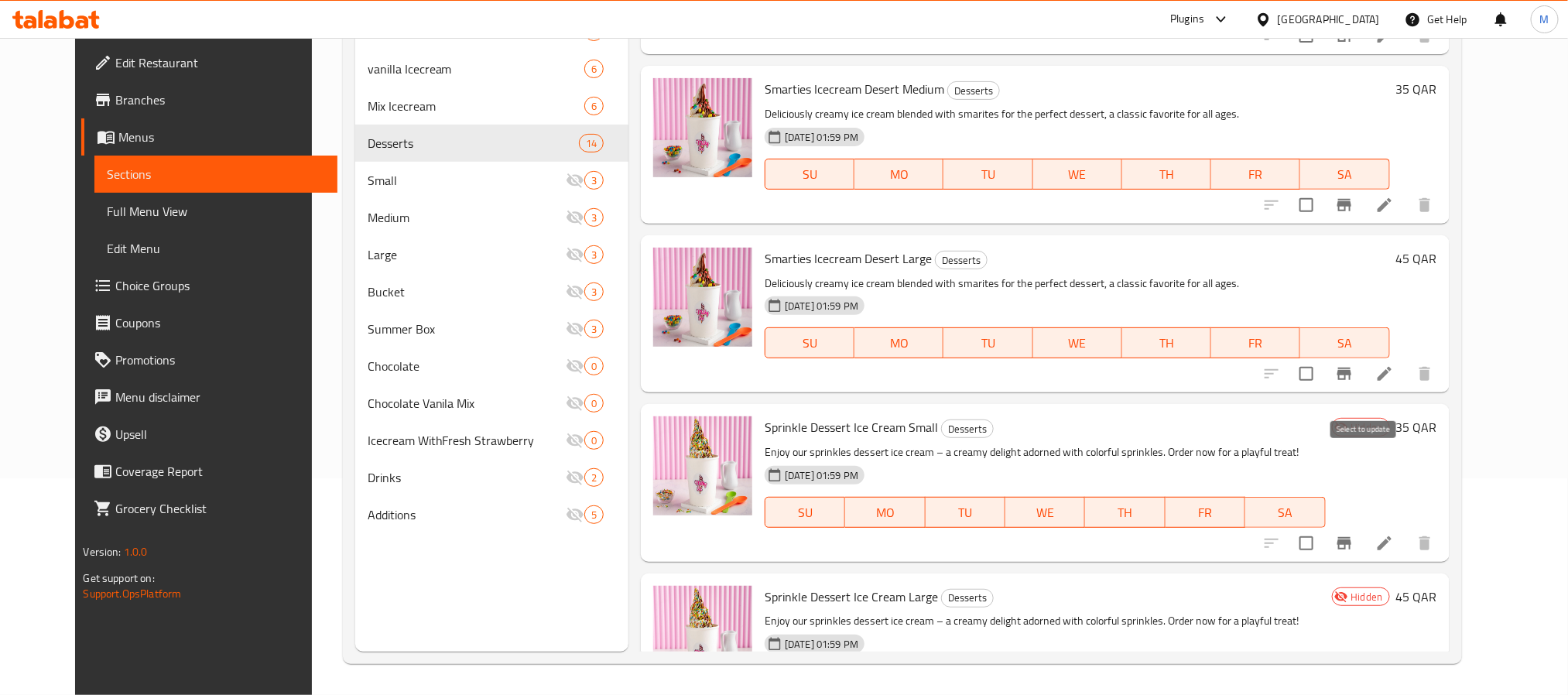
click at [1323, 527] on input "checkbox" at bounding box center [1306, 543] width 32 height 32
checkbox input "true"
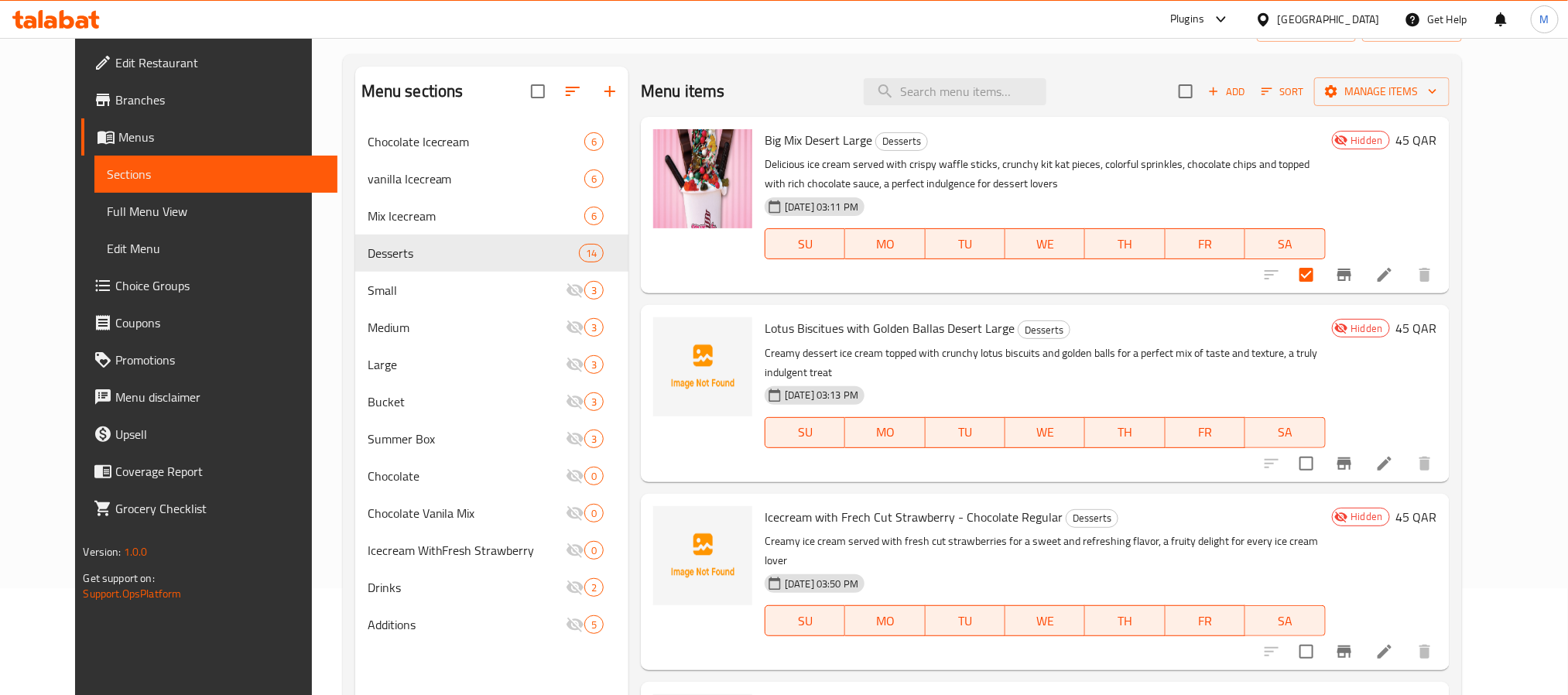
scroll to position [0, 0]
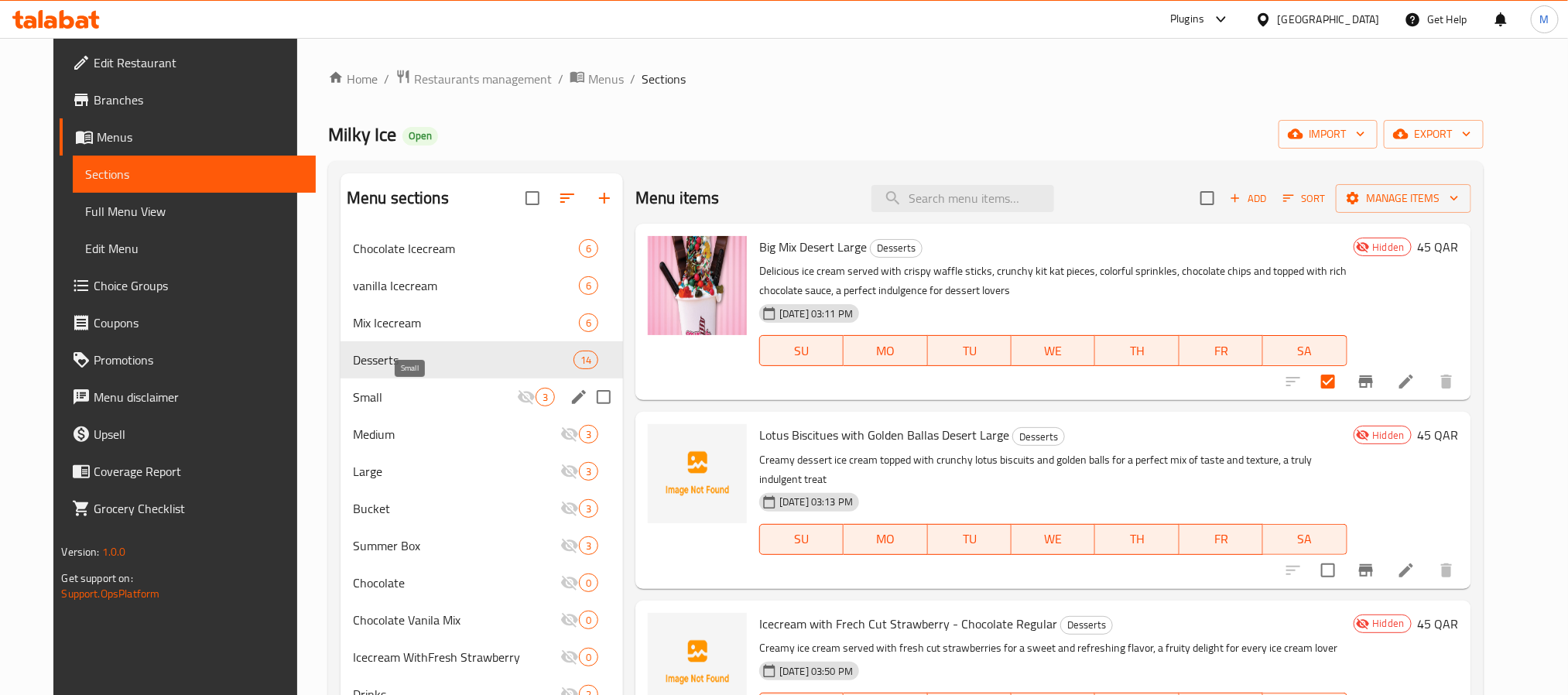
click at [444, 393] on span "Small" at bounding box center [435, 396] width 164 height 18
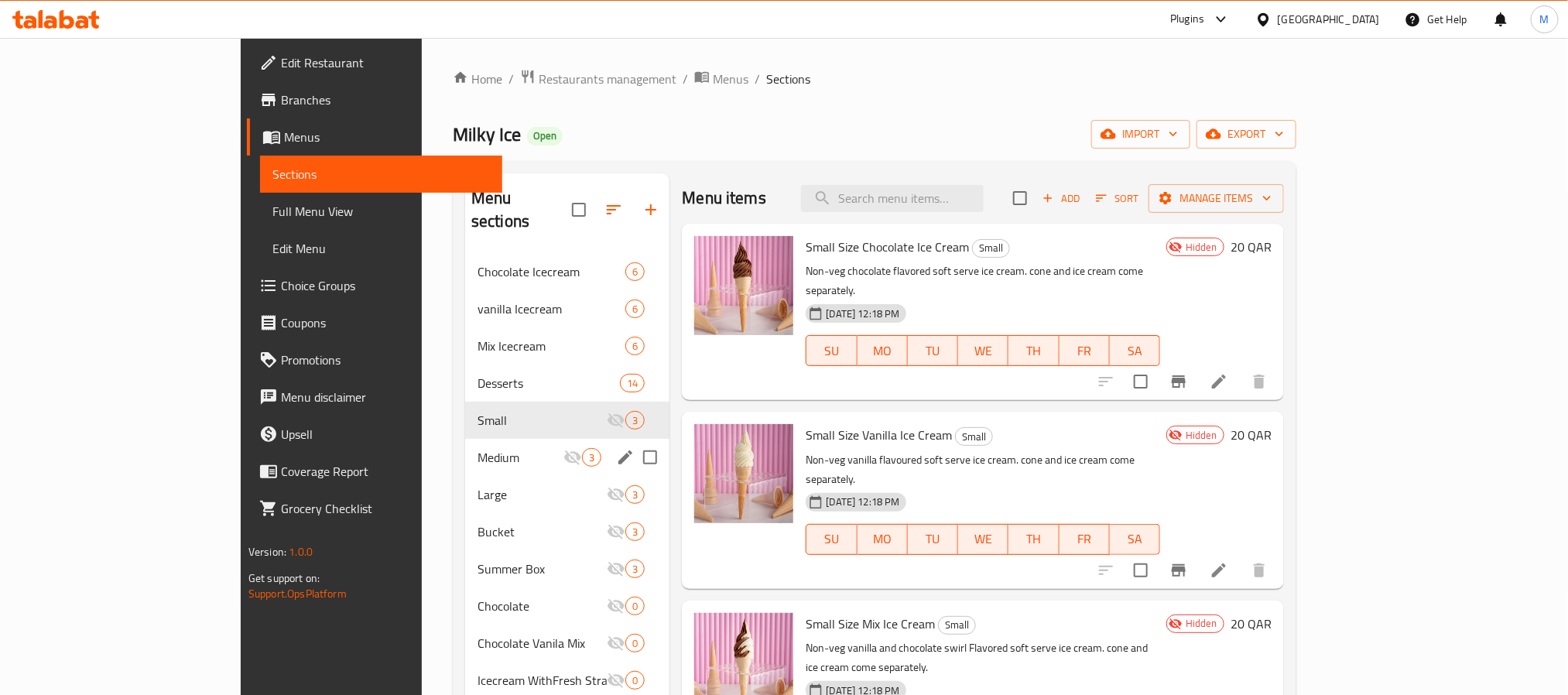
click at [465, 447] on div "Medium 3" at bounding box center [567, 458] width 205 height 38
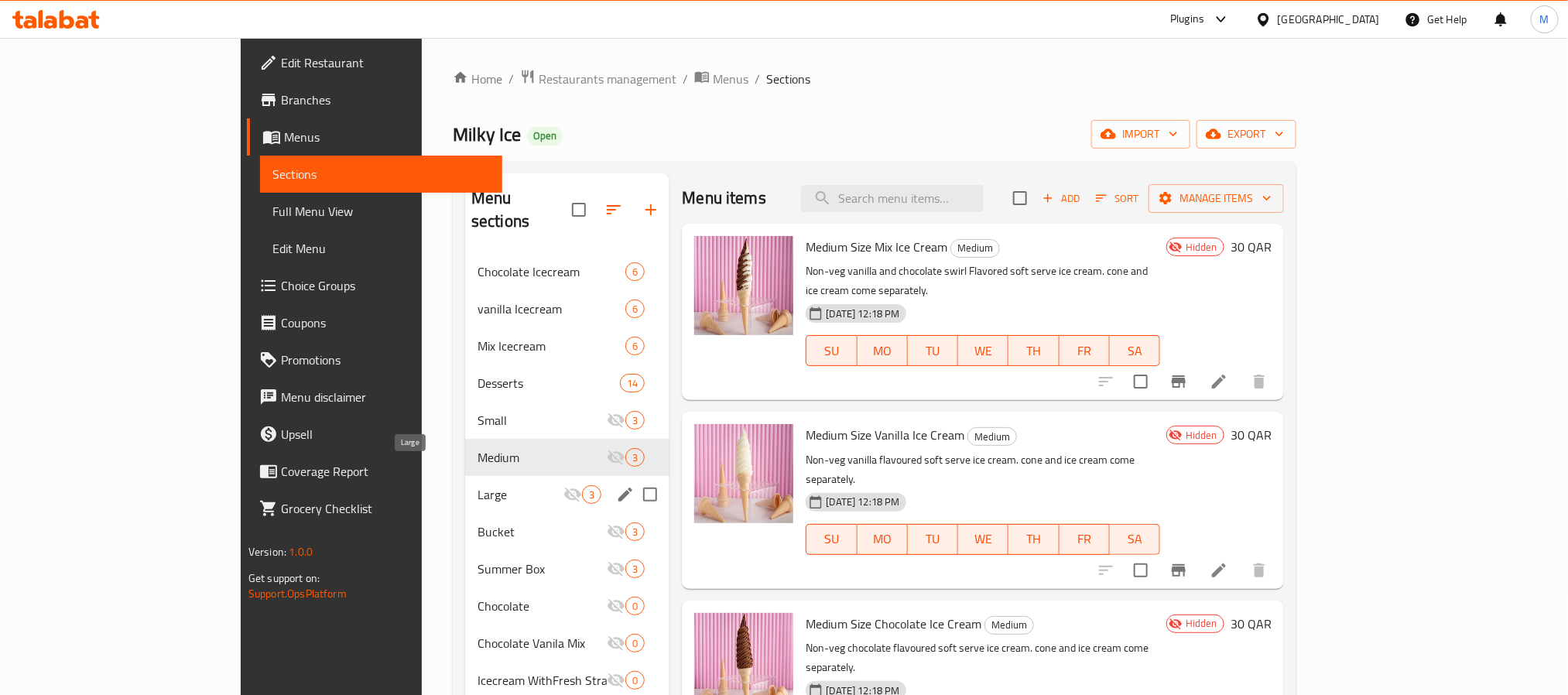
click at [478, 485] on span "Large" at bounding box center [520, 494] width 86 height 18
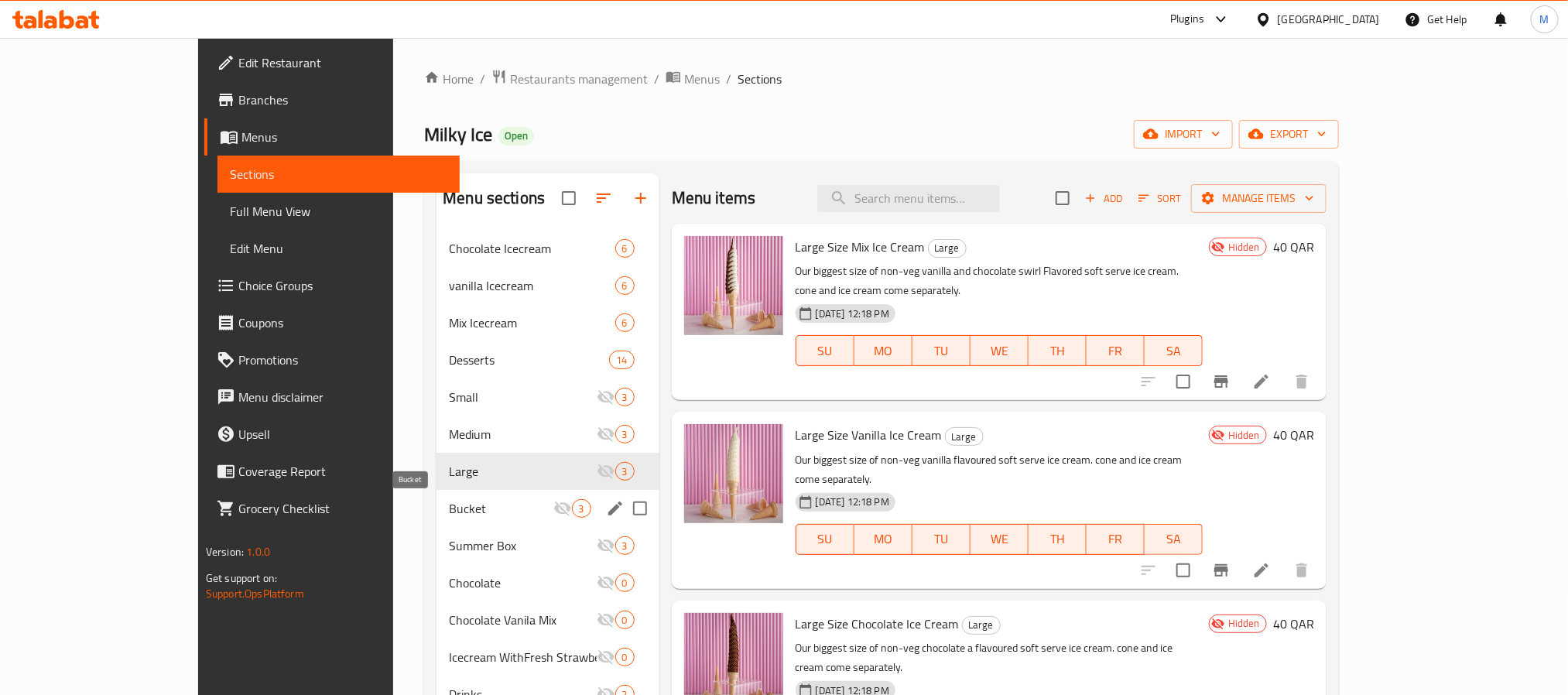
click at [449, 509] on span "Bucket" at bounding box center [500, 508] width 104 height 18
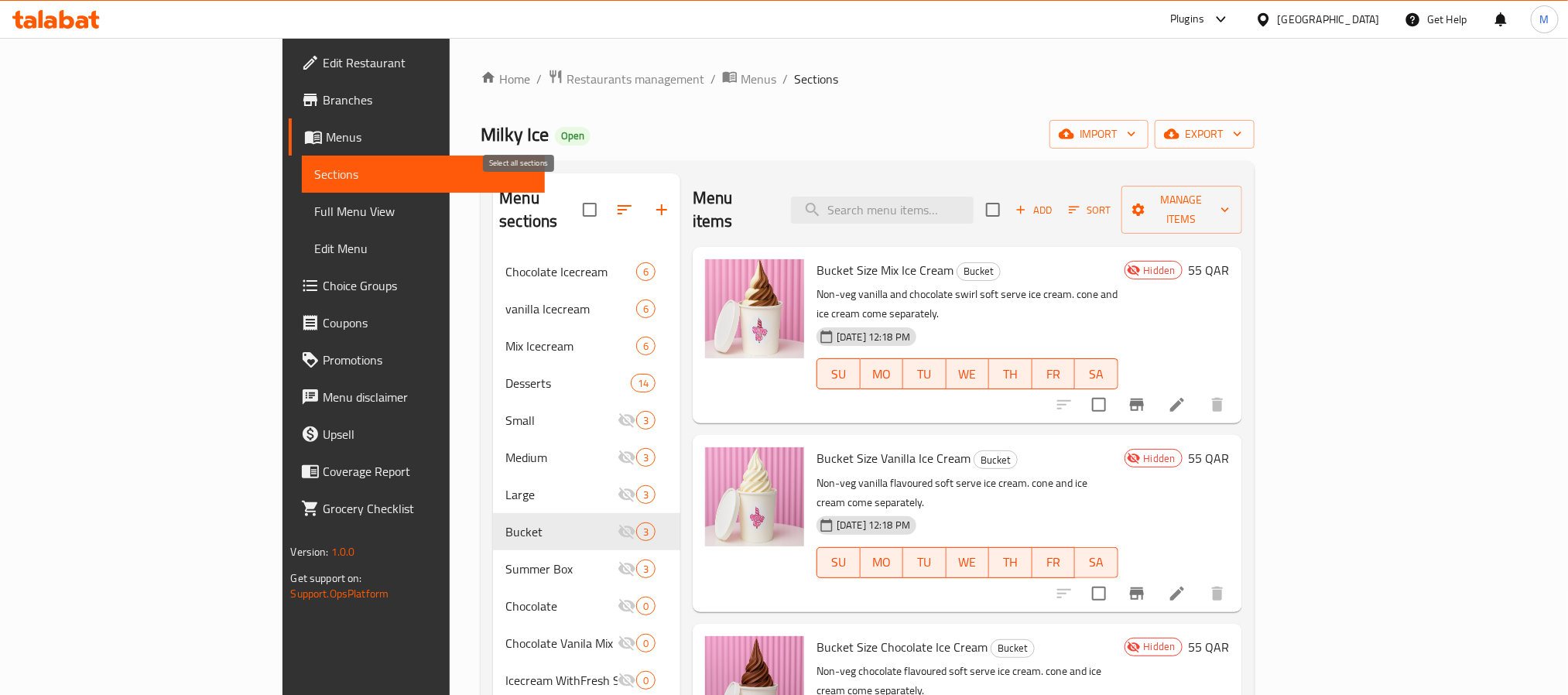
click at [574, 203] on input "checkbox" at bounding box center [589, 210] width 32 height 32
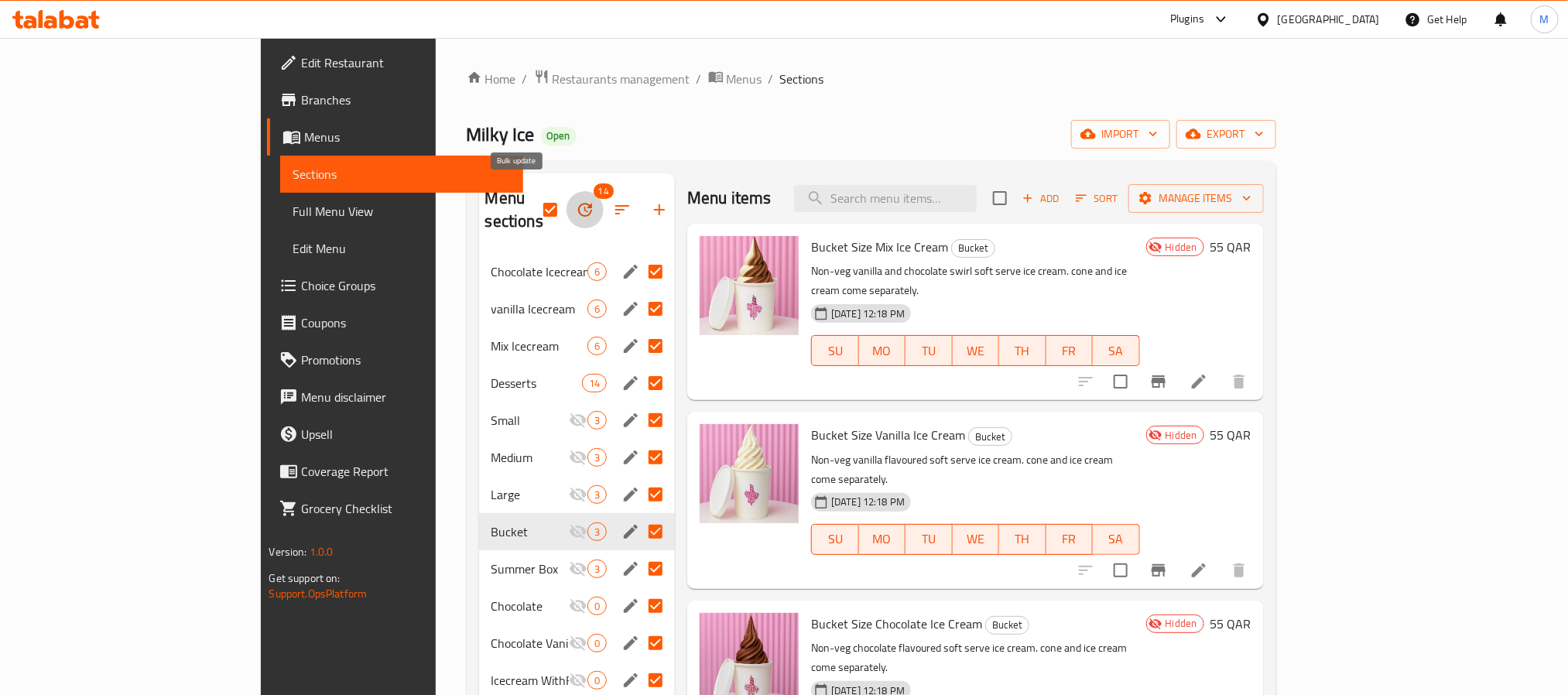
click at [578, 203] on icon "button" at bounding box center [585, 210] width 14 height 14
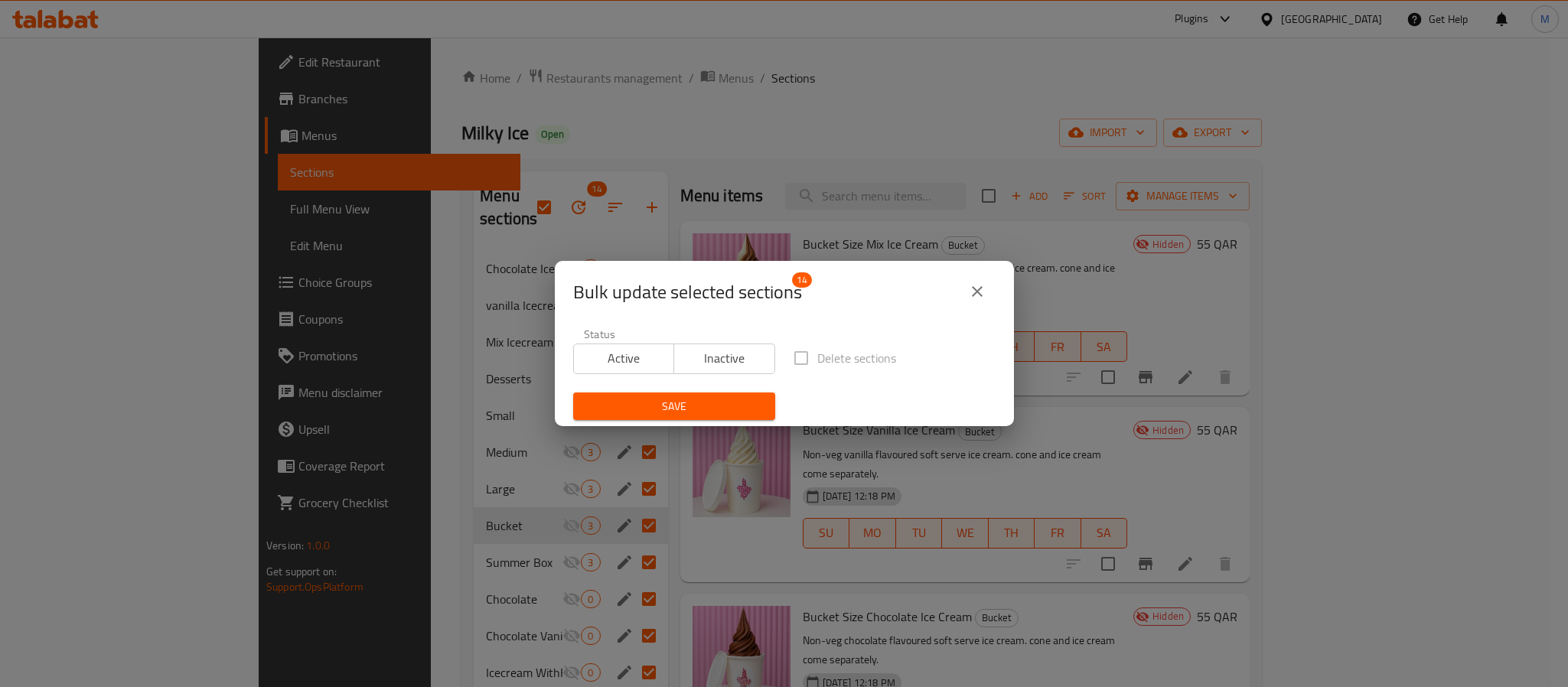
click at [974, 294] on icon "close" at bounding box center [977, 291] width 18 height 18
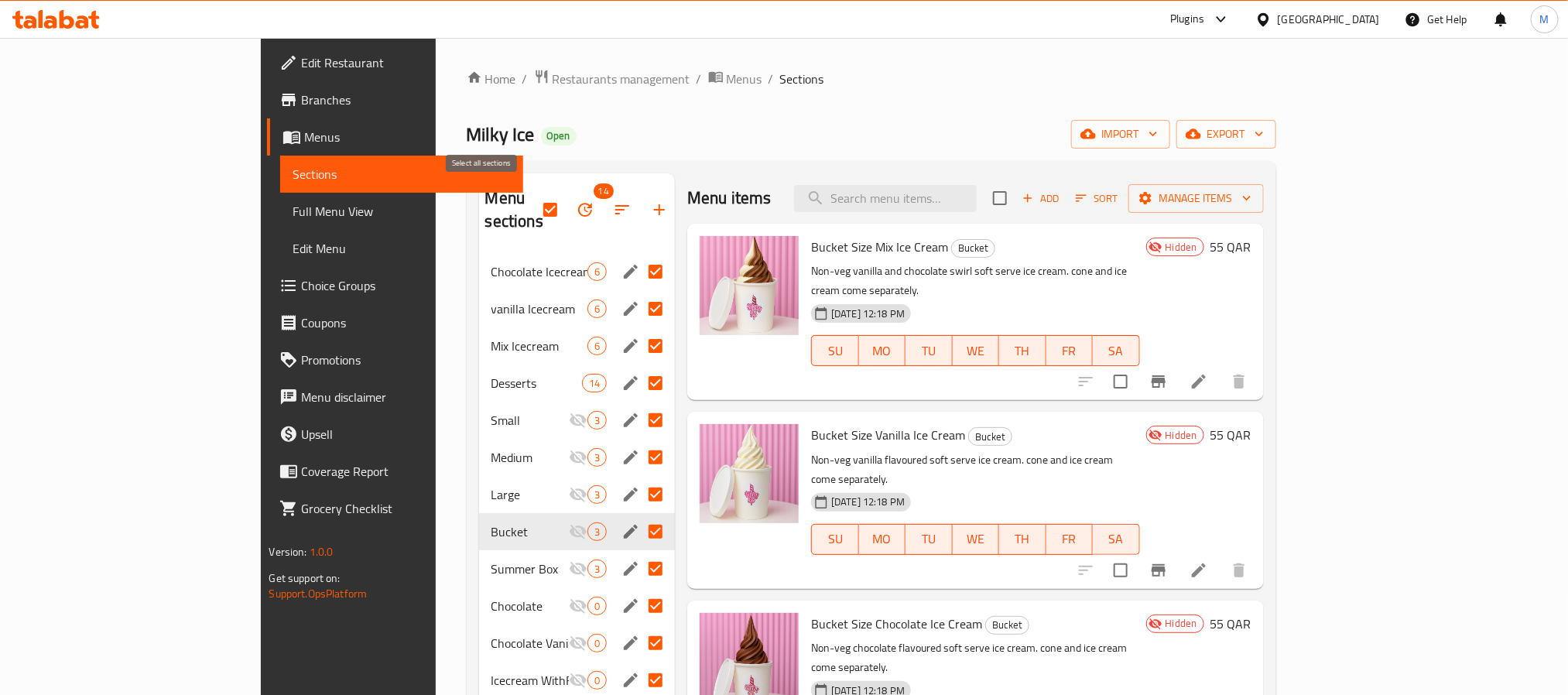
drag, startPoint x: 476, startPoint y: 194, endPoint x: 491, endPoint y: 204, distance: 18.0
click at [534, 196] on input "checkbox" at bounding box center [550, 210] width 32 height 32
checkbox input "false"
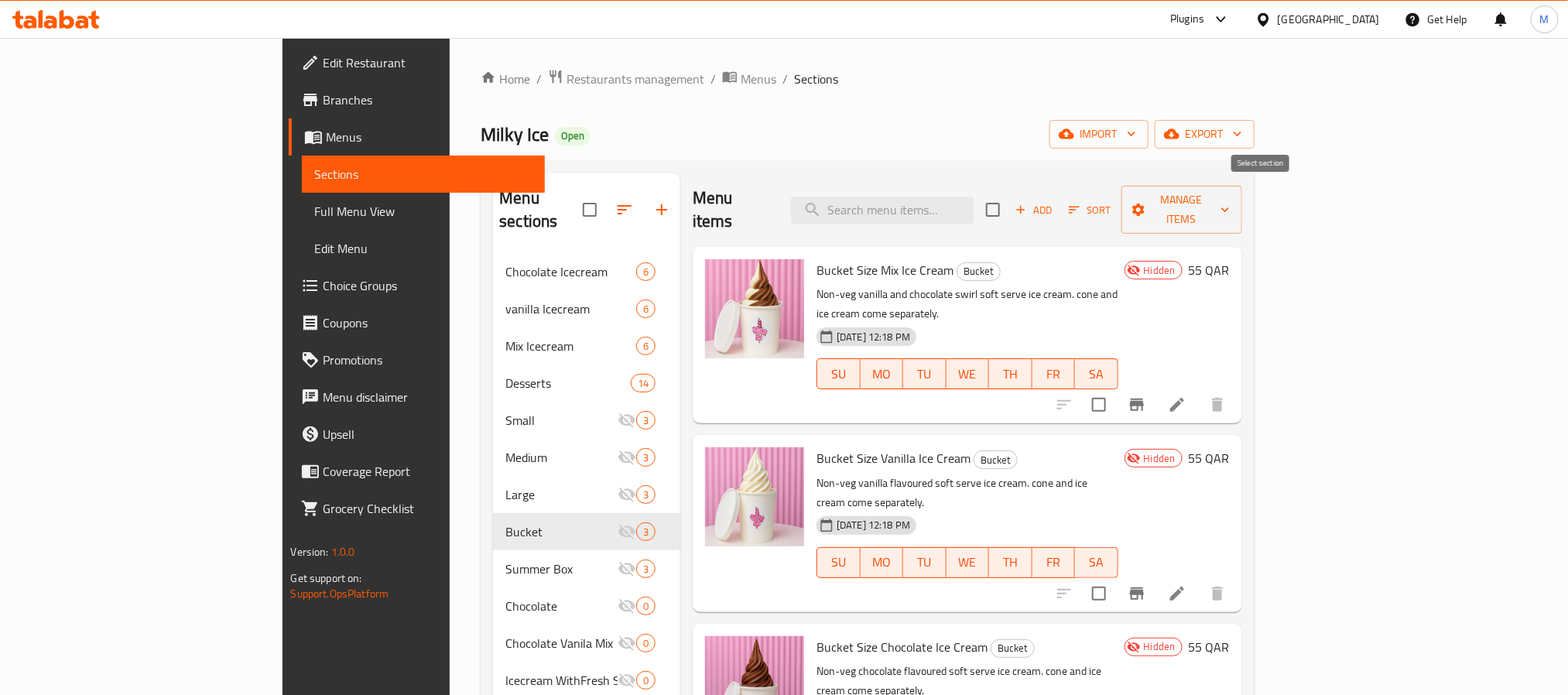
click at [1009, 210] on input "checkbox" at bounding box center [993, 210] width 32 height 32
checkbox input "true"
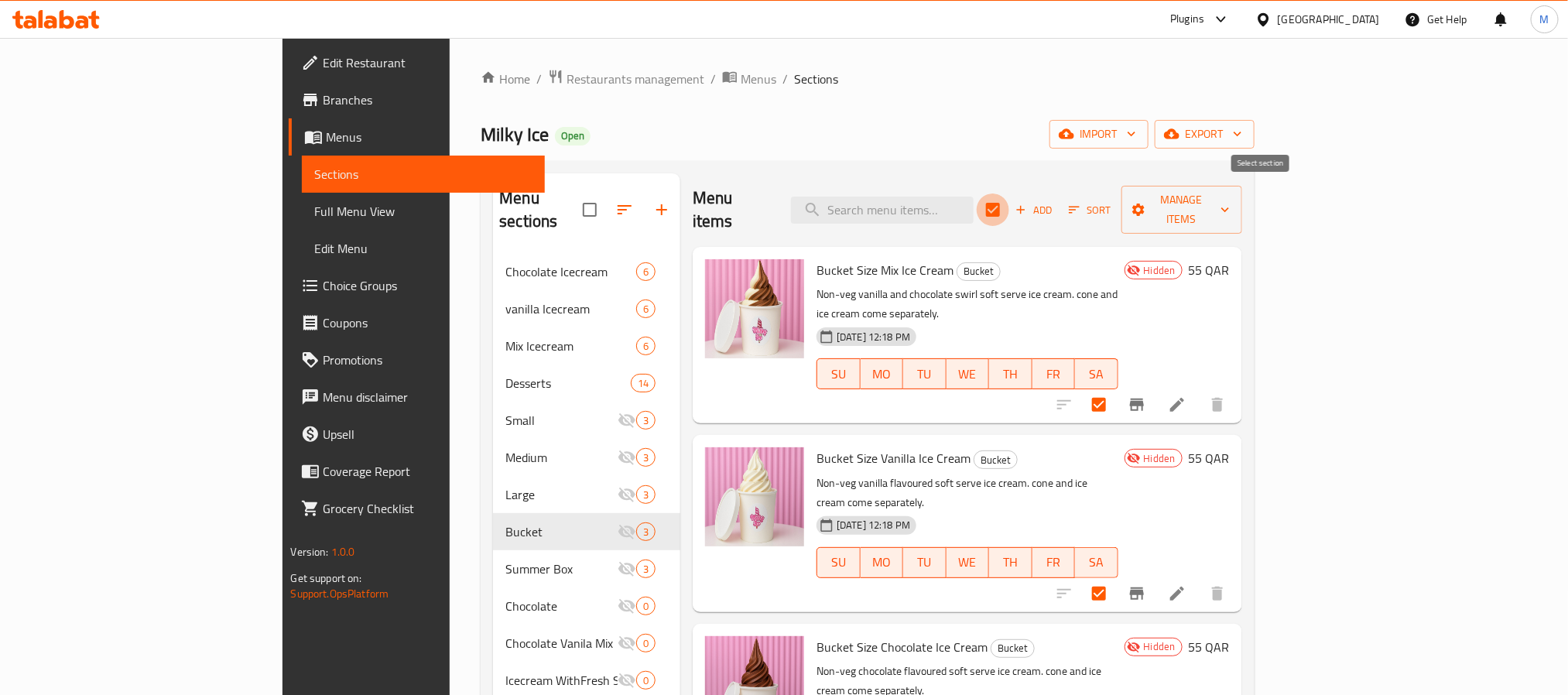
click at [1009, 210] on input "checkbox" at bounding box center [993, 210] width 32 height 32
checkbox input "false"
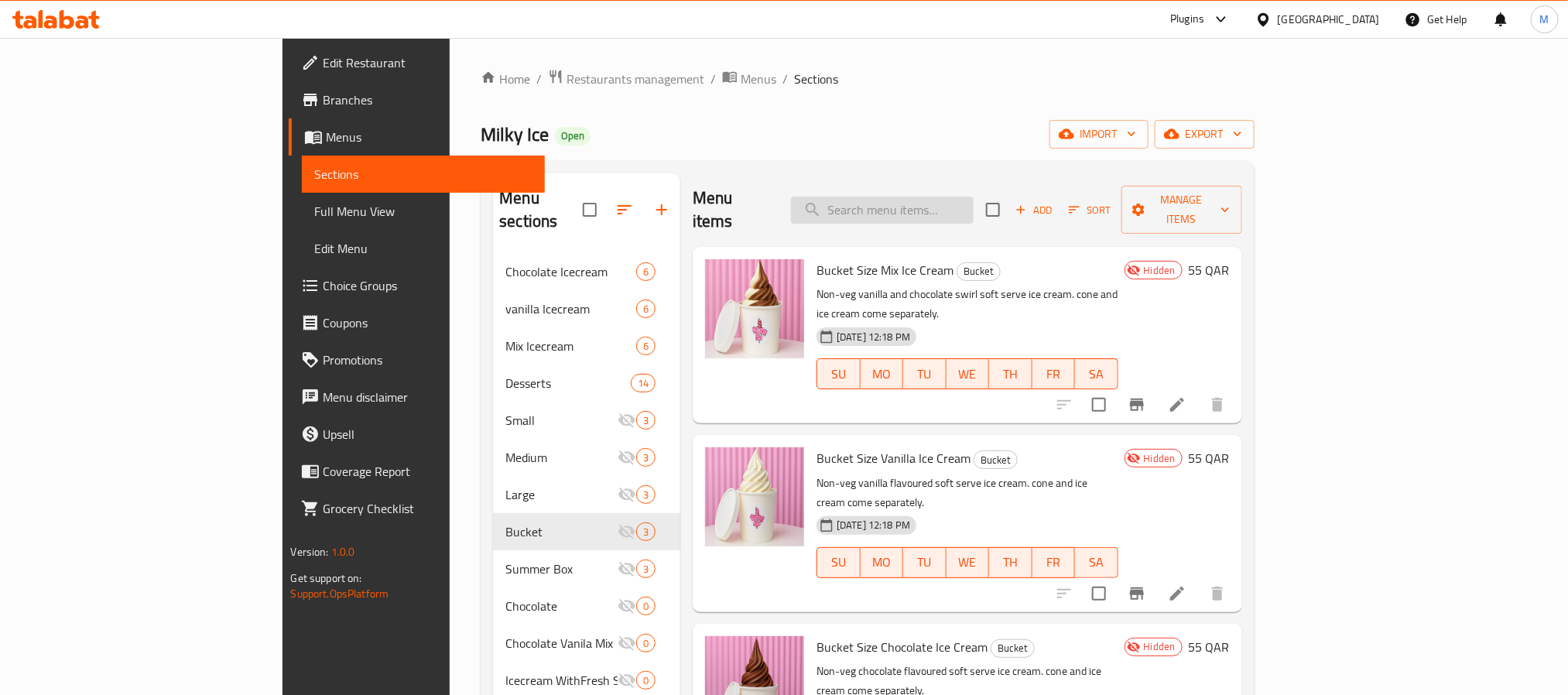
click at [973, 196] on input "search" at bounding box center [882, 210] width 182 height 27
paste input "Chocolate Icecream With caremal Sauces"
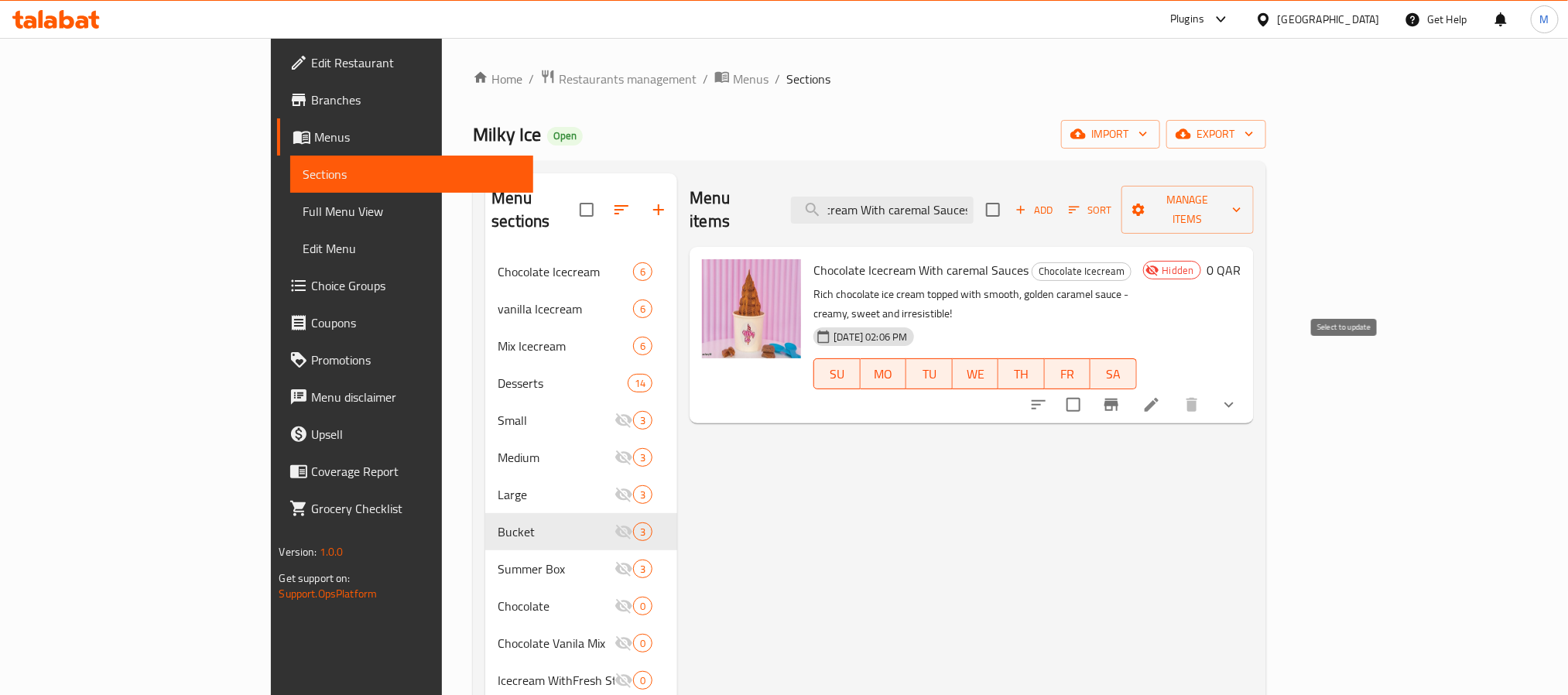
type input "Chocolate Icecream With caremal Sauces"
click at [1090, 389] on input "checkbox" at bounding box center [1073, 404] width 32 height 32
checkbox input "true"
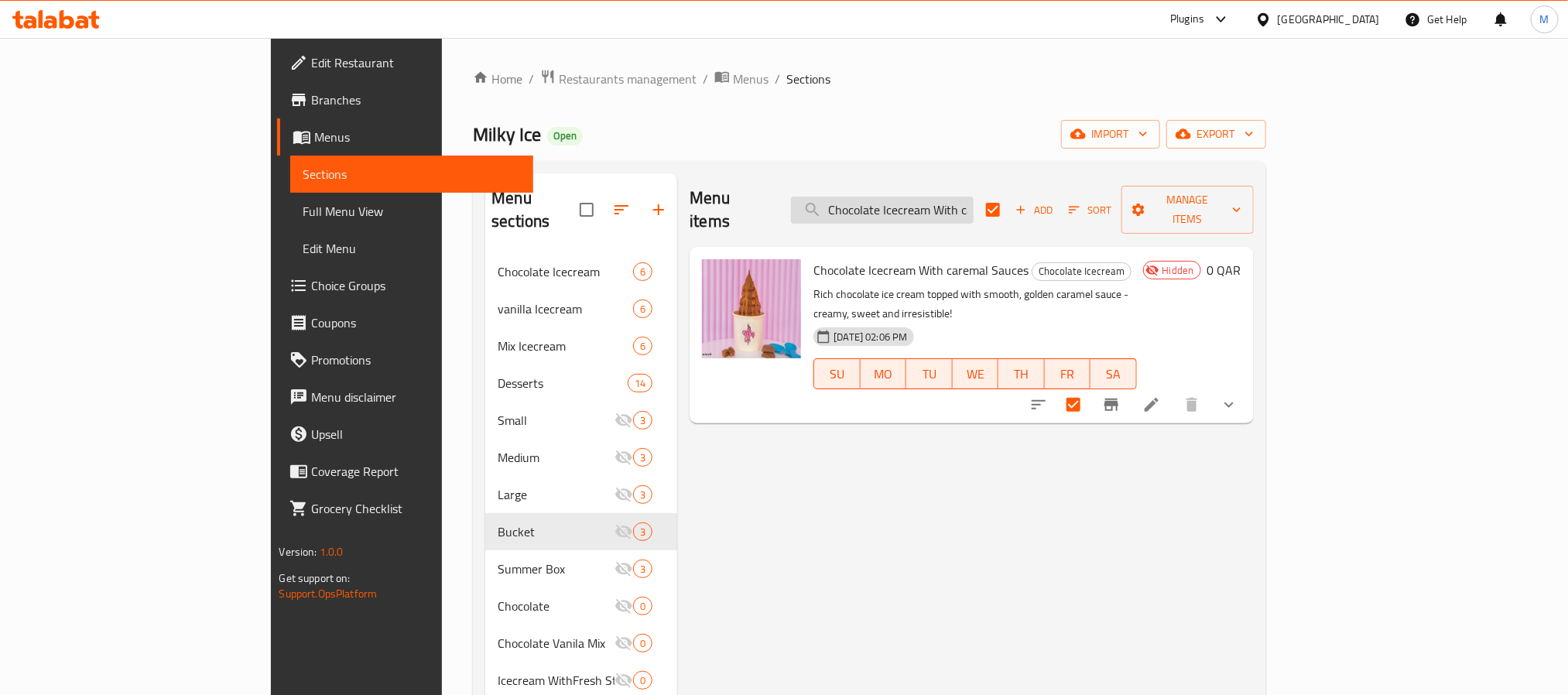
click at [947, 201] on input "Chocolate Icecream With caremal Sauces" at bounding box center [882, 210] width 182 height 27
checkbox input "false"
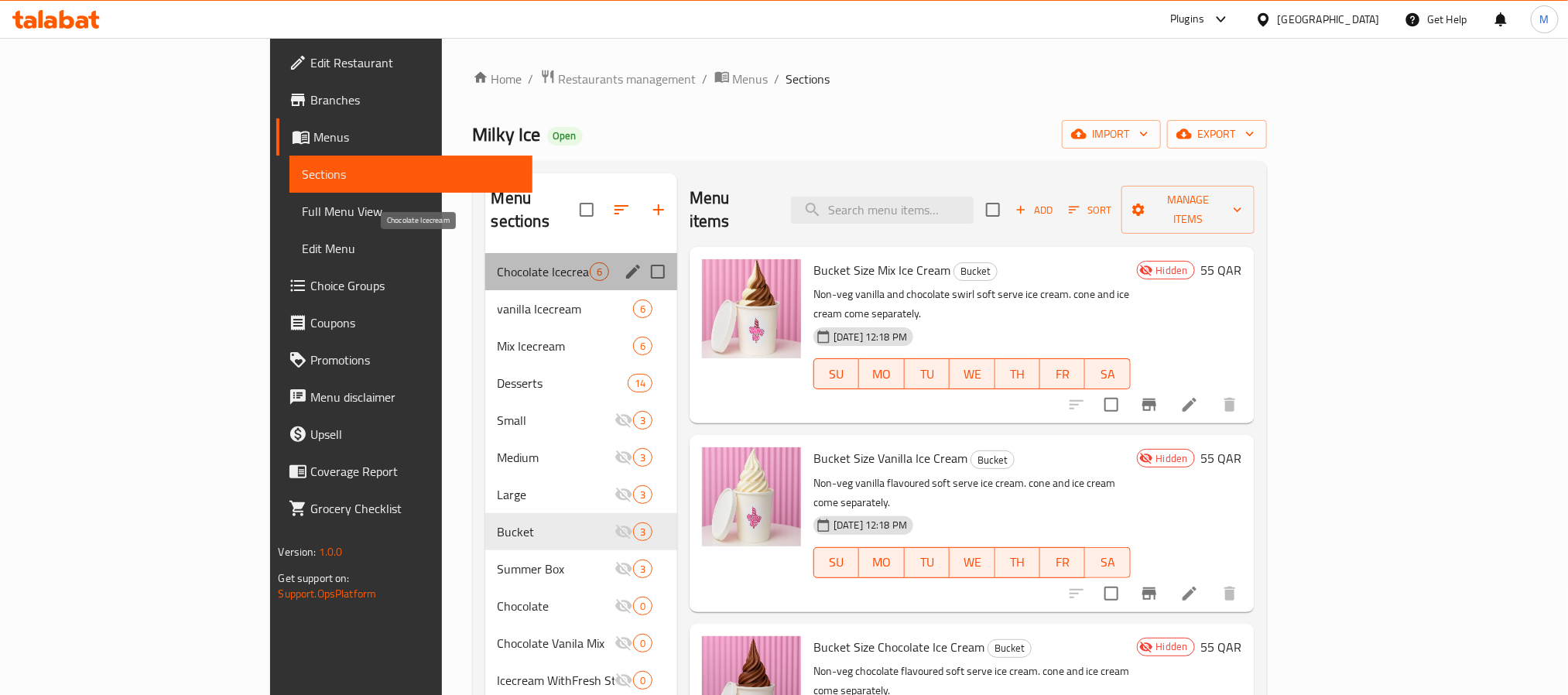
click at [498, 263] on span "Chocolate Icecream" at bounding box center [544, 272] width 93 height 18
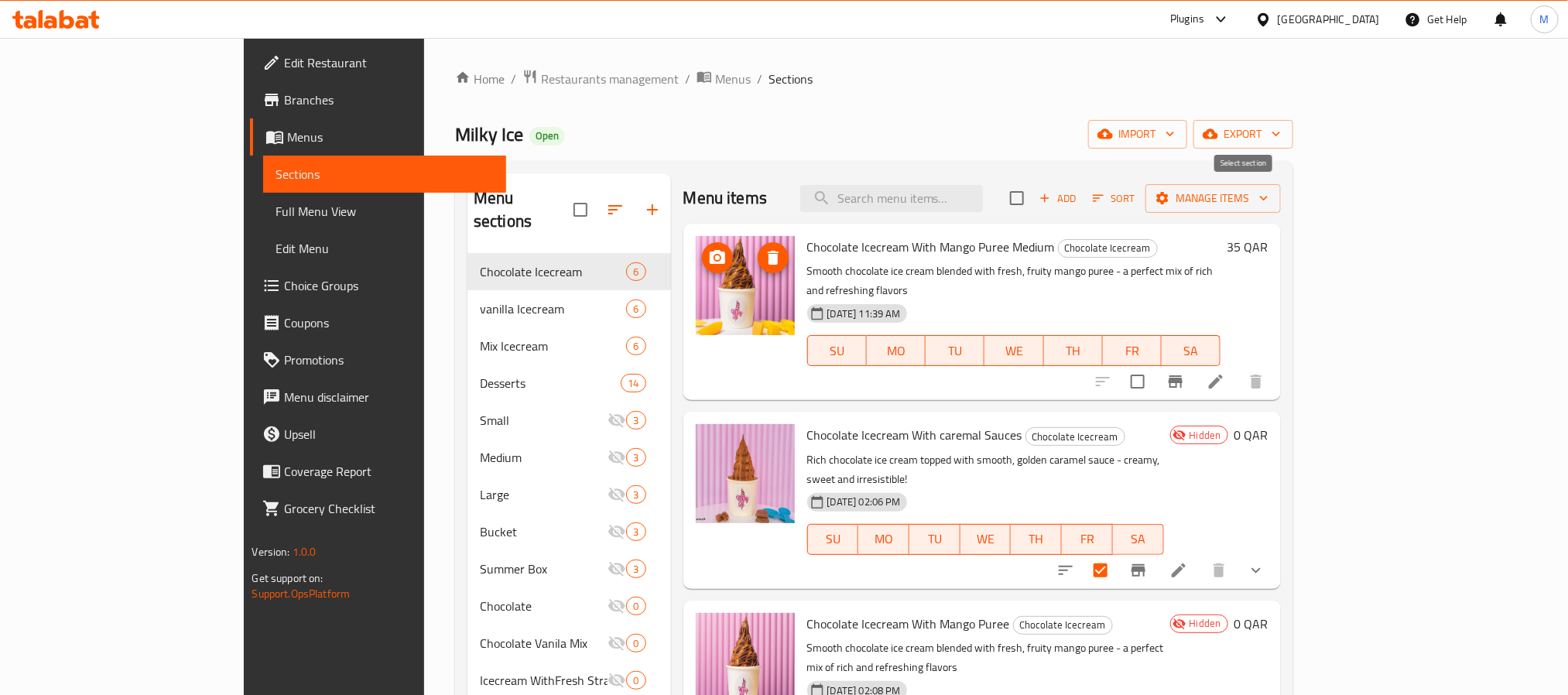
click at [1034, 202] on input "checkbox" at bounding box center [1016, 197] width 32 height 32
checkbox input "true"
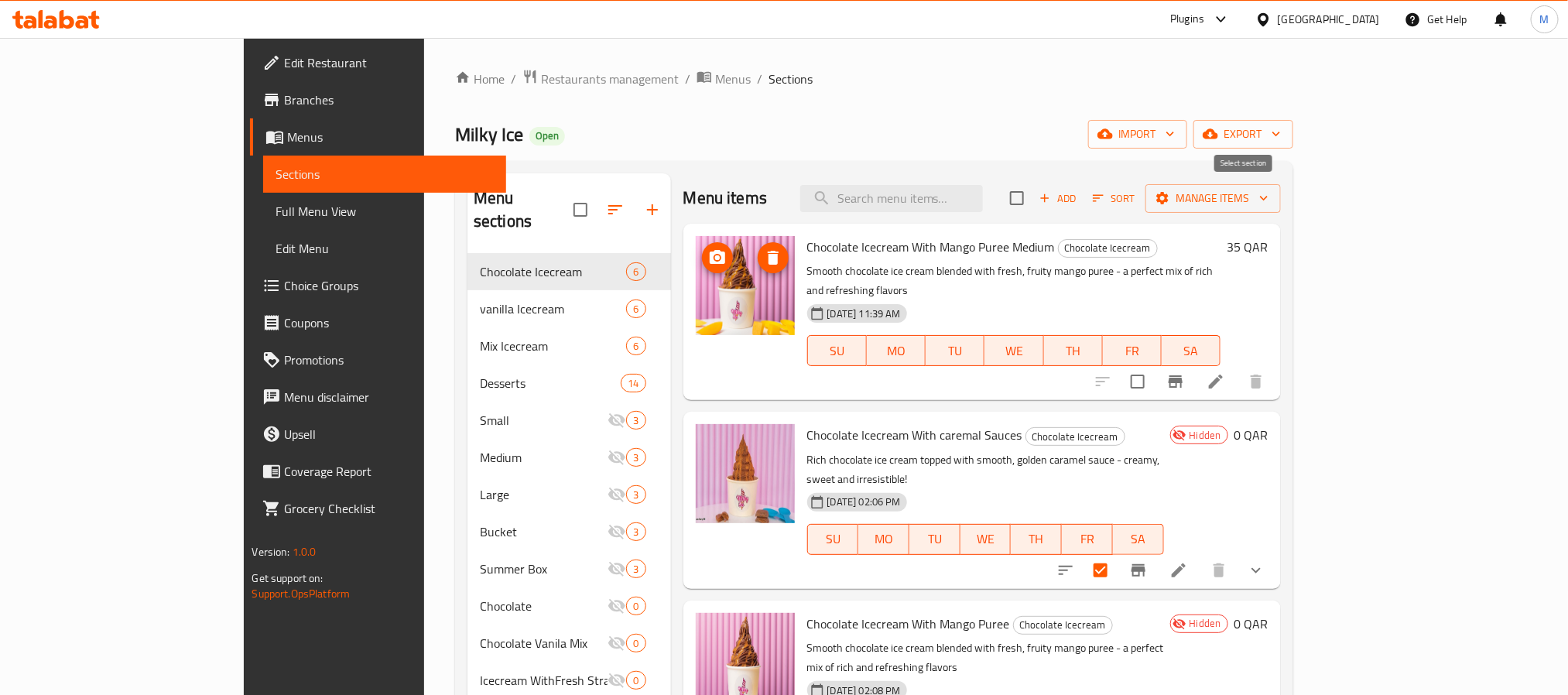
checkbox input "true"
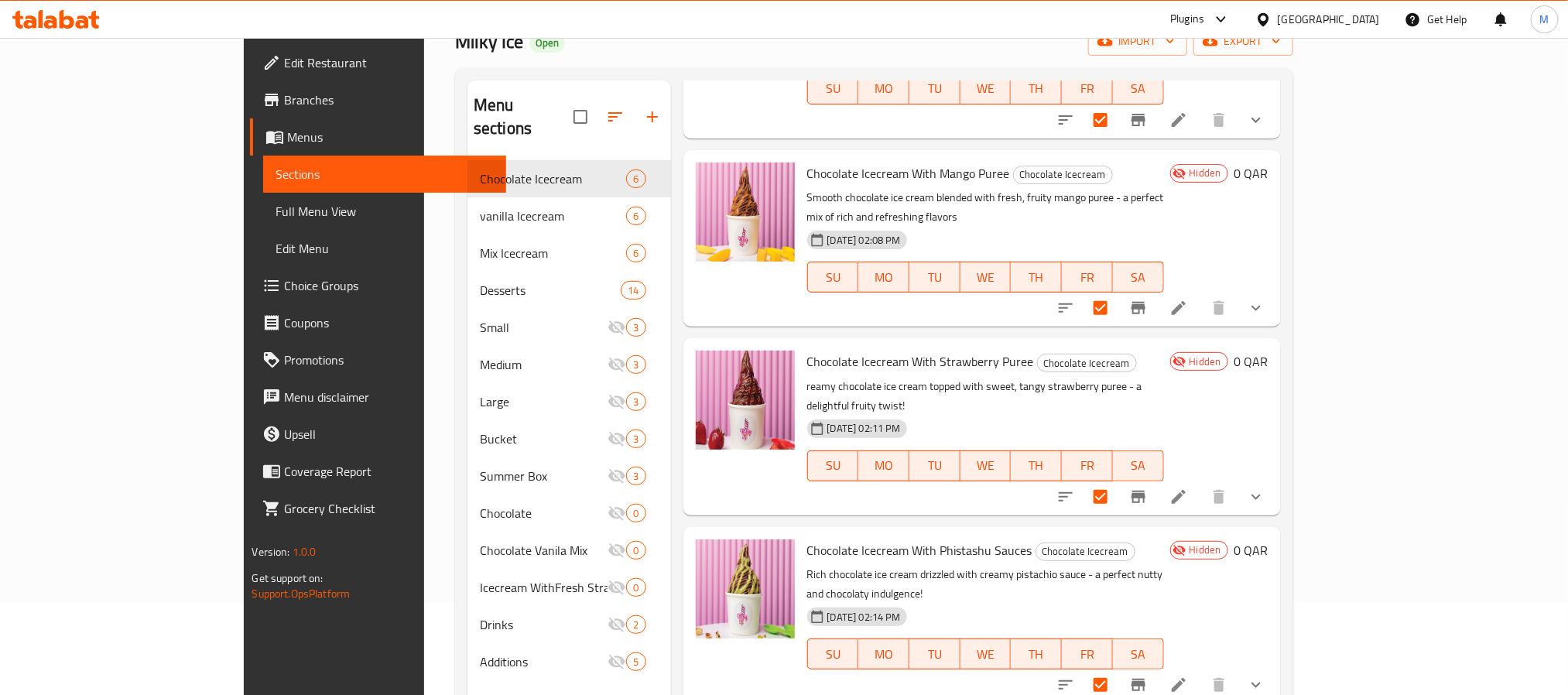
scroll to position [217, 0]
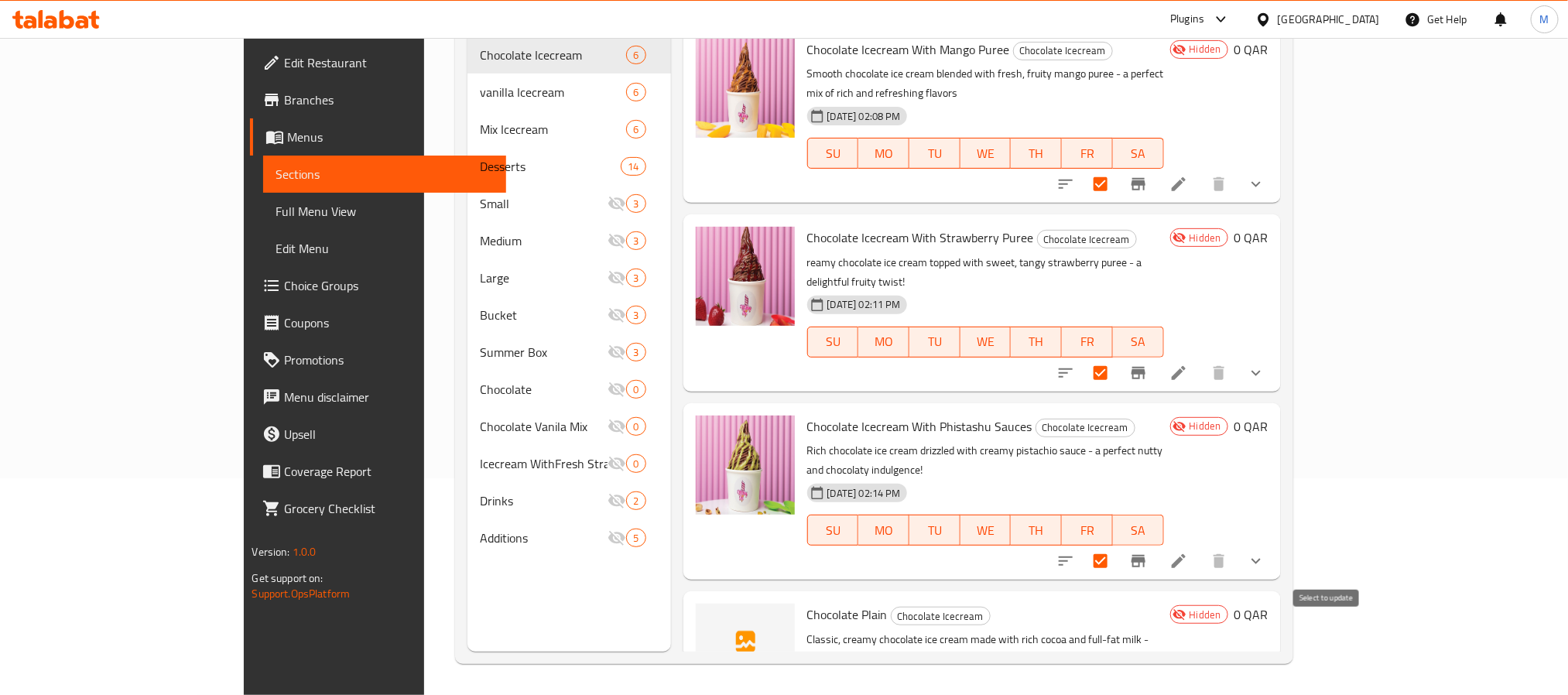
checkbox input "false"
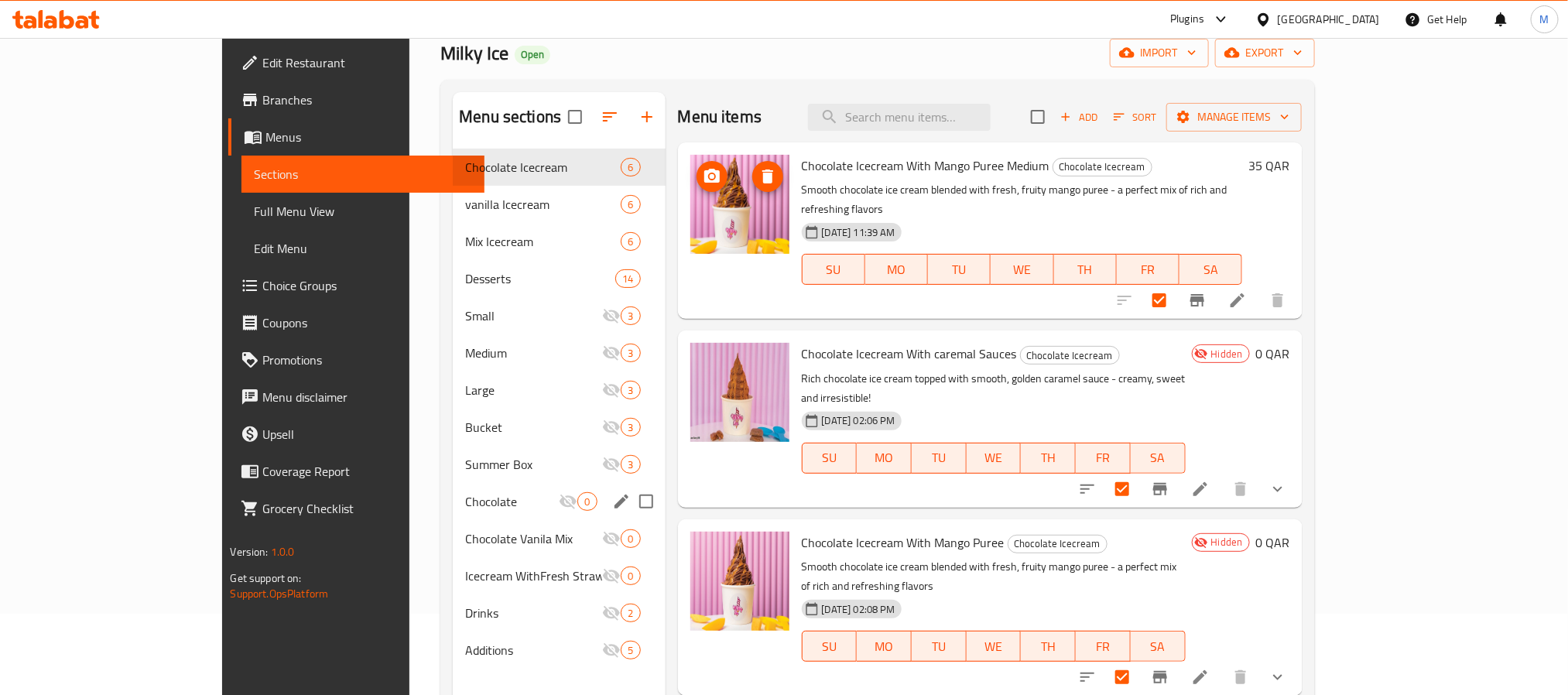
scroll to position [0, 0]
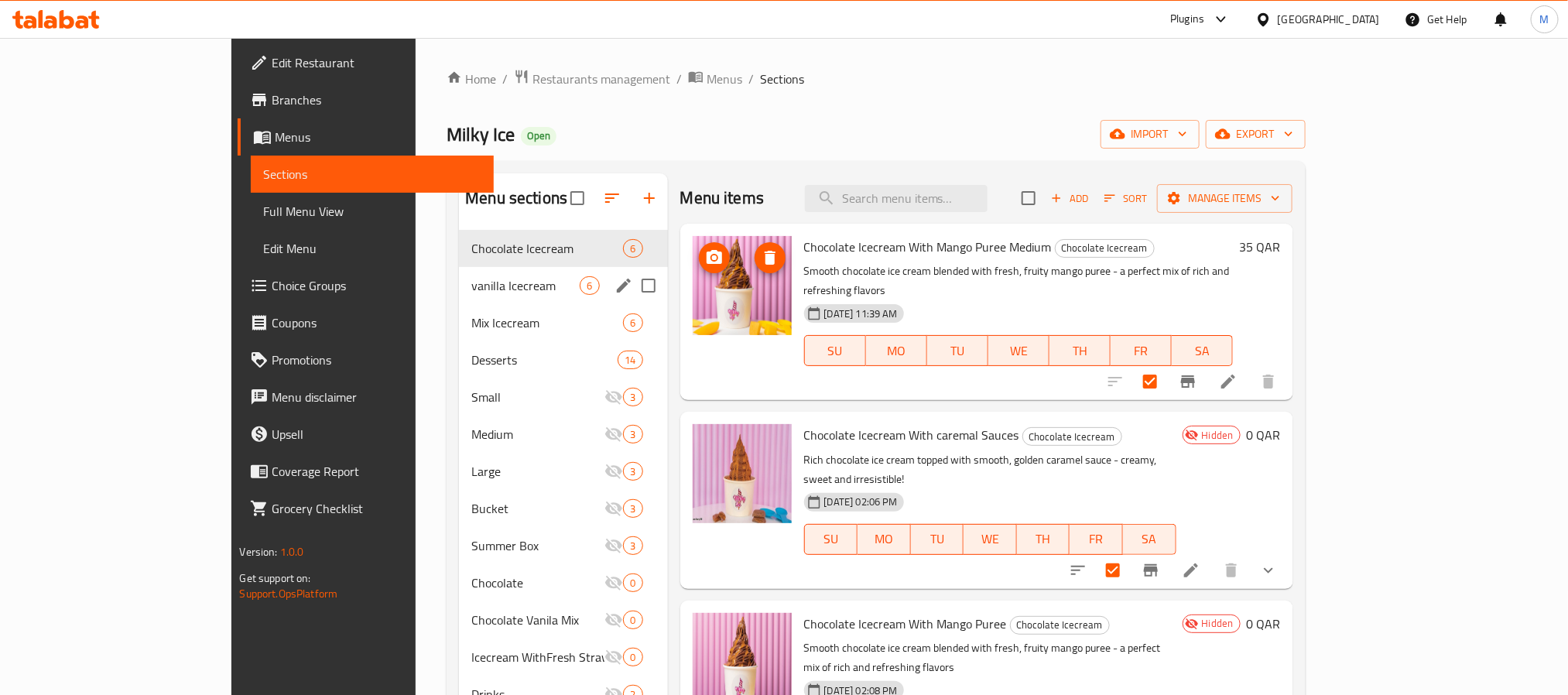
click at [493, 291] on span "vanilla Icecream" at bounding box center [526, 286] width 108 height 18
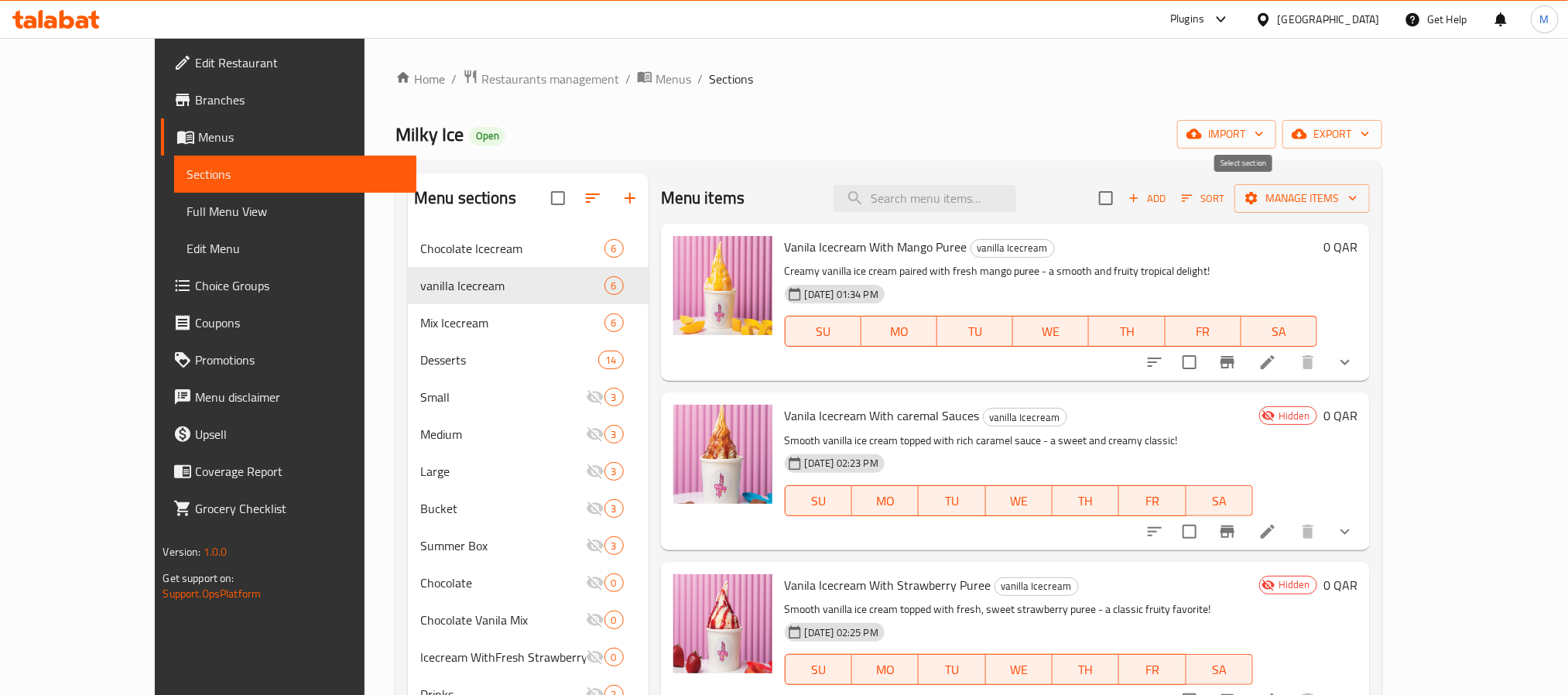
click at [1123, 202] on input "checkbox" at bounding box center [1105, 197] width 32 height 32
checkbox input "true"
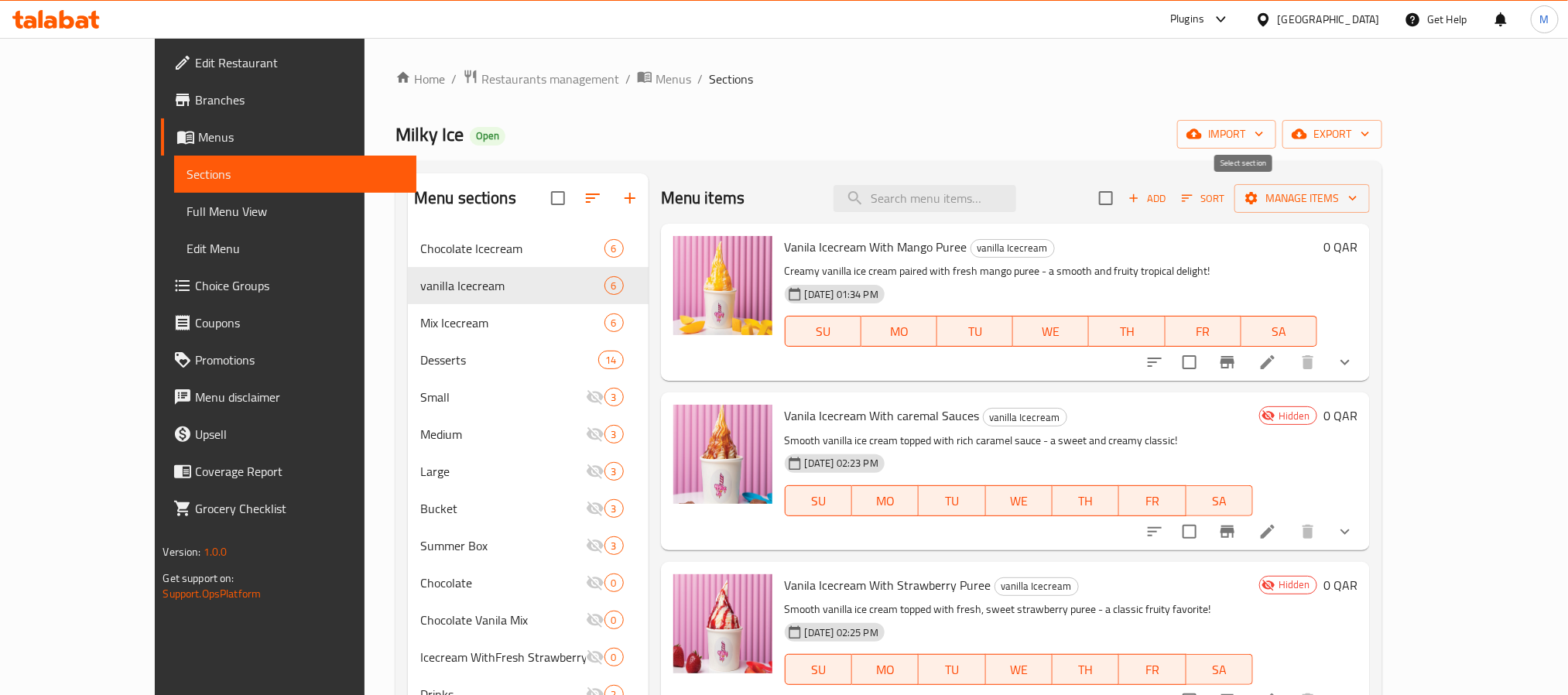
checkbox input "true"
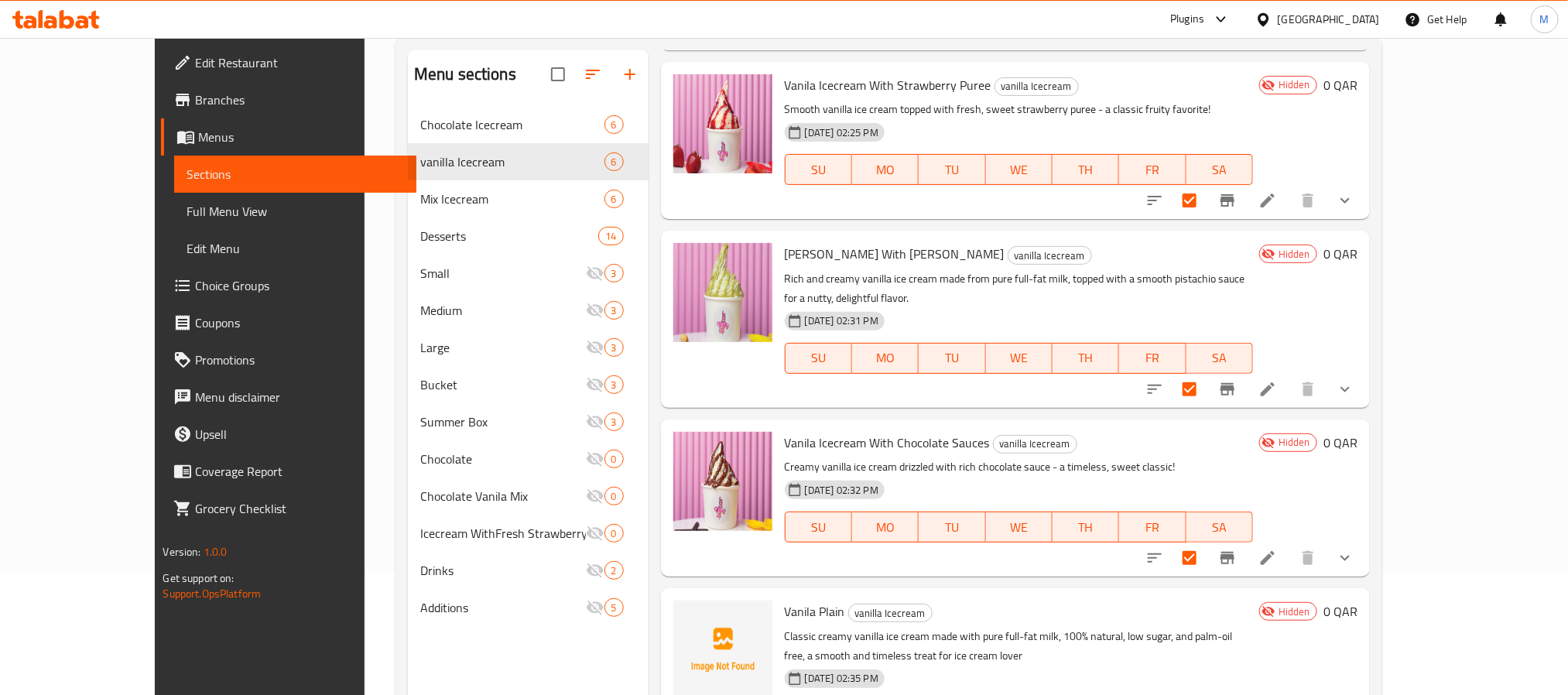
scroll to position [217, 0]
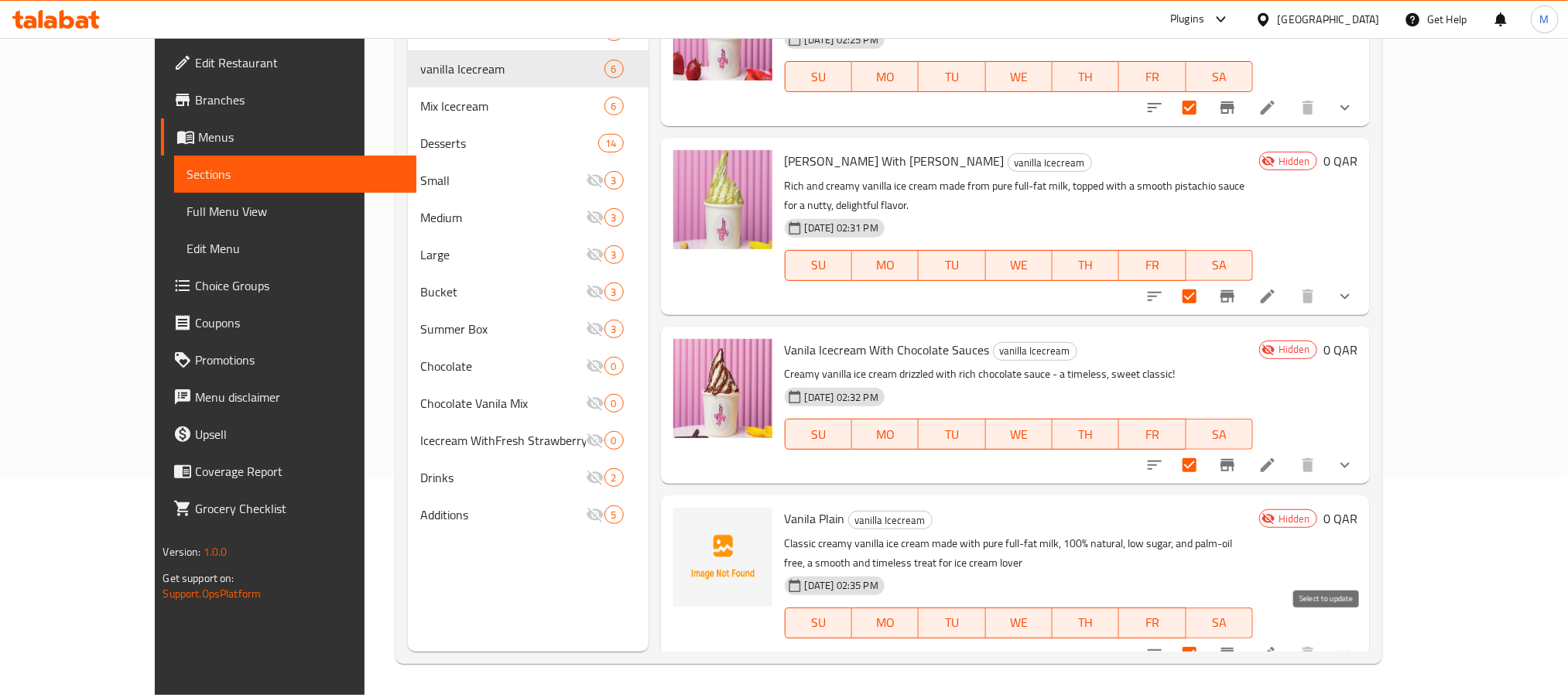
click at [1206, 638] on input "checkbox" at bounding box center [1189, 654] width 32 height 32
checkbox input "false"
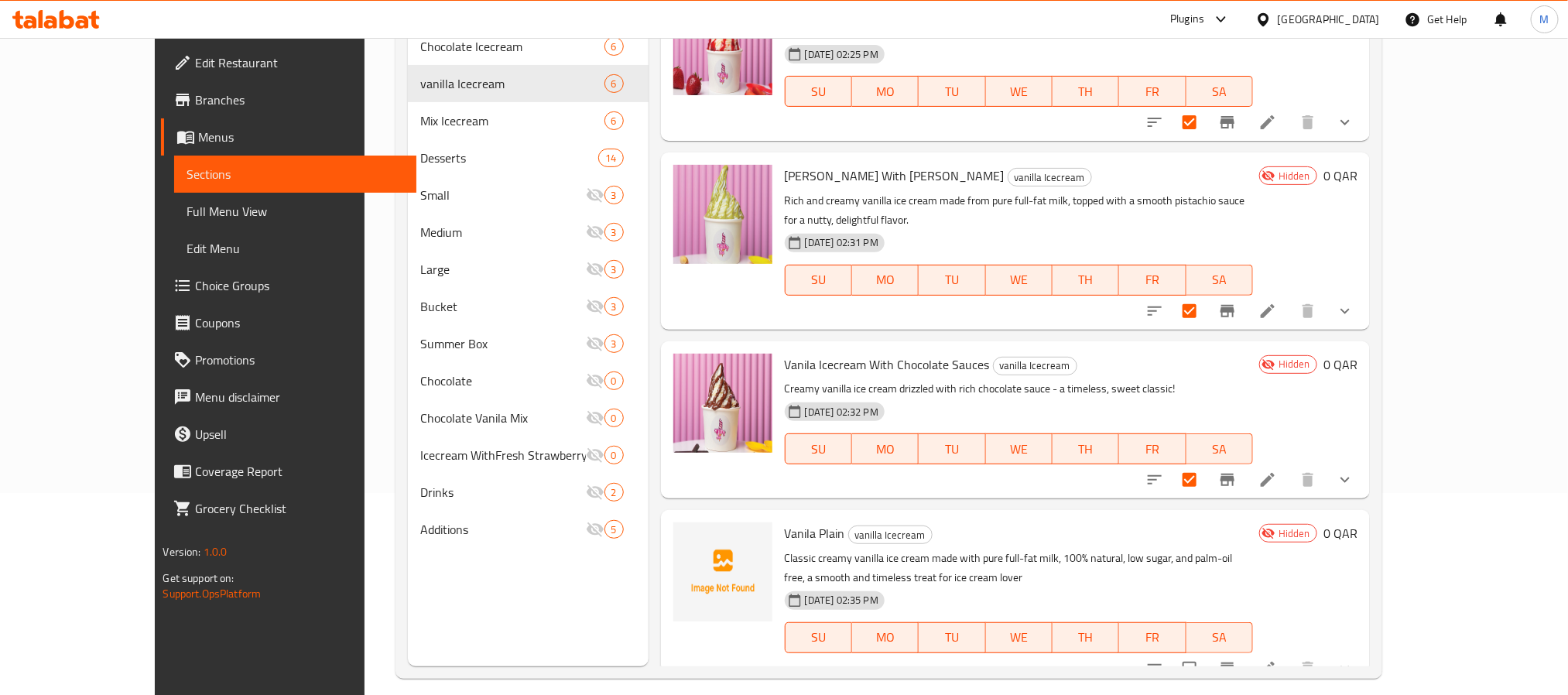
scroll to position [0, 0]
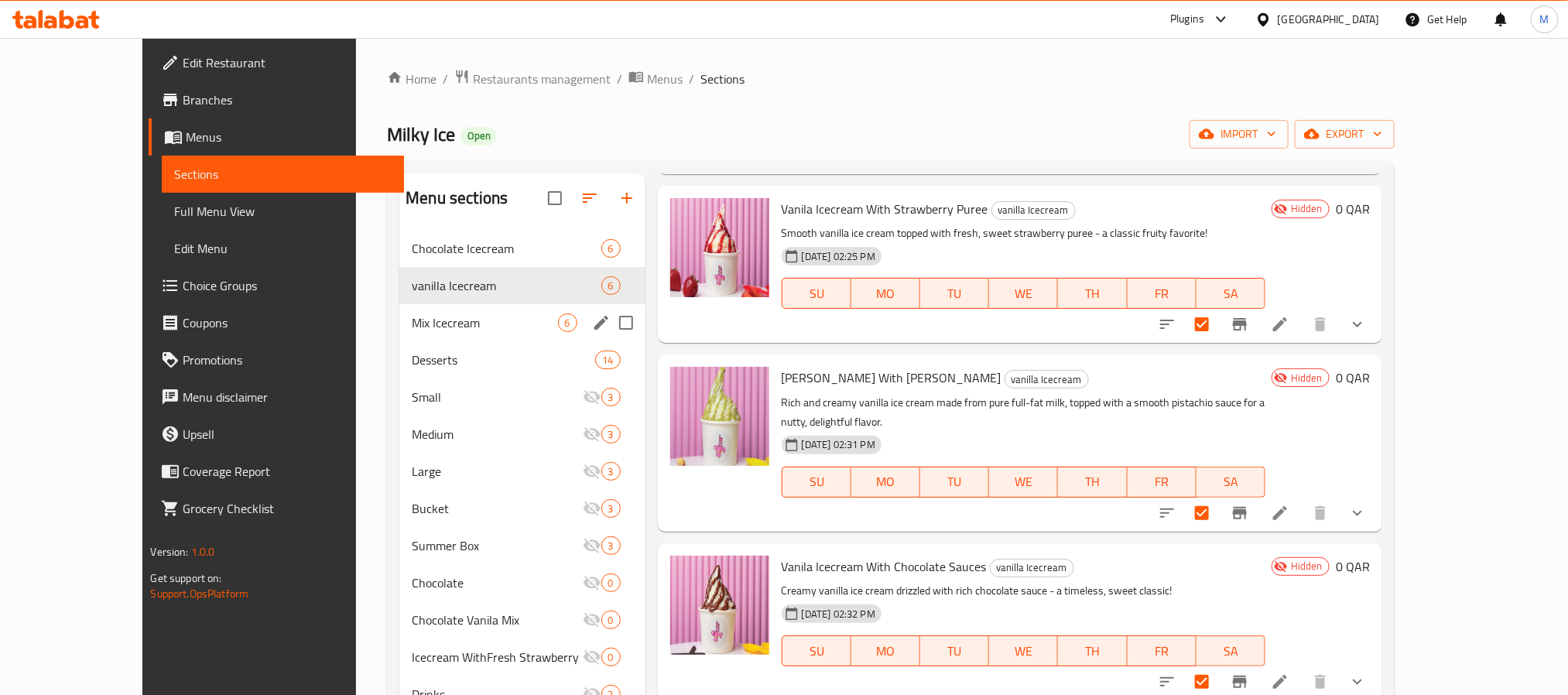
drag, startPoint x: 340, startPoint y: 327, endPoint x: 468, endPoint y: 348, distance: 129.7
click at [412, 327] on span "Mix Icecream" at bounding box center [485, 322] width 146 height 18
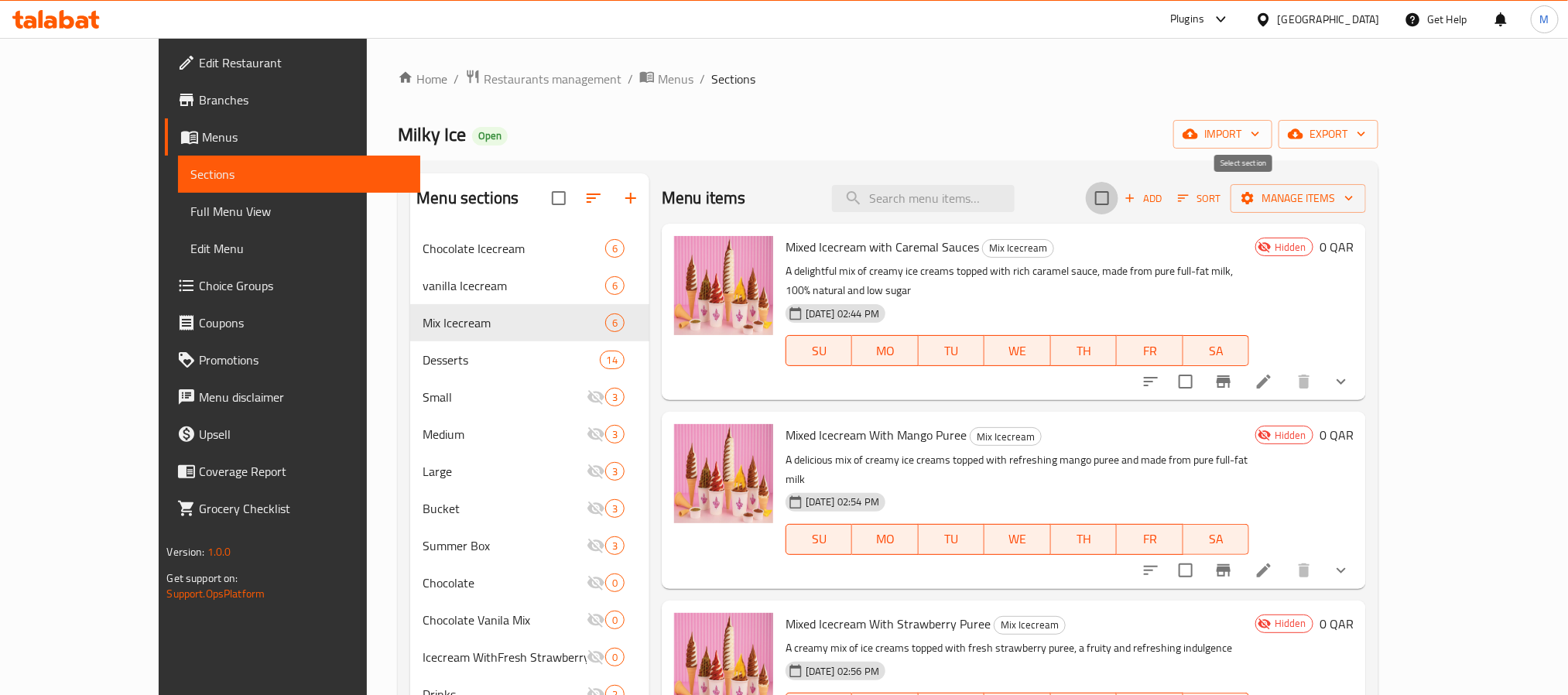
click at [1118, 193] on input "checkbox" at bounding box center [1102, 197] width 32 height 32
checkbox input "true"
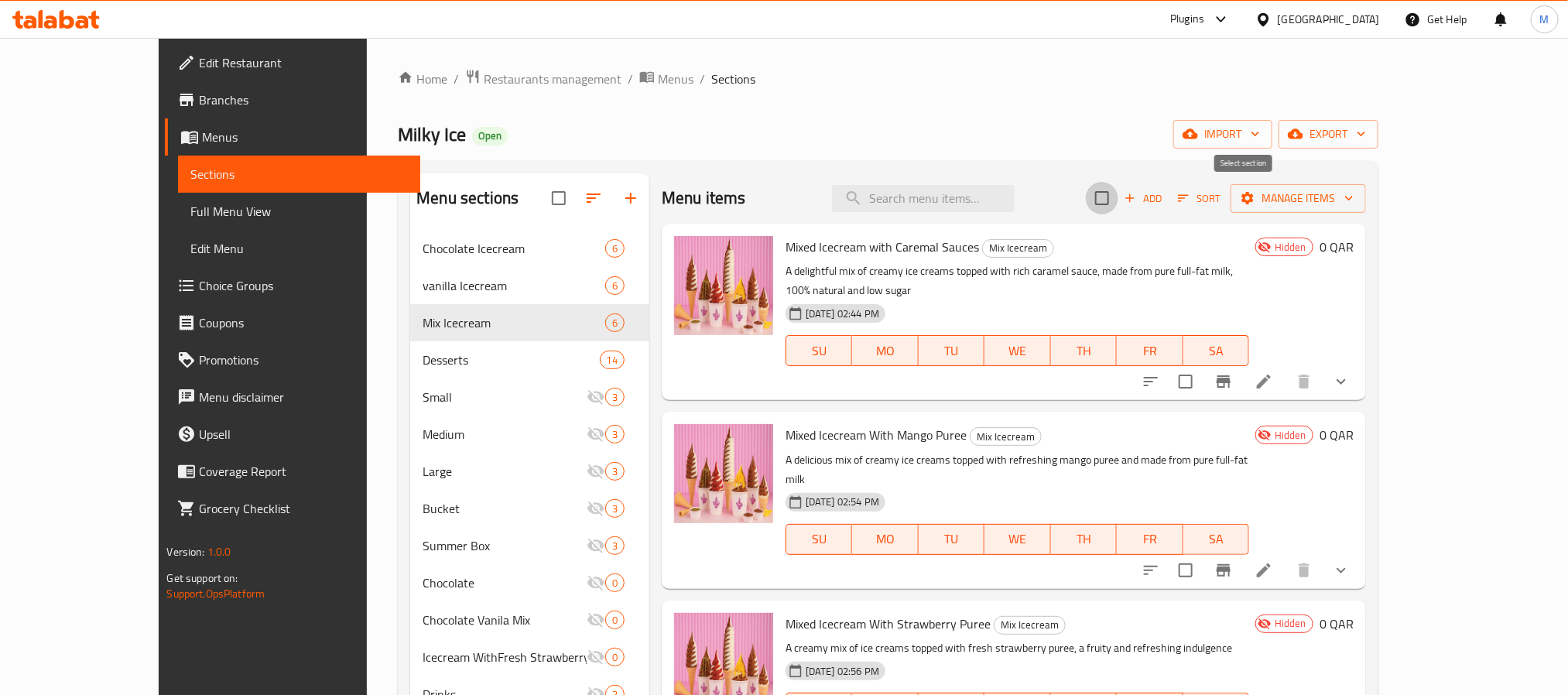
checkbox input "true"
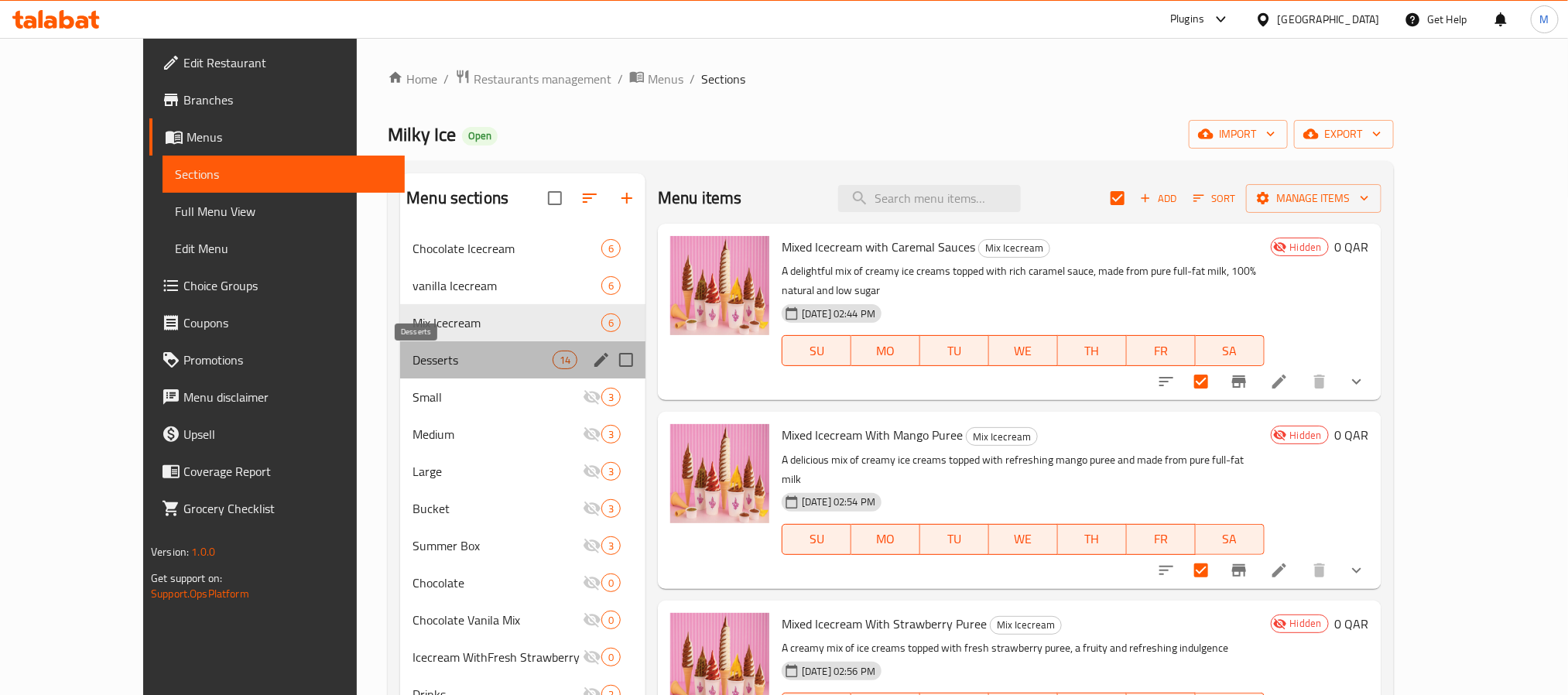
click at [463, 363] on span "Desserts" at bounding box center [483, 360] width 140 height 18
checkbox input "false"
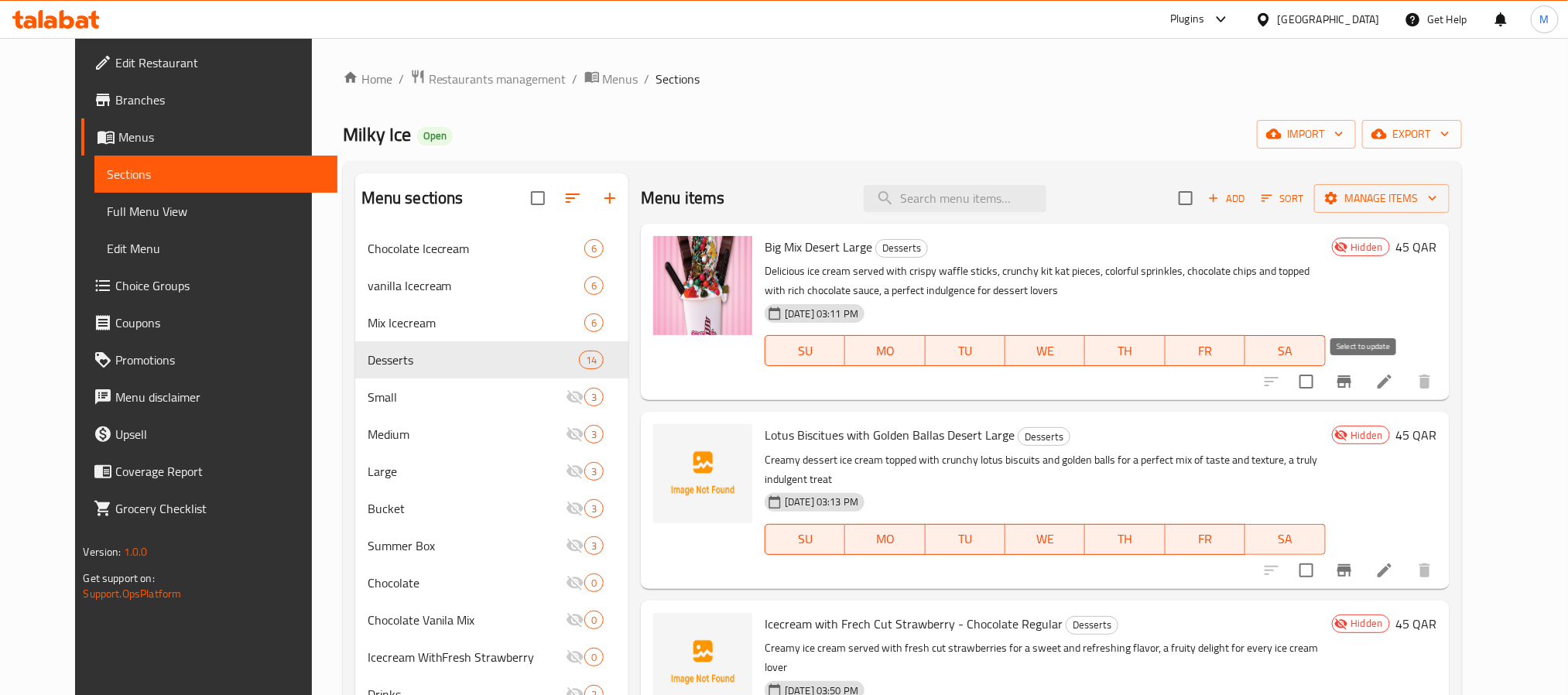
drag, startPoint x: 1361, startPoint y: 376, endPoint x: 1355, endPoint y: 386, distance: 11.7
click at [1323, 375] on input "checkbox" at bounding box center [1306, 381] width 32 height 32
click at [1437, 194] on span "Manage items" at bounding box center [1382, 198] width 111 height 19
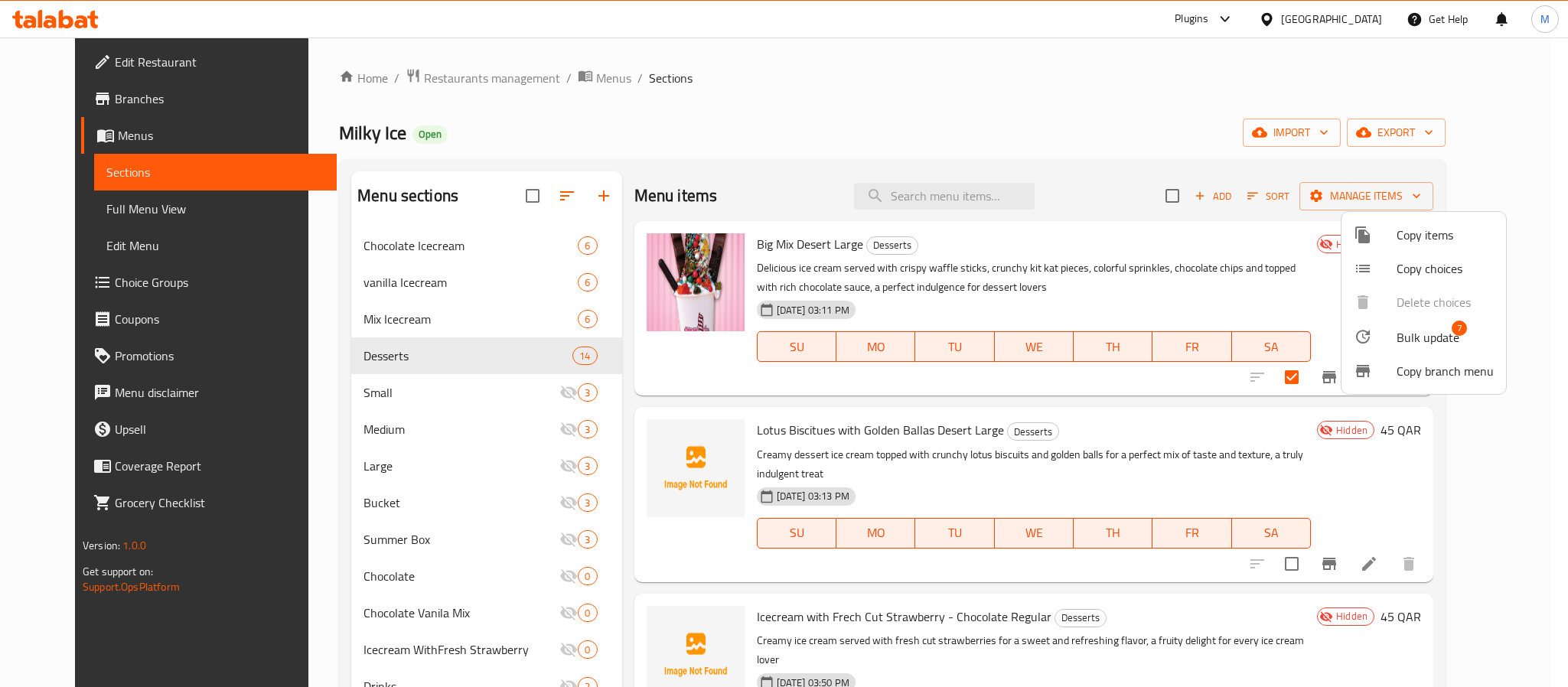
click at [1396, 329] on span "Bulk update" at bounding box center [1427, 337] width 63 height 18
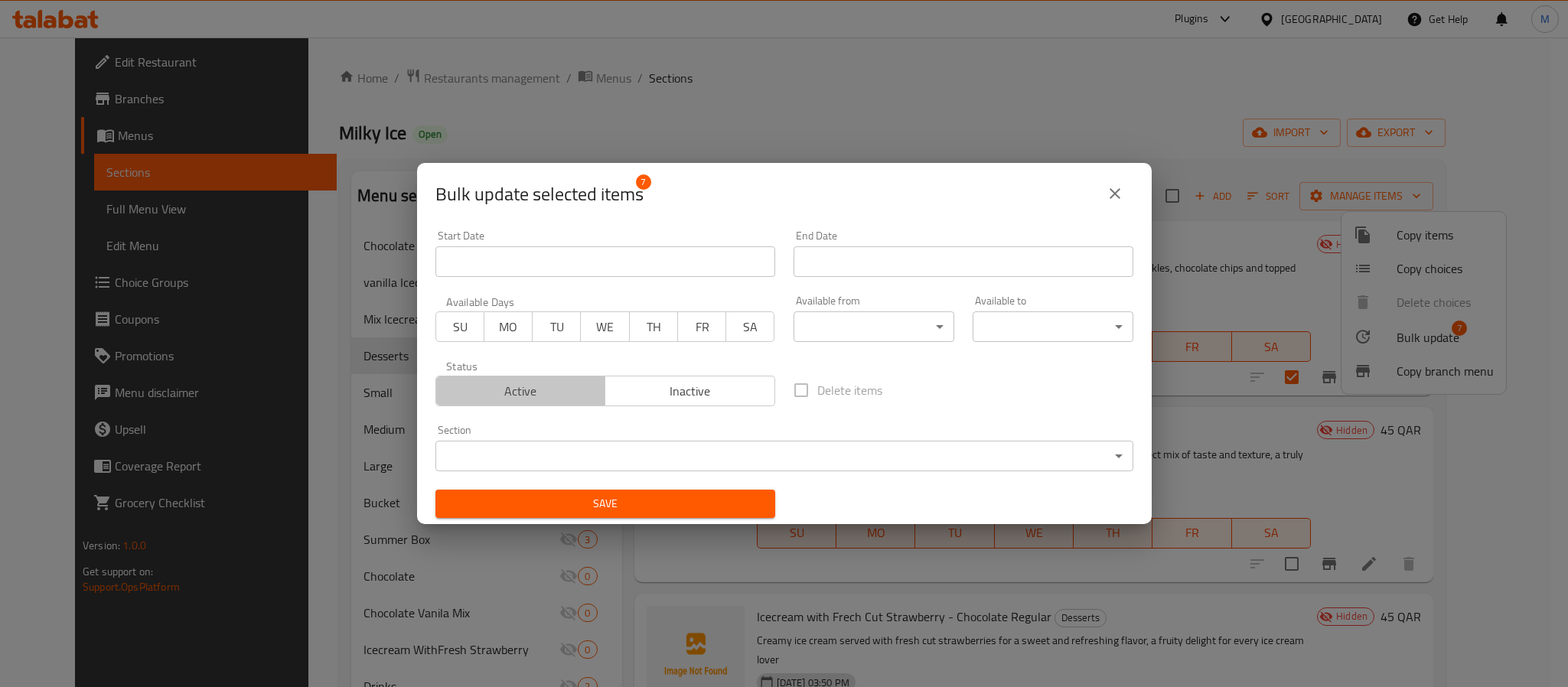
drag, startPoint x: 561, startPoint y: 386, endPoint x: 593, endPoint y: 460, distance: 80.6
click at [560, 387] on span "Active" at bounding box center [520, 392] width 158 height 22
click at [1124, 200] on button "close" at bounding box center [1115, 193] width 37 height 37
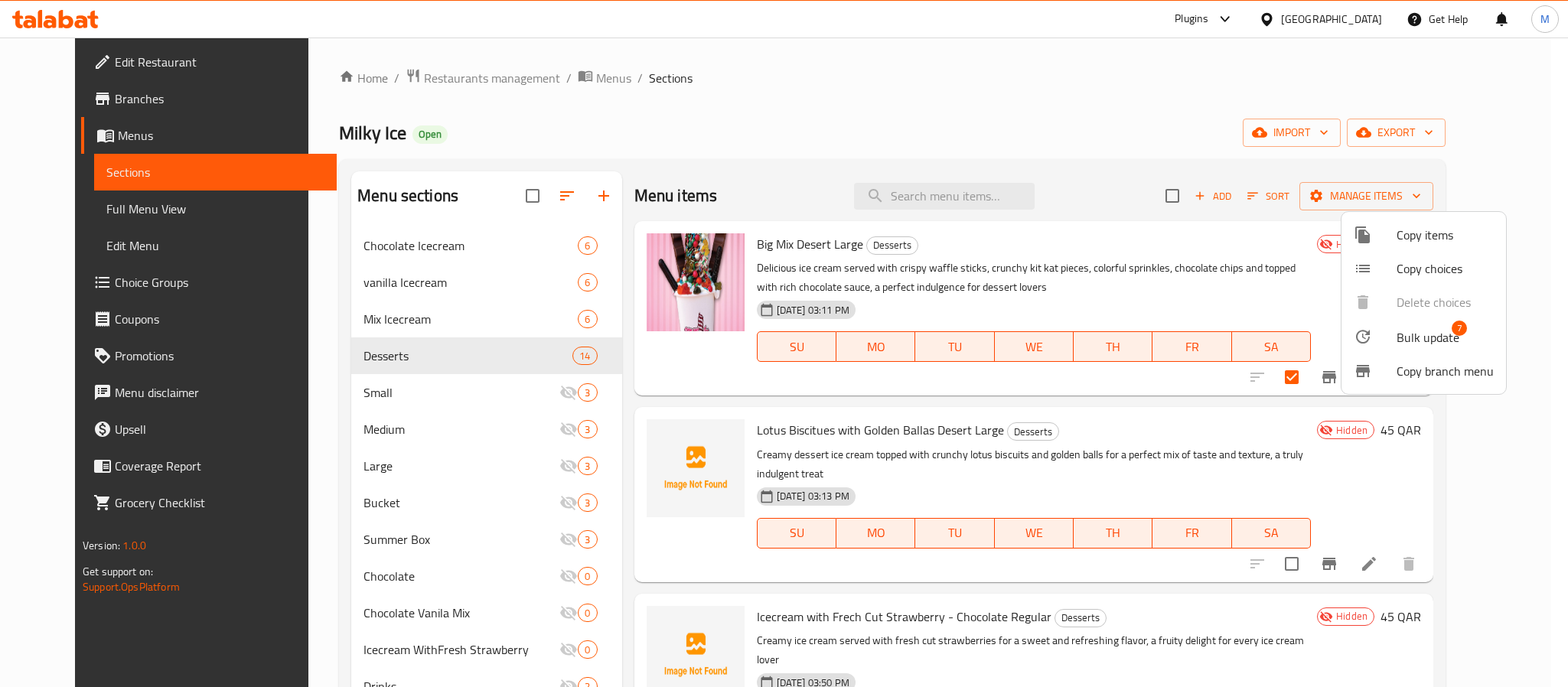
click at [806, 94] on div at bounding box center [784, 344] width 1568 height 687
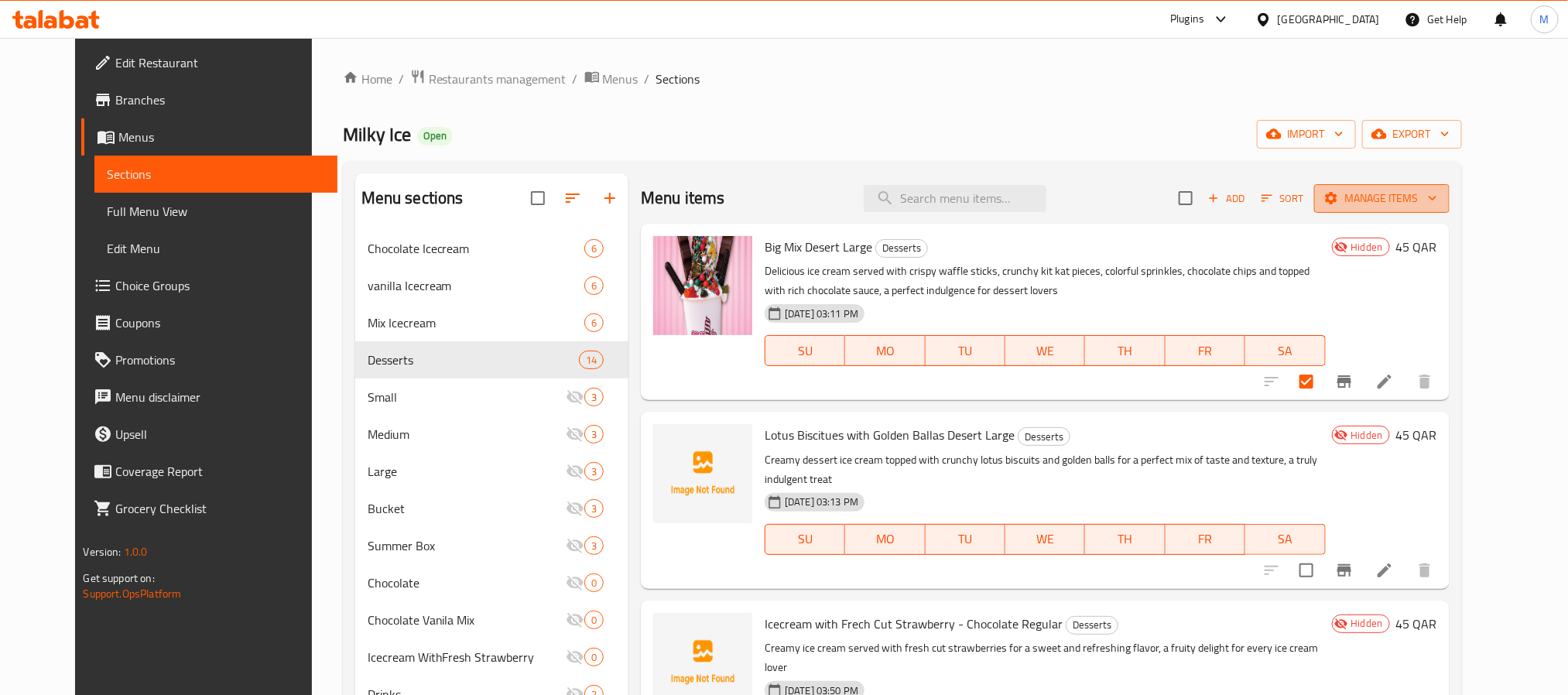
click at [1426, 190] on span "Manage items" at bounding box center [1382, 198] width 111 height 19
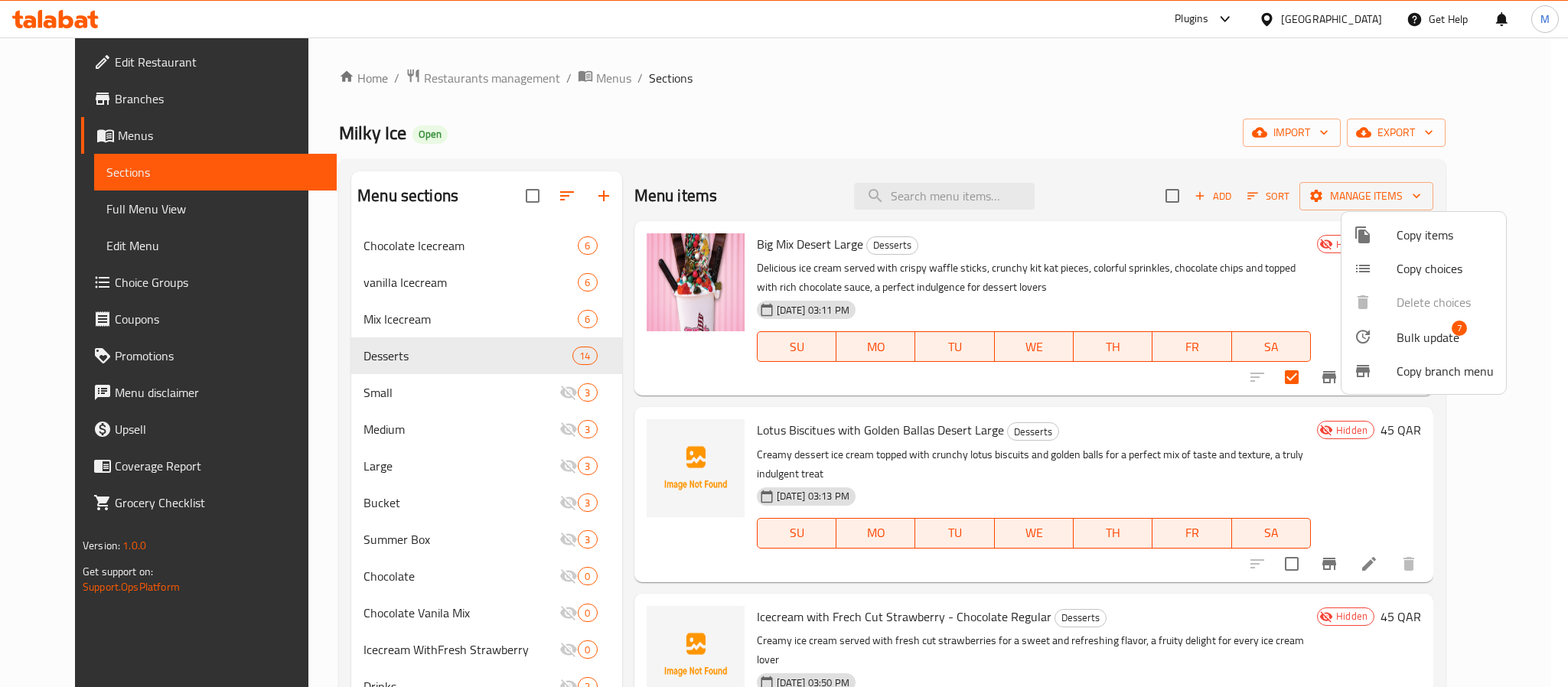
click at [1396, 341] on span "Bulk update" at bounding box center [1427, 337] width 63 height 18
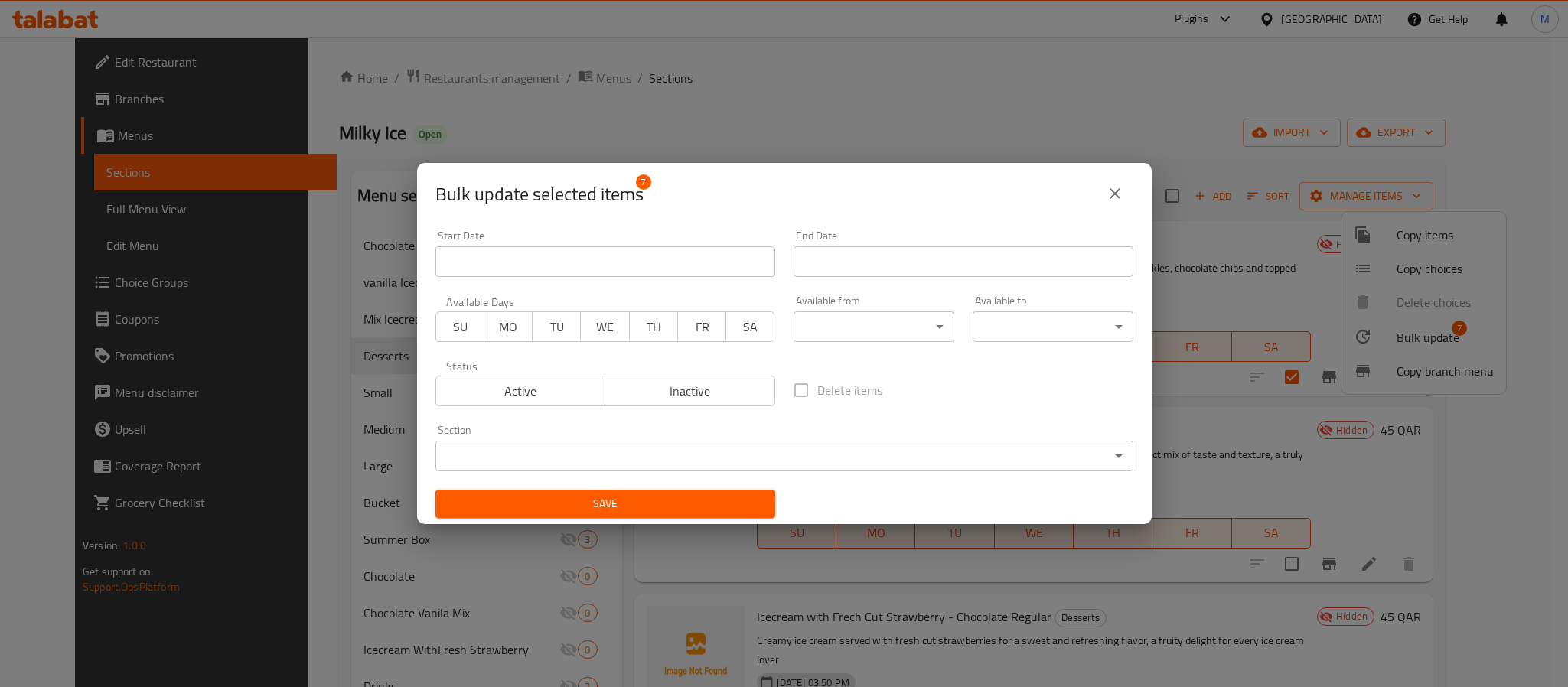
click at [557, 394] on span "Active" at bounding box center [520, 392] width 158 height 22
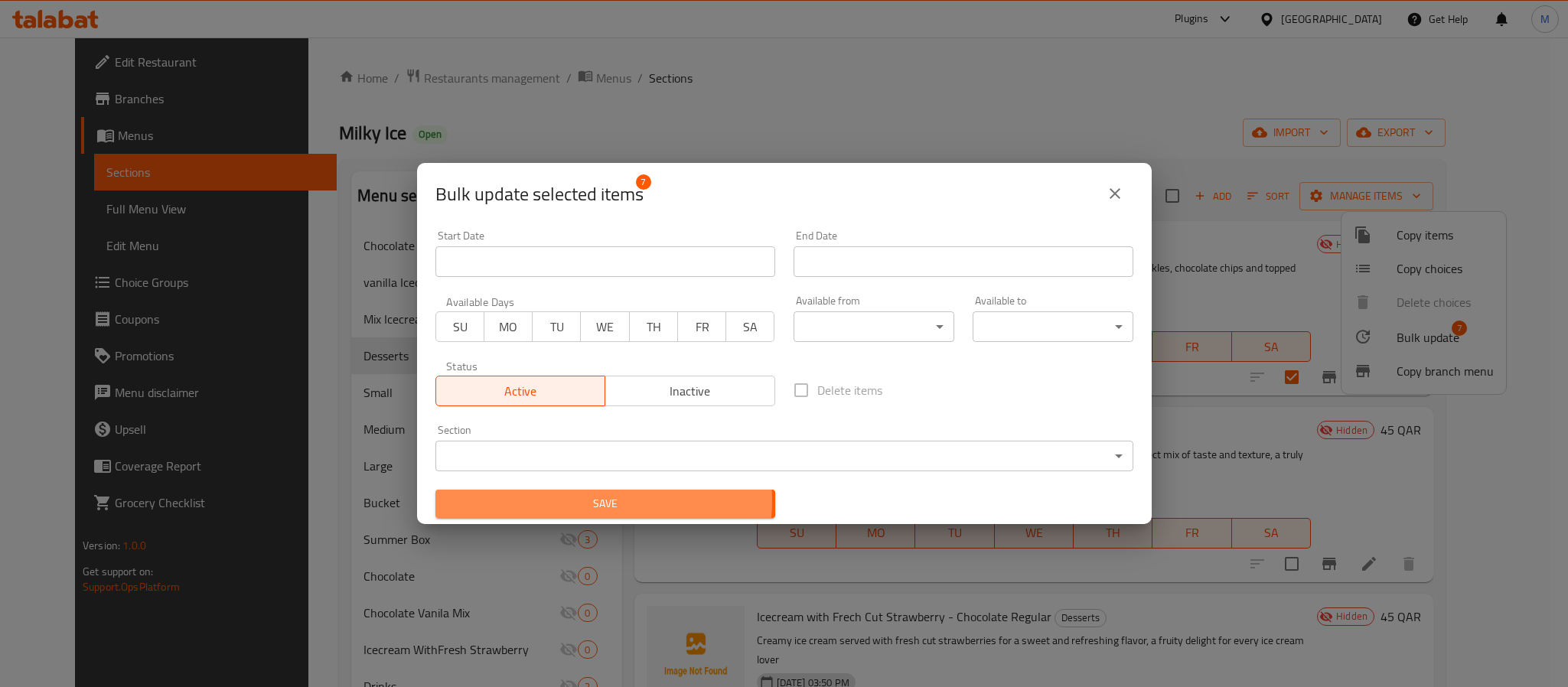
click at [602, 501] on span "Save" at bounding box center [605, 504] width 315 height 19
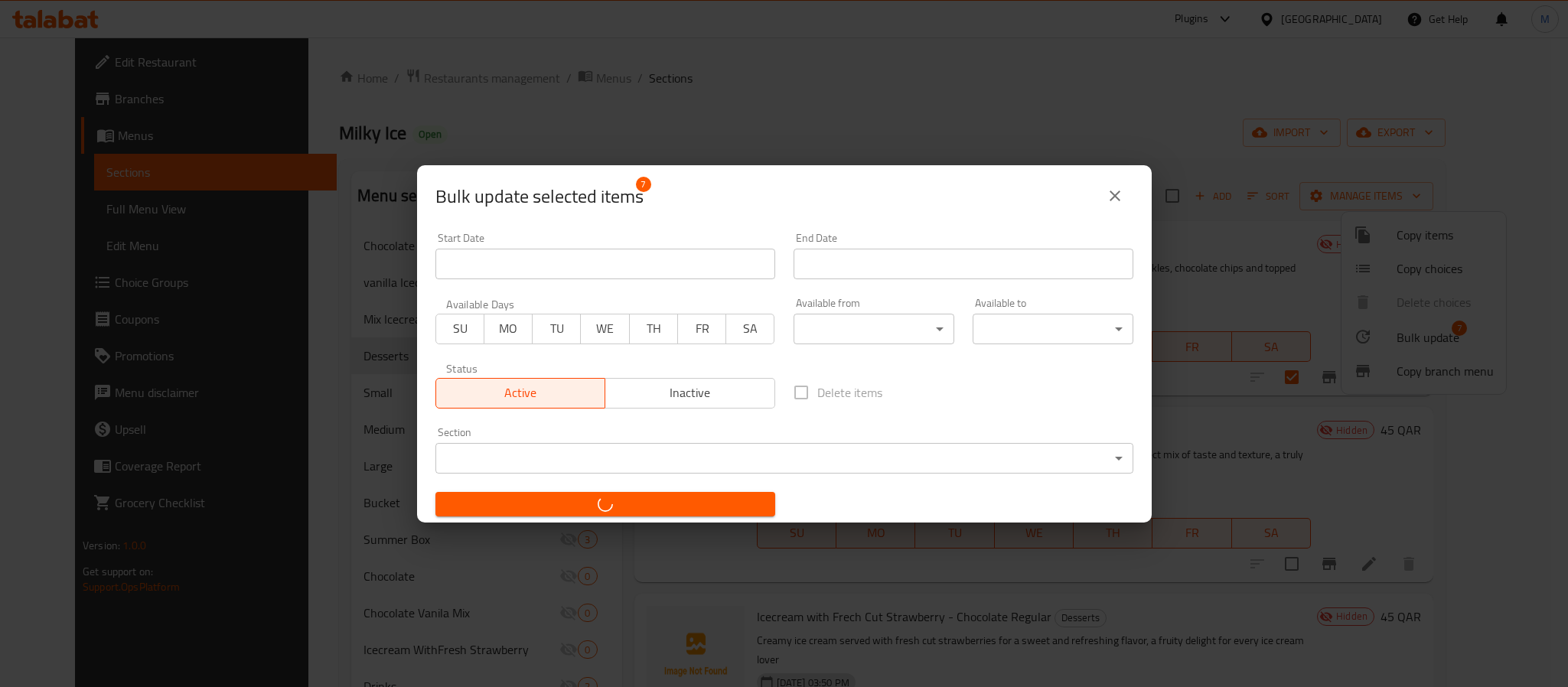
checkbox input "false"
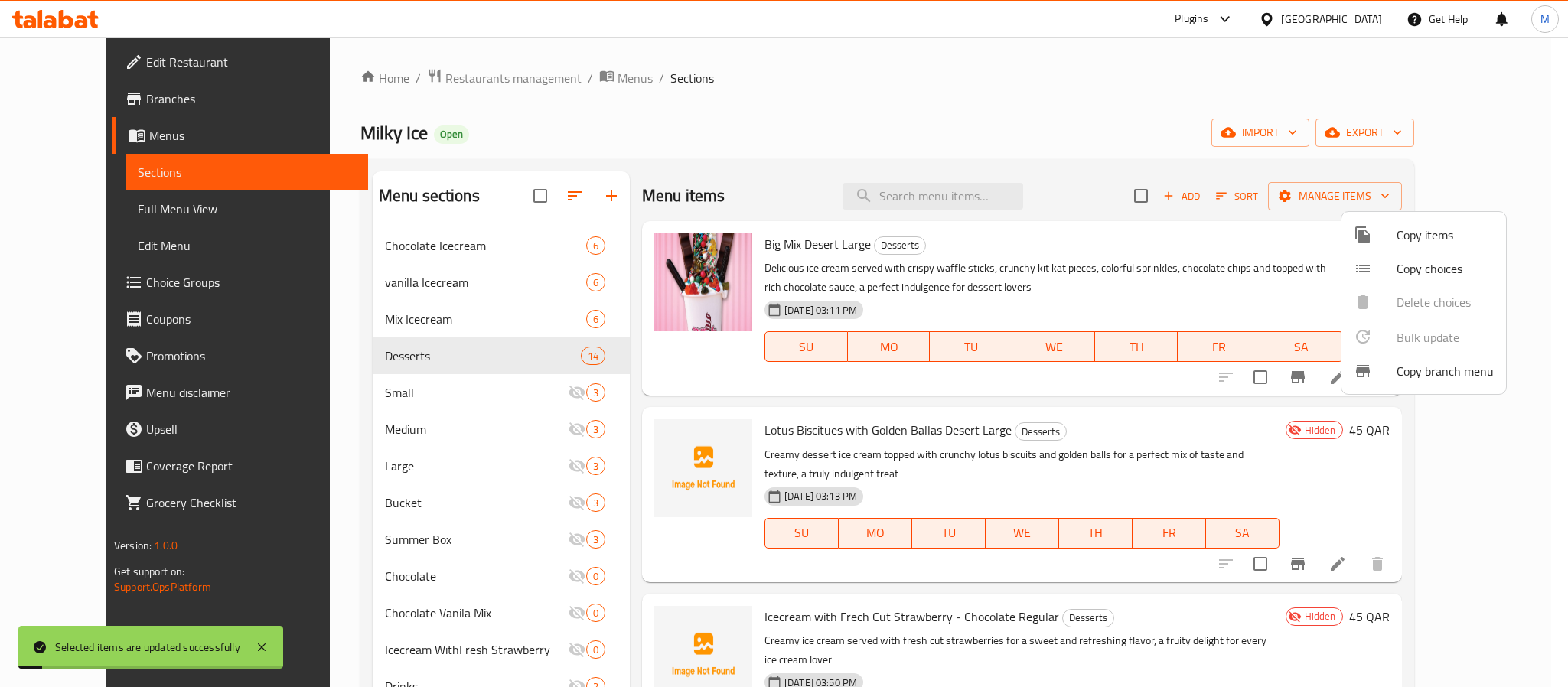
click at [887, 88] on div at bounding box center [784, 344] width 1568 height 687
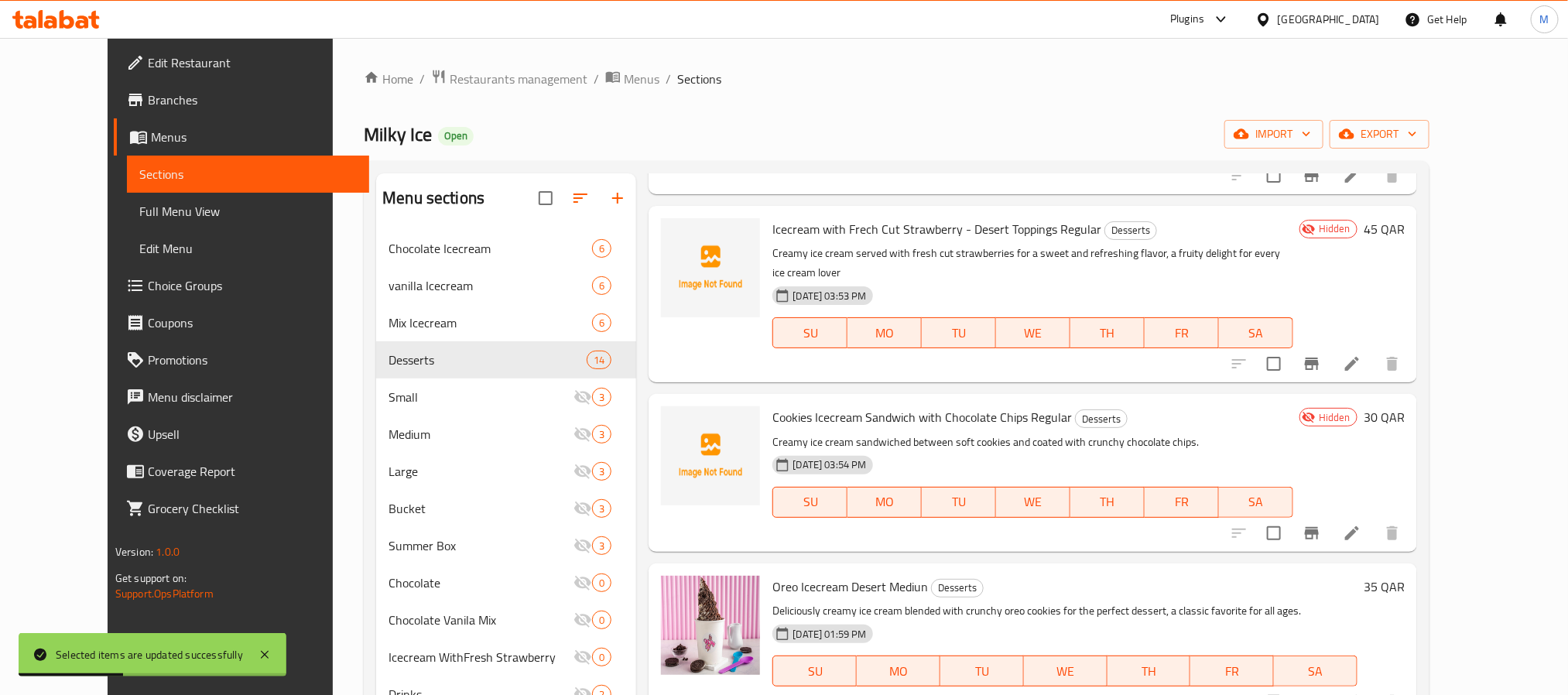
scroll to position [813, 0]
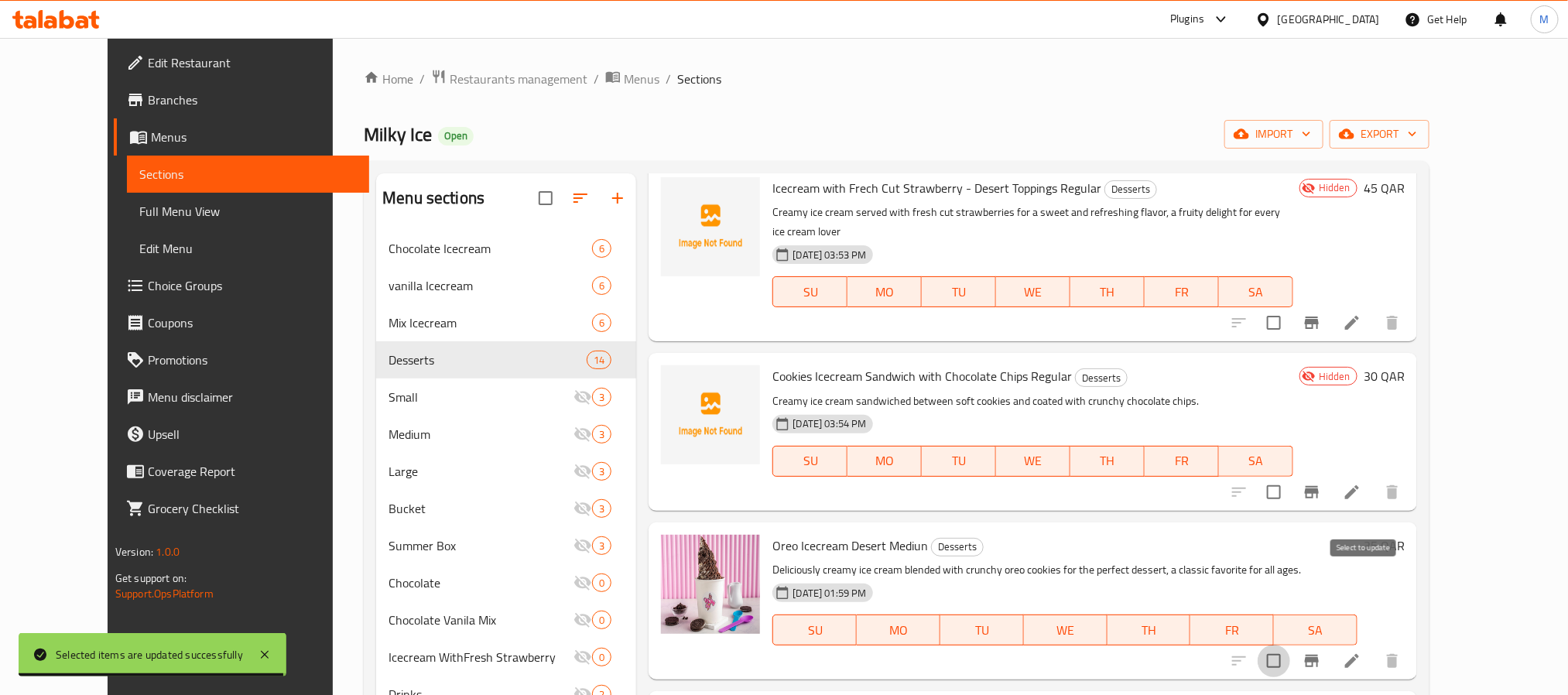
click at [1290, 645] on input "checkbox" at bounding box center [1274, 661] width 32 height 32
checkbox input "true"
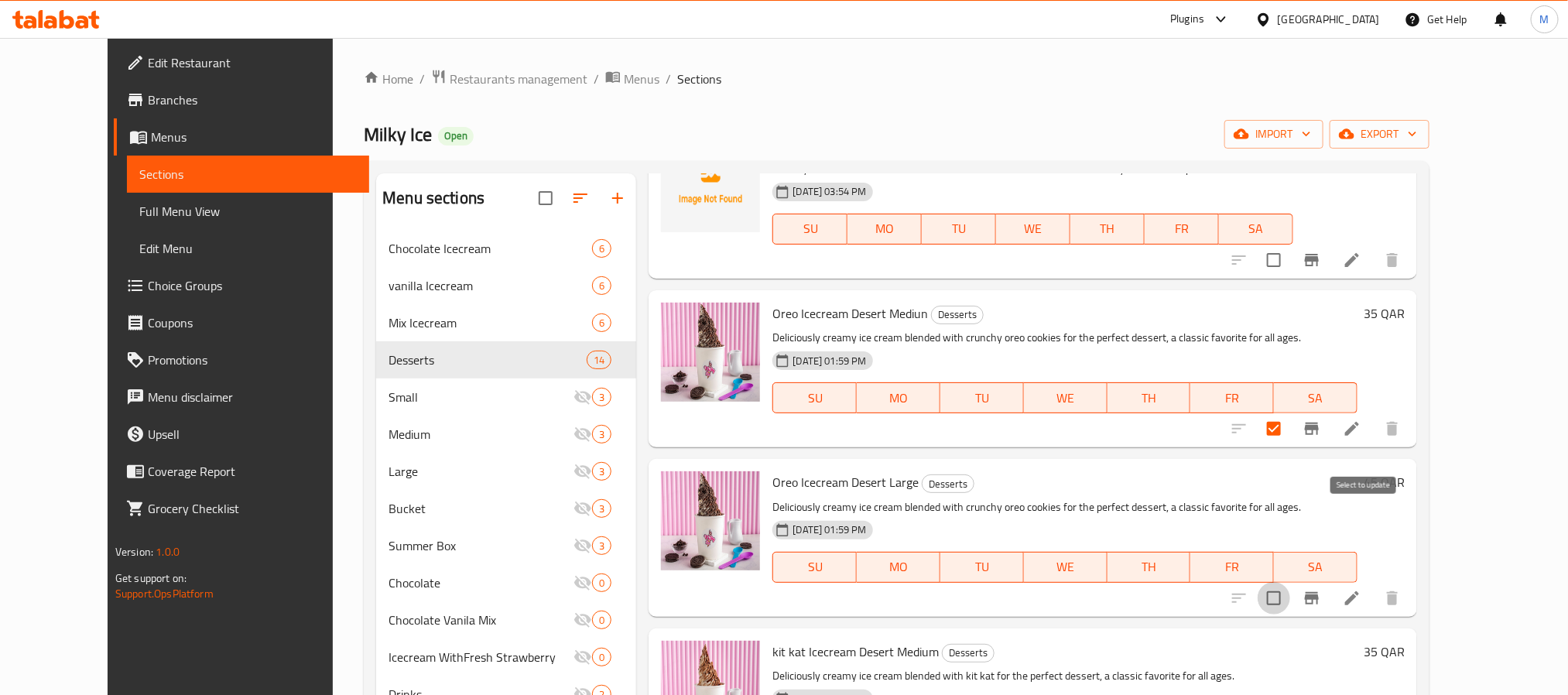
click at [1290, 582] on input "checkbox" at bounding box center [1274, 598] width 32 height 32
checkbox input "true"
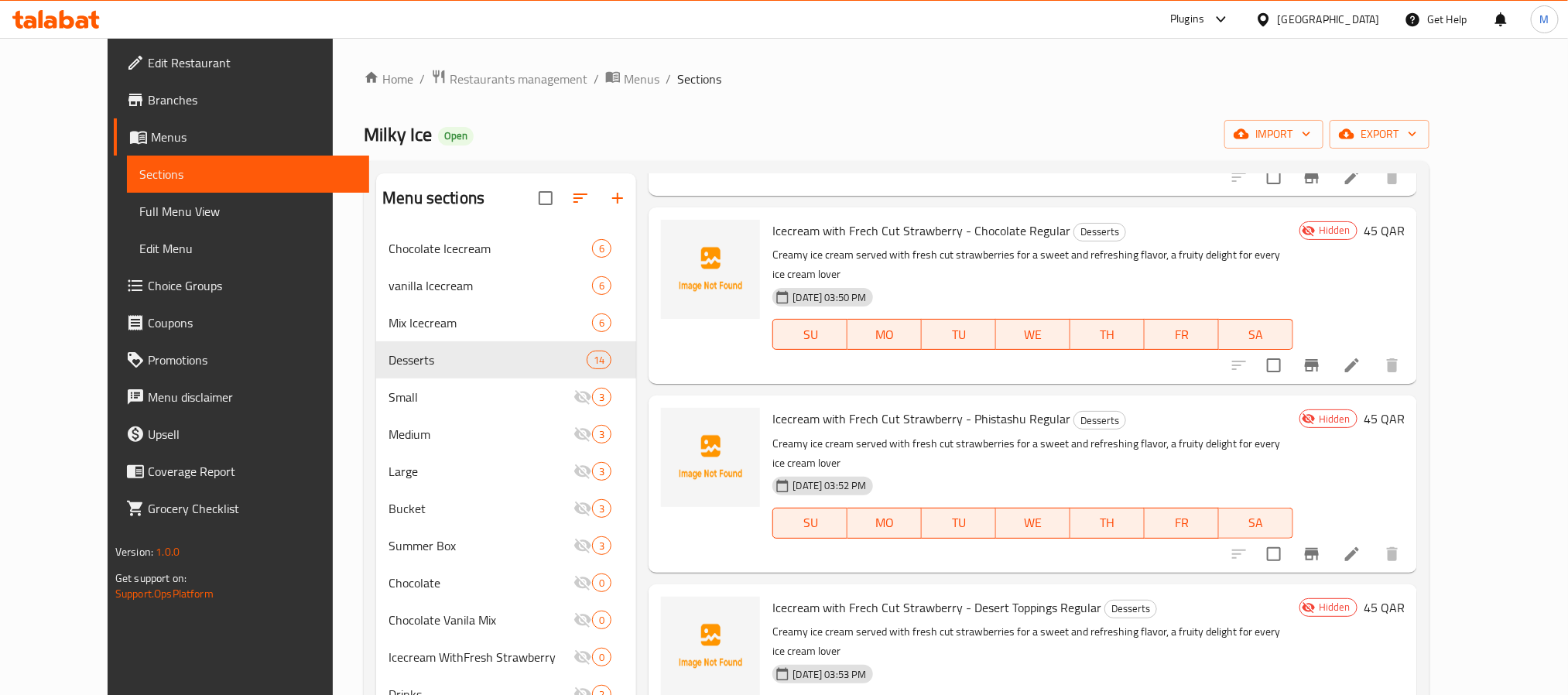
scroll to position [0, 0]
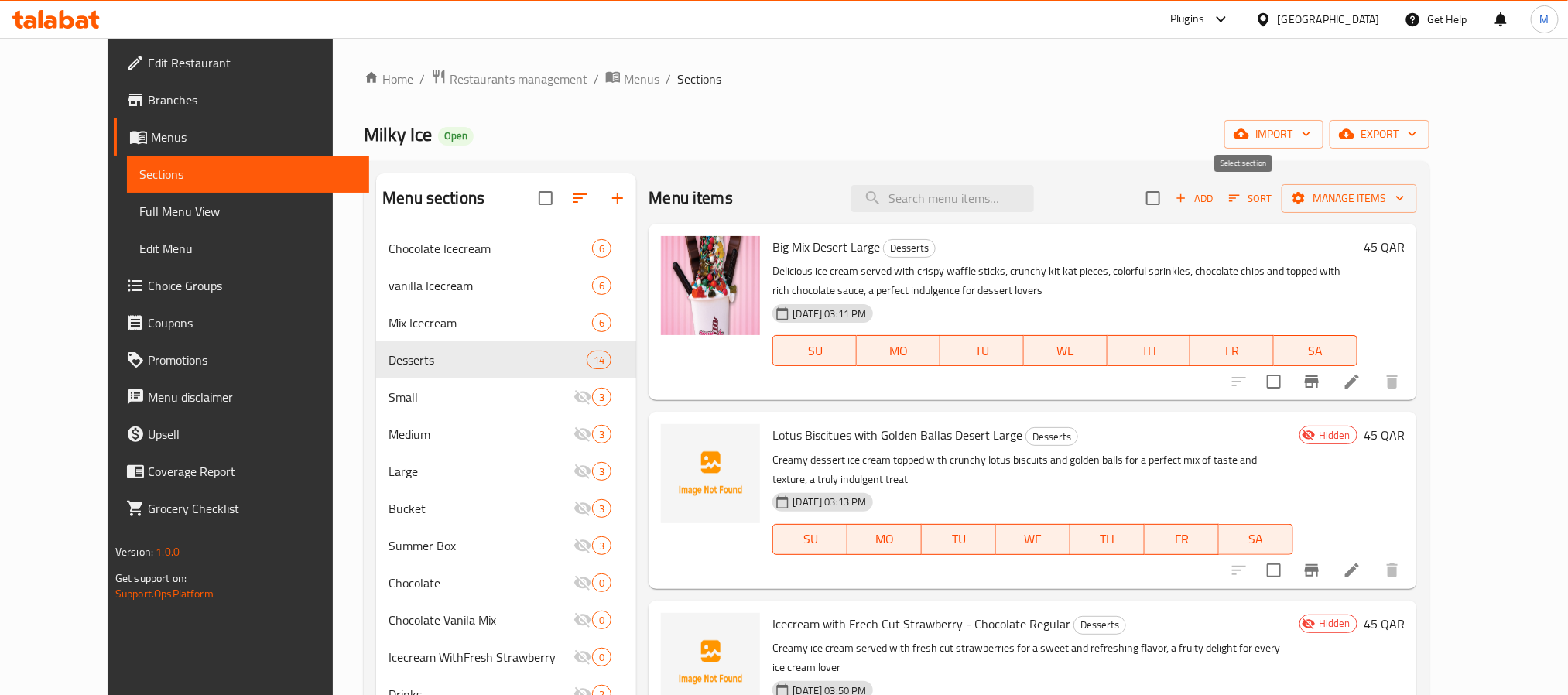
click at [1170, 205] on input "checkbox" at bounding box center [1152, 197] width 32 height 32
checkbox input "true"
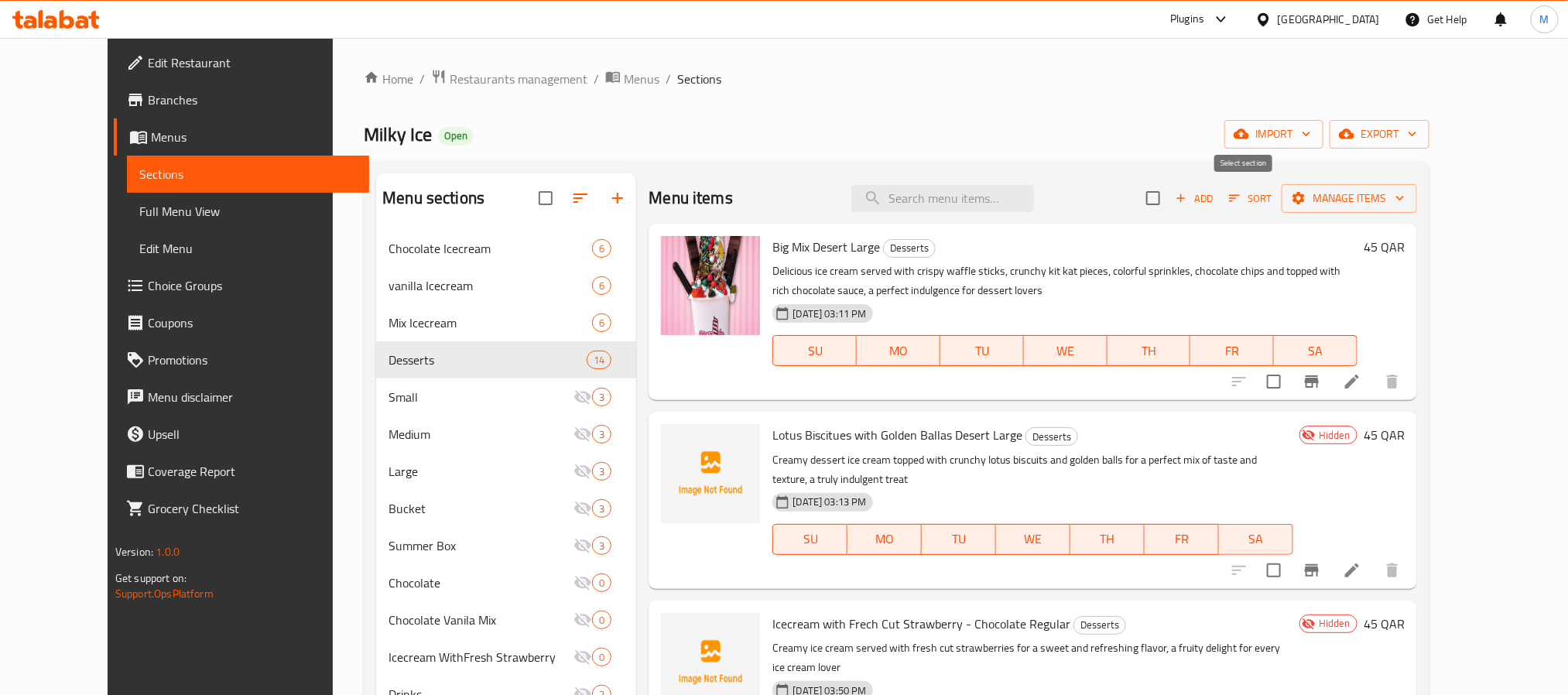
checkbox input "true"
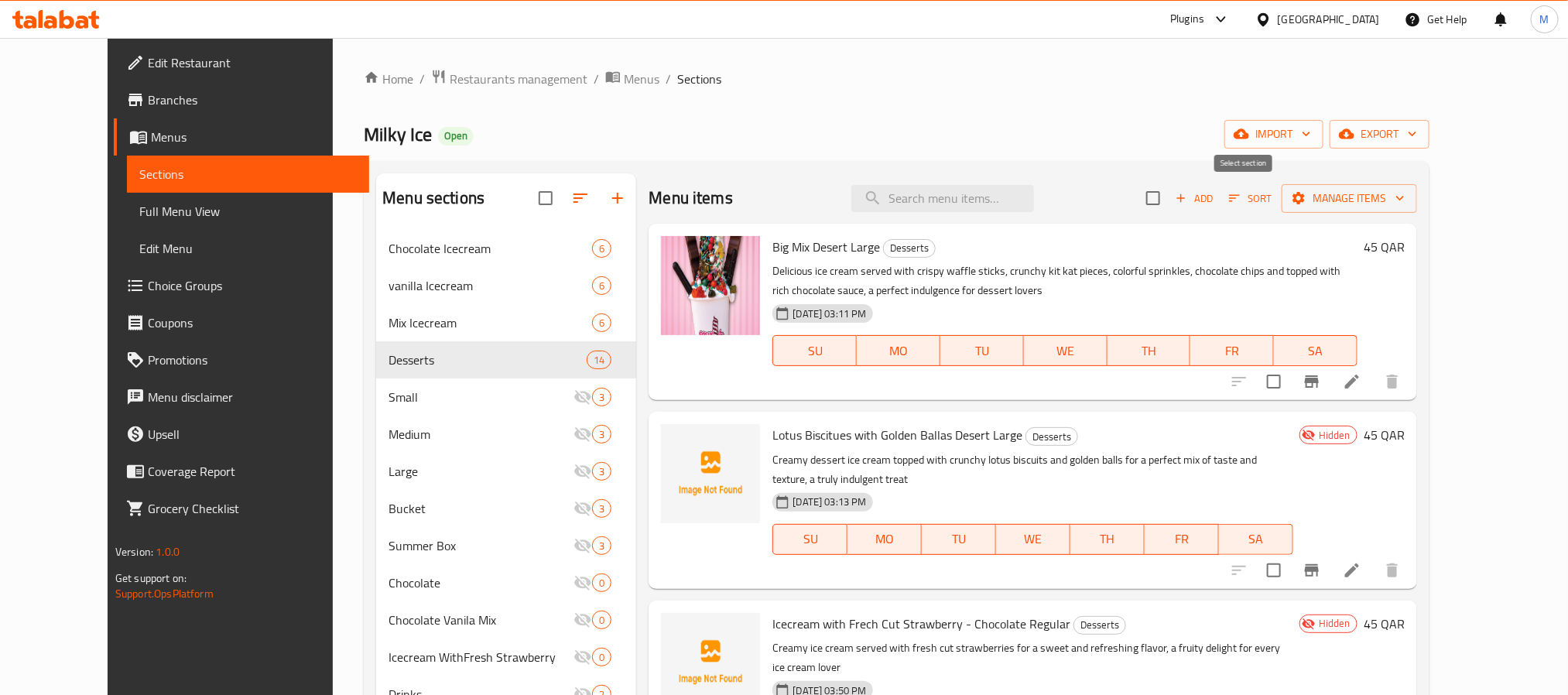
checkbox input "true"
drag, startPoint x: 1362, startPoint y: 384, endPoint x: 1371, endPoint y: 354, distance: 31.3
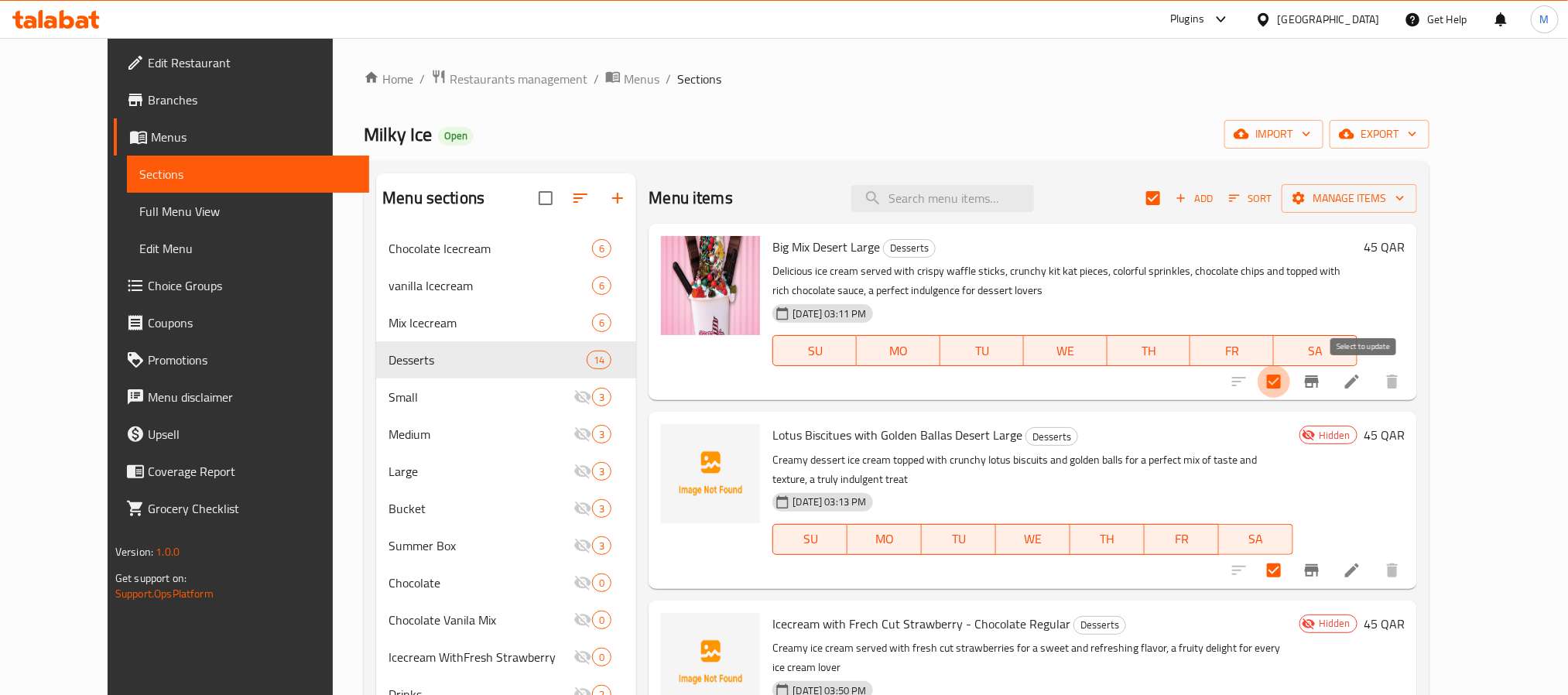
click at [1290, 383] on input "checkbox" at bounding box center [1274, 381] width 32 height 32
checkbox input "false"
click at [1405, 194] on span "Manage items" at bounding box center [1349, 198] width 111 height 19
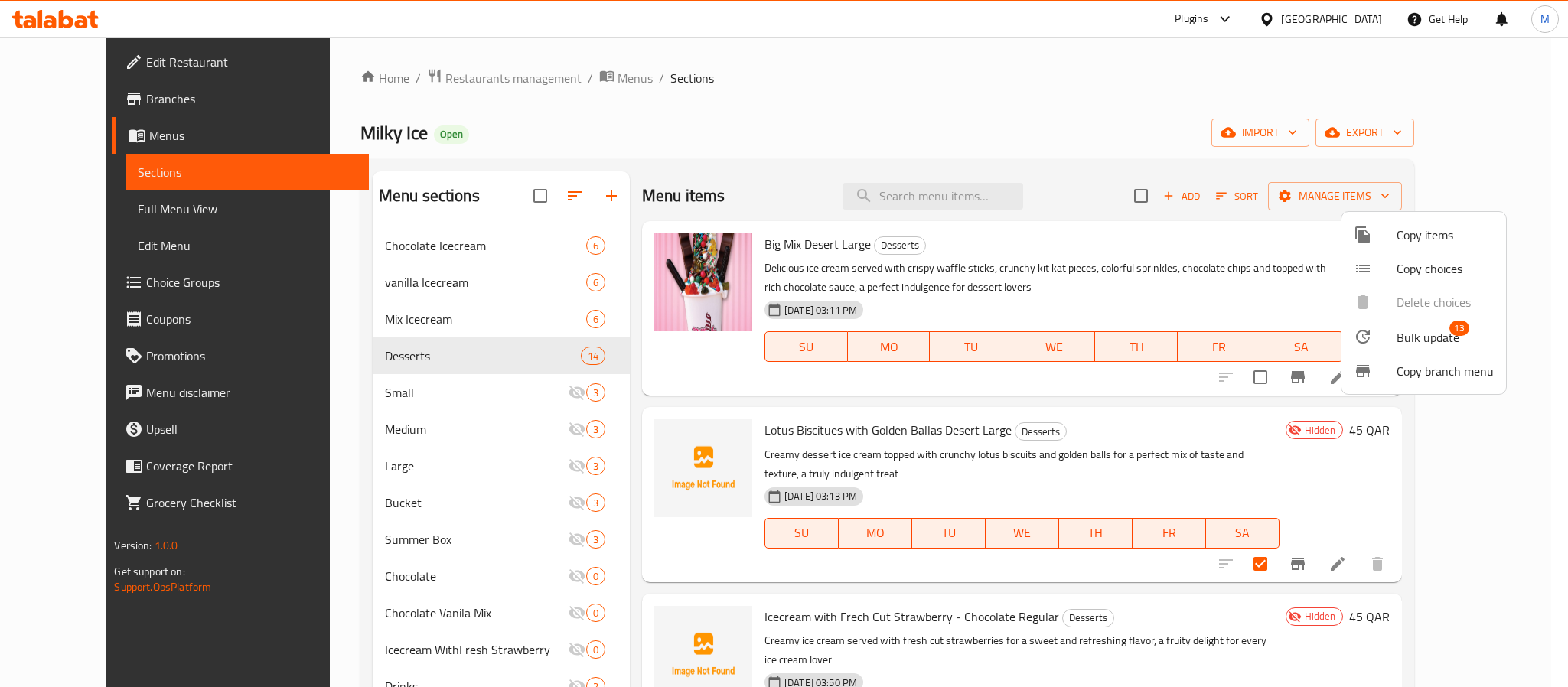
click at [1394, 338] on div at bounding box center [1375, 336] width 43 height 18
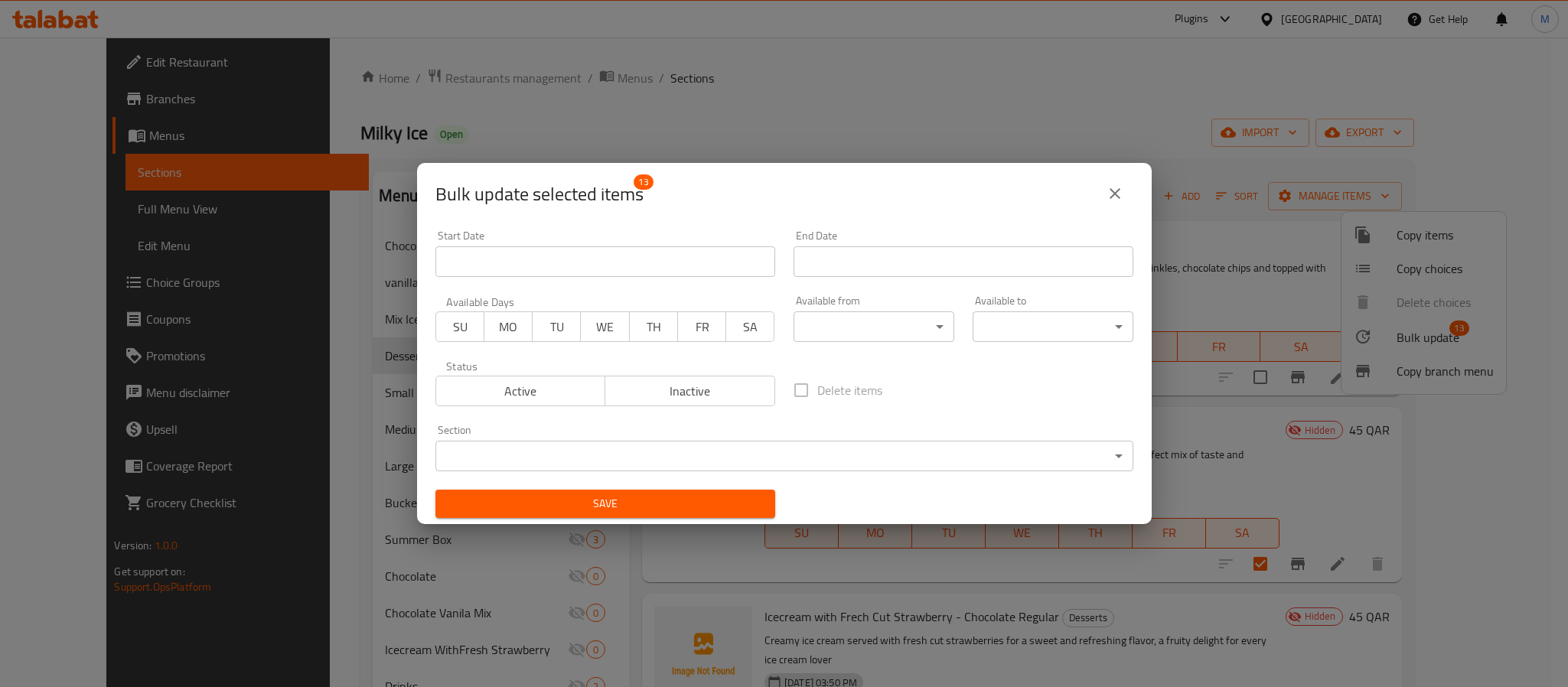
click at [712, 388] on span "Inactive" at bounding box center [690, 392] width 158 height 22
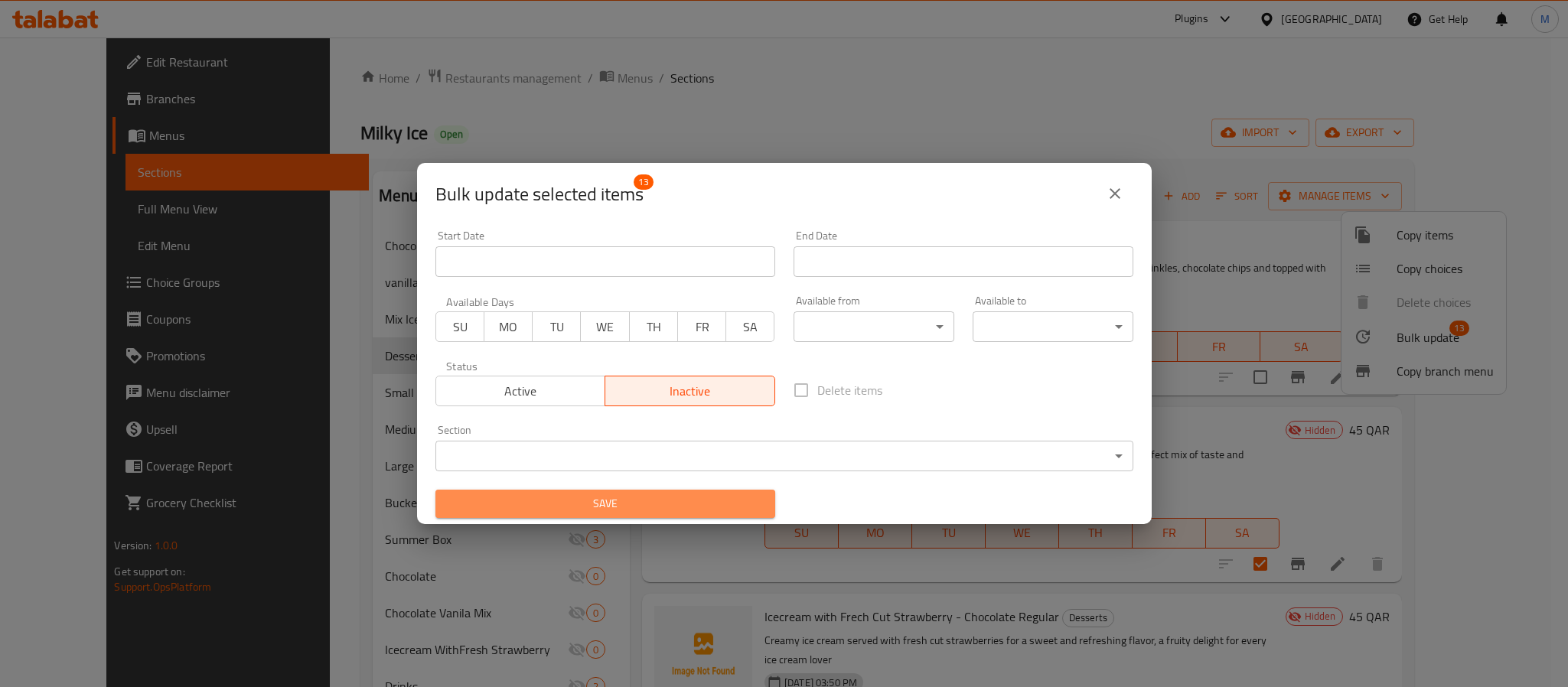
click at [714, 492] on button "Save" at bounding box center [605, 503] width 340 height 28
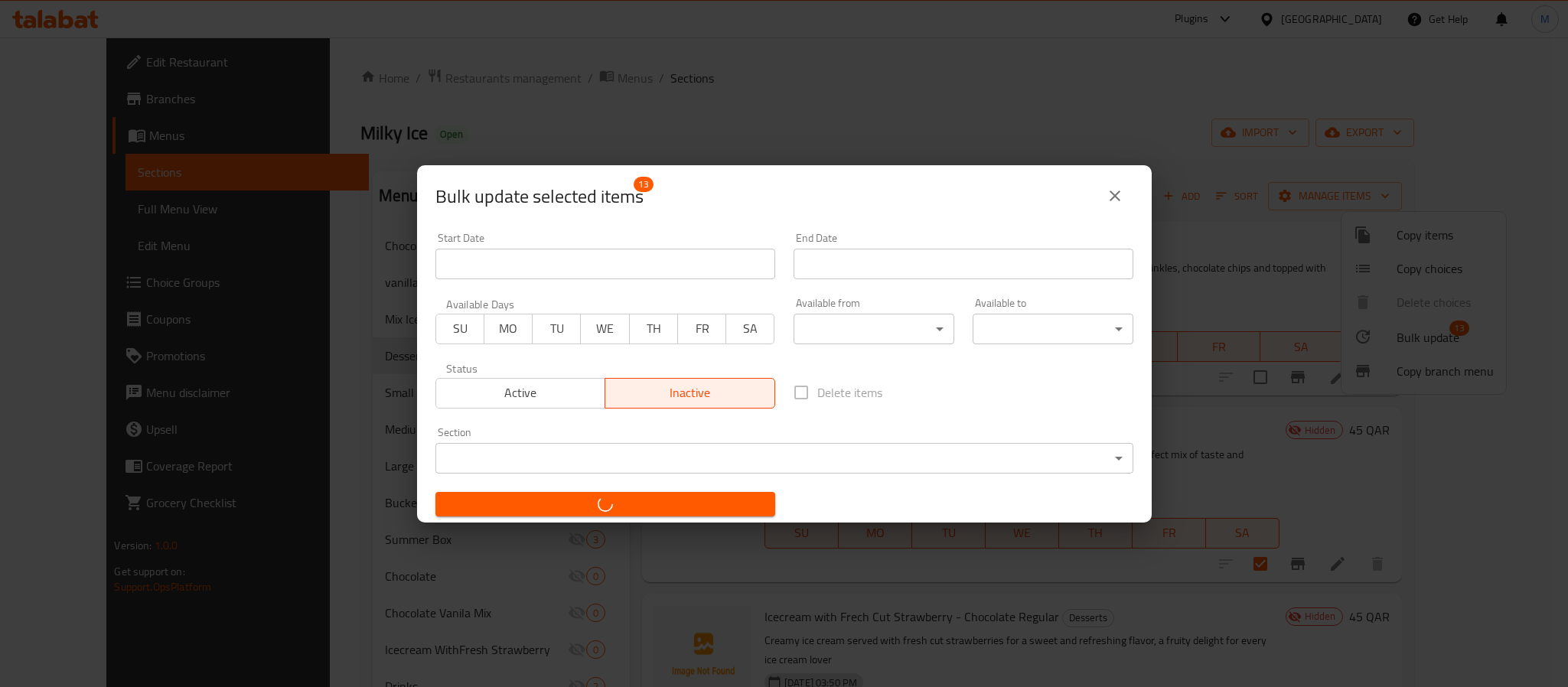
checkbox input "false"
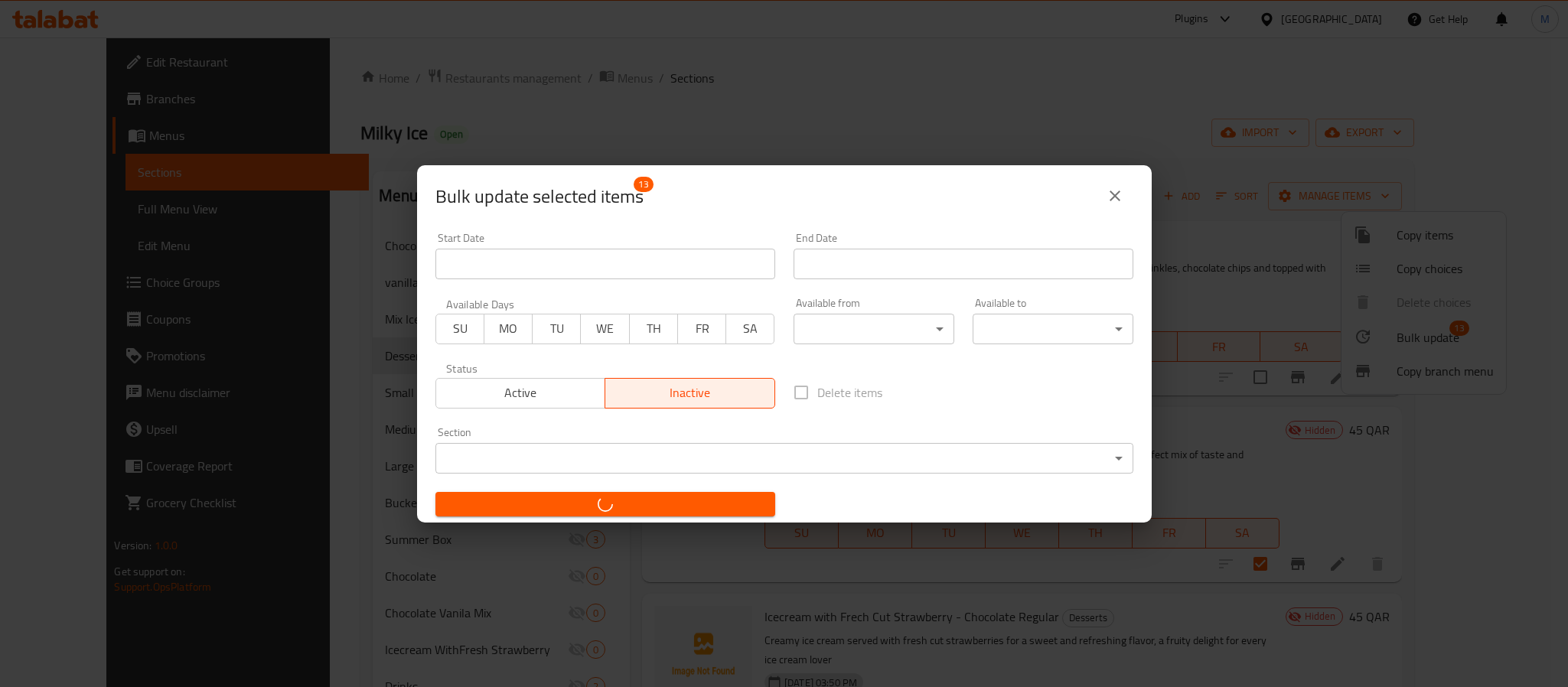
checkbox input "false"
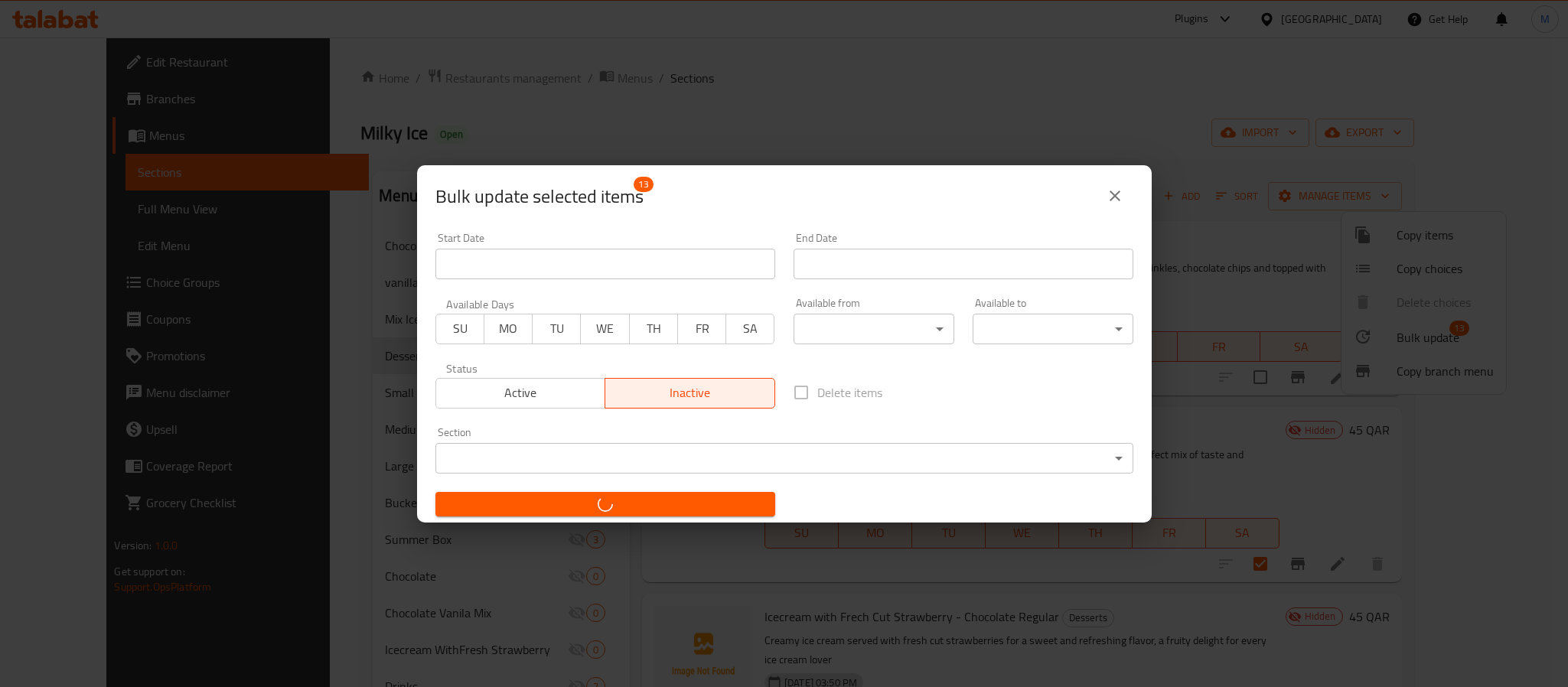
checkbox input "false"
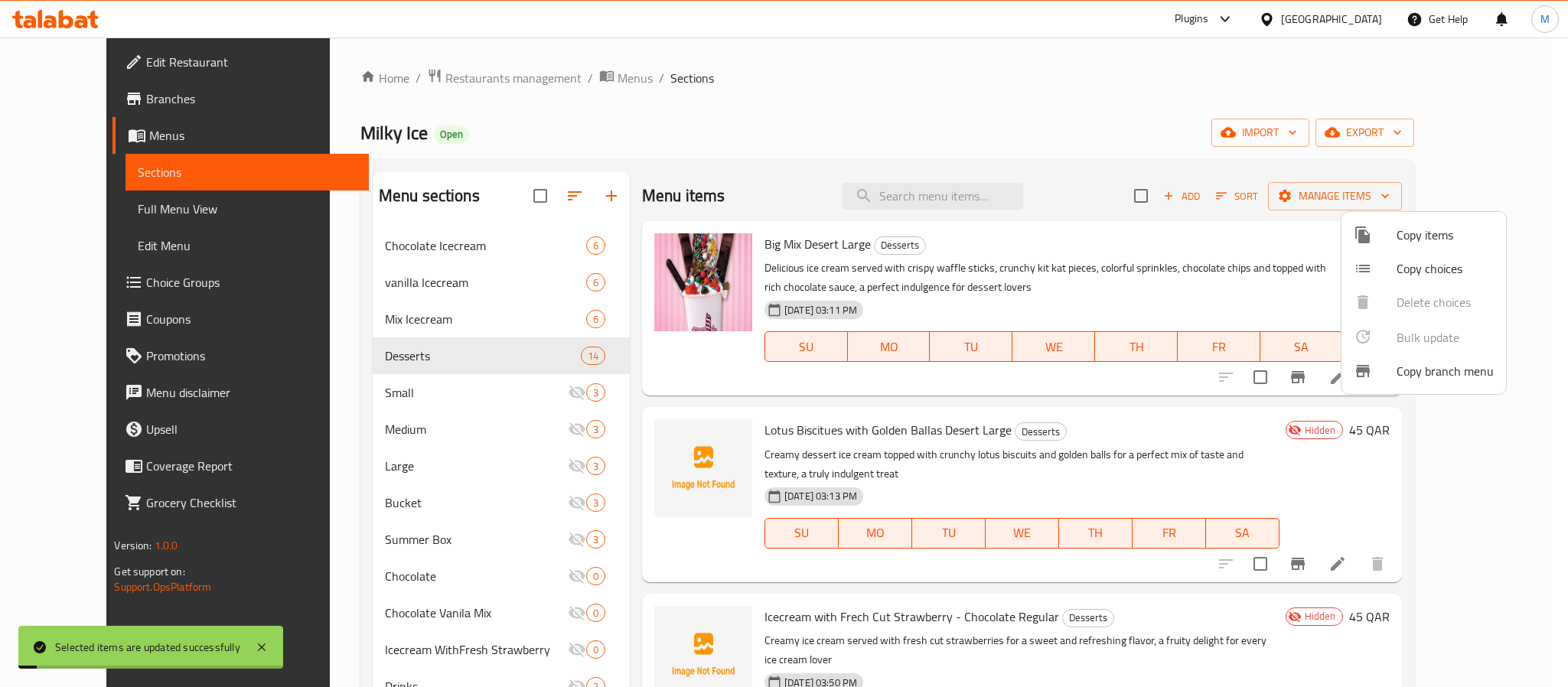
click at [853, 120] on div at bounding box center [784, 344] width 1568 height 687
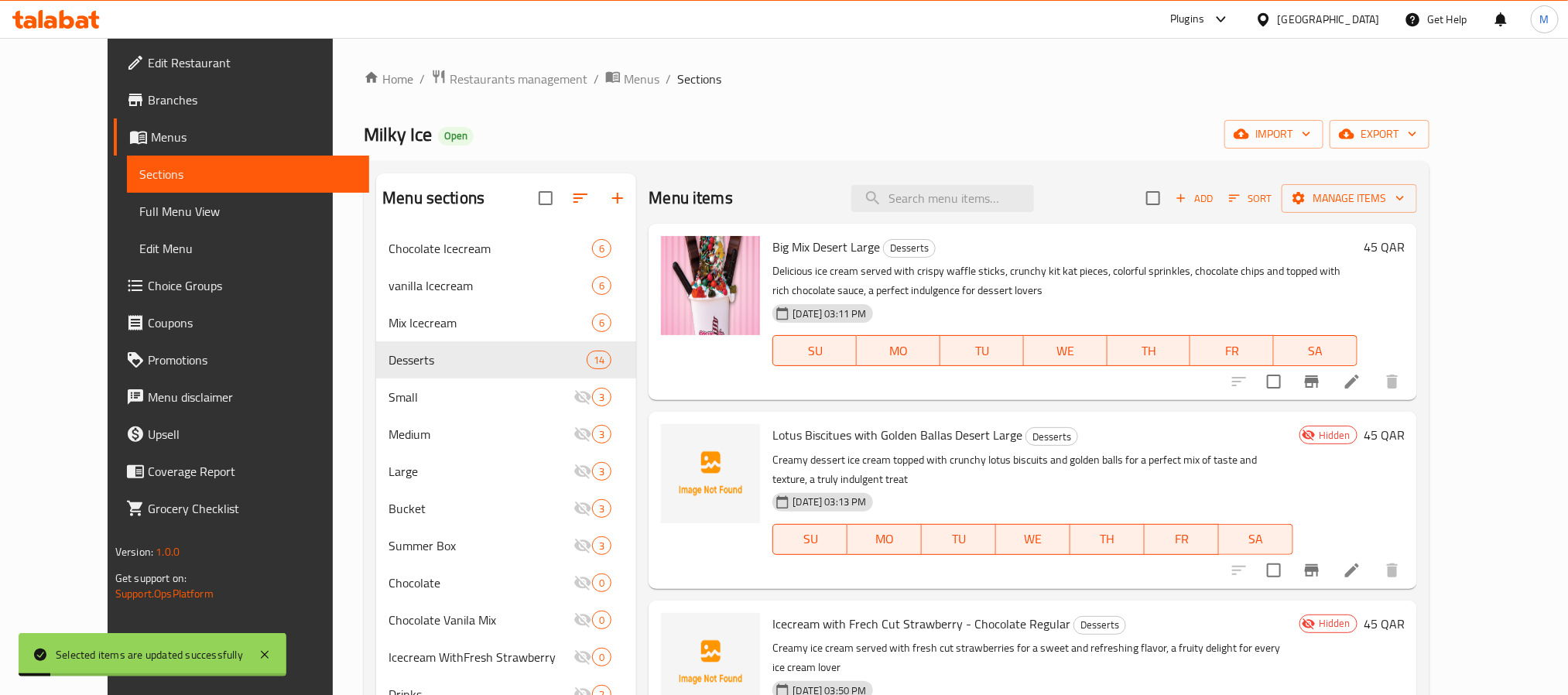
click at [808, 130] on div "Milky Ice Open import export" at bounding box center [897, 134] width 1066 height 29
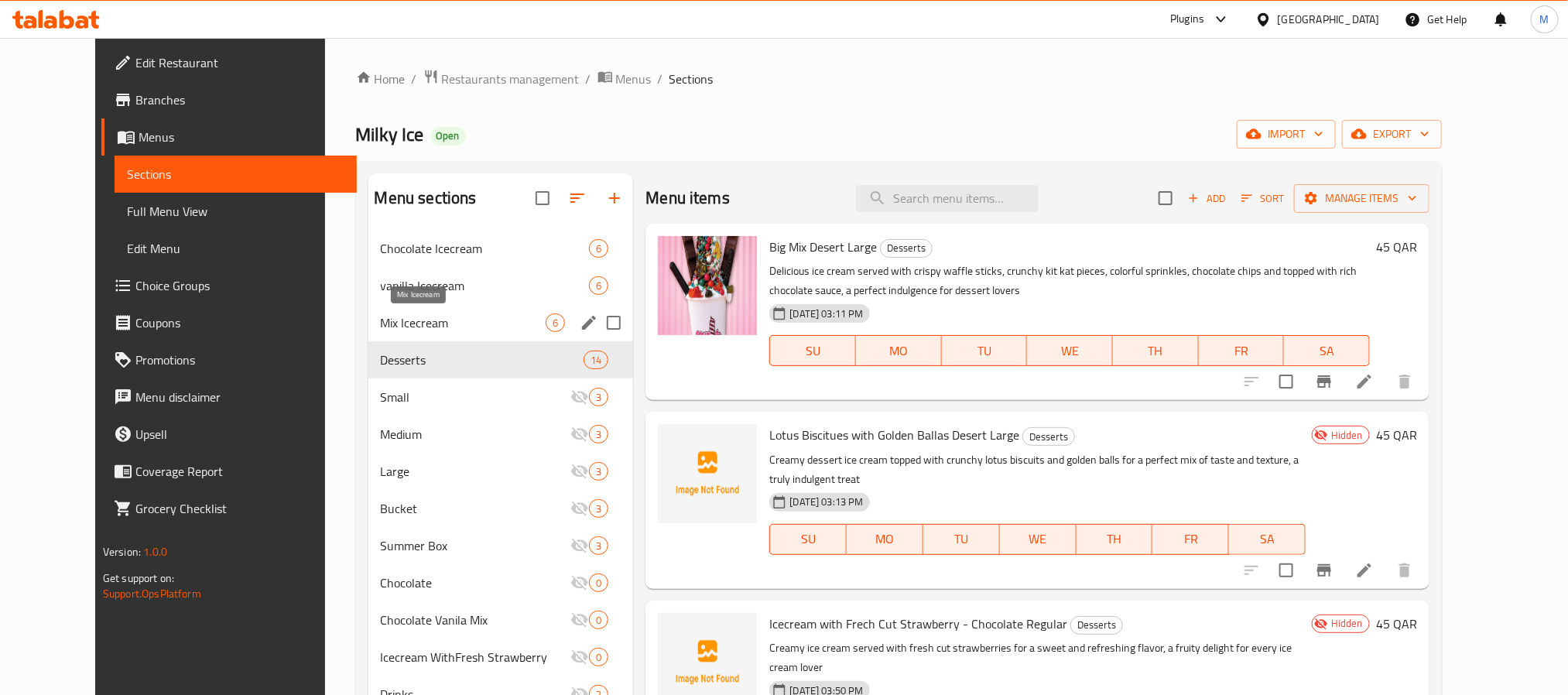
click at [474, 323] on span "Mix Icecream" at bounding box center [464, 322] width 166 height 18
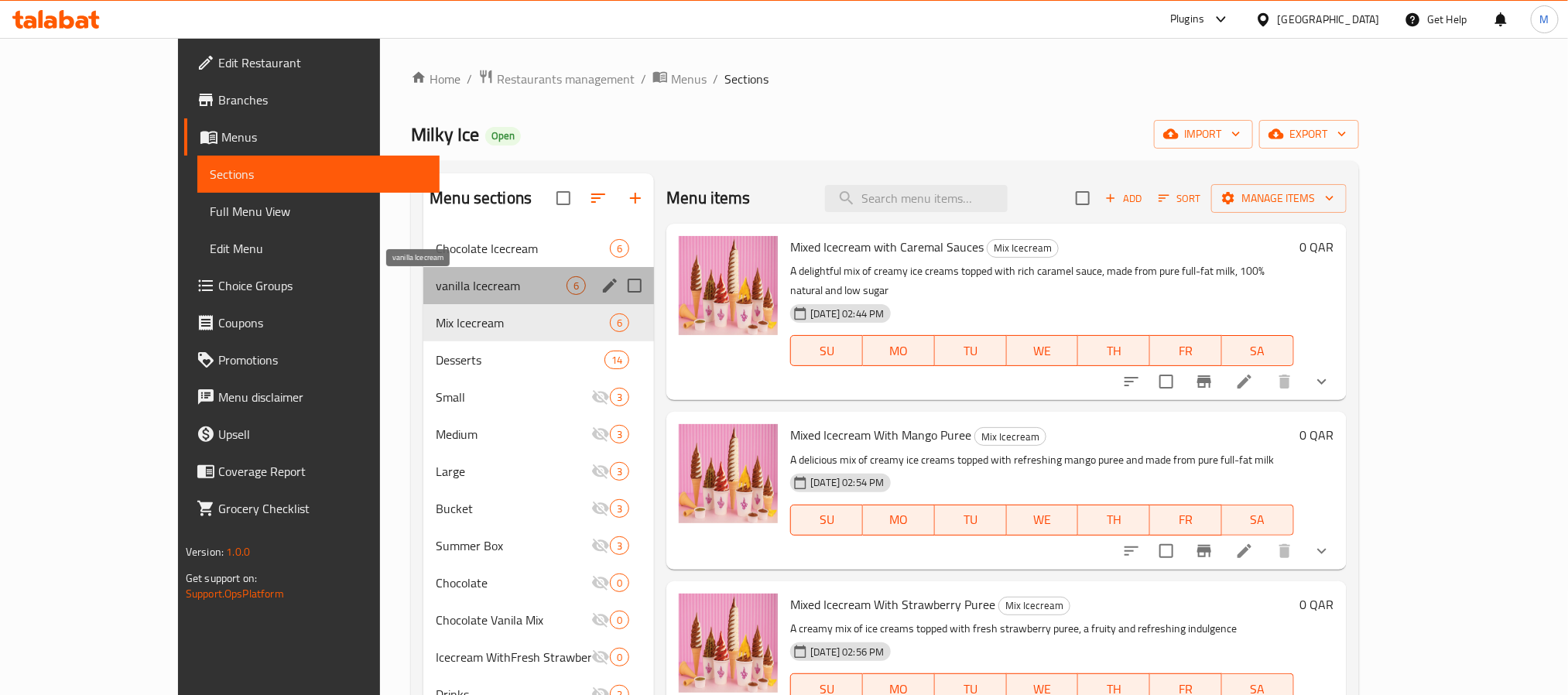
click at [486, 277] on span "vanilla Icecream" at bounding box center [501, 286] width 131 height 18
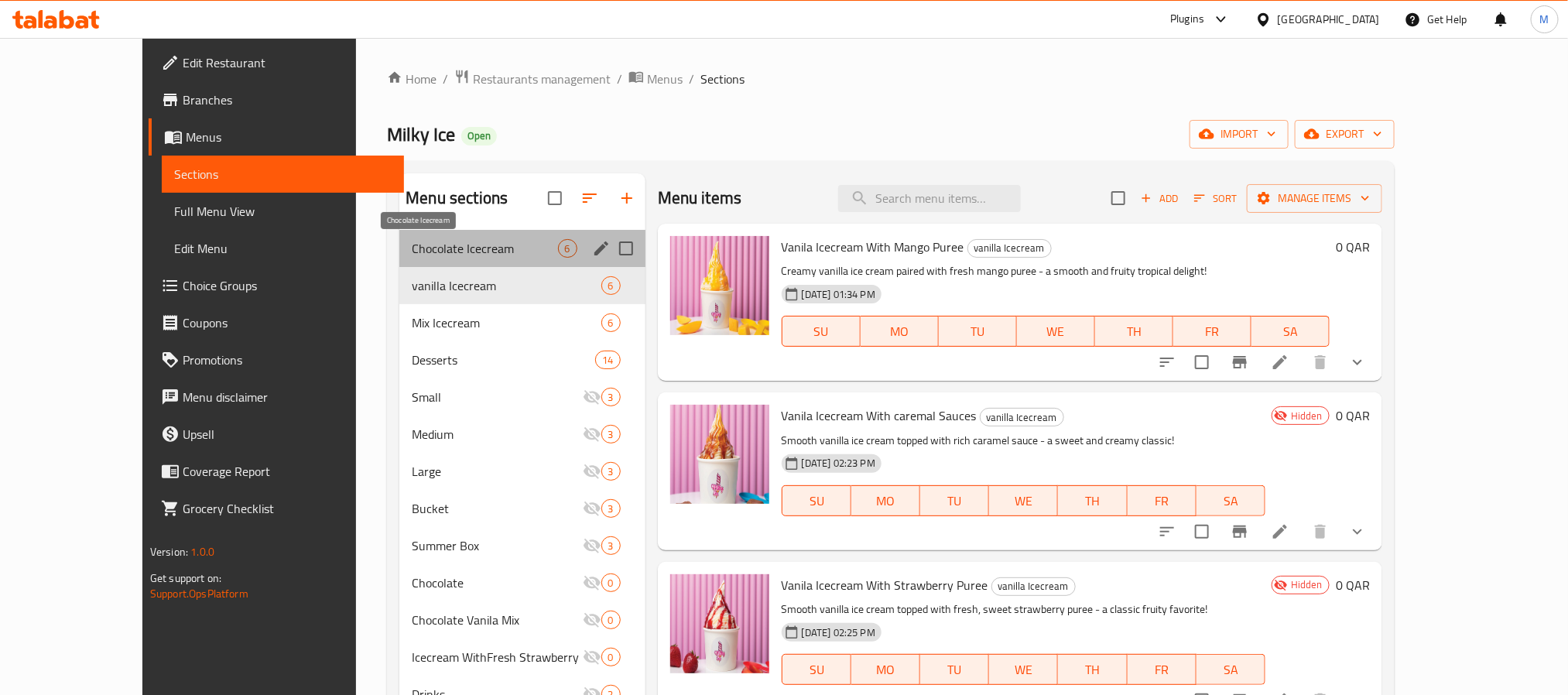
click at [504, 251] on span "Chocolate Icecream" at bounding box center [485, 248] width 146 height 18
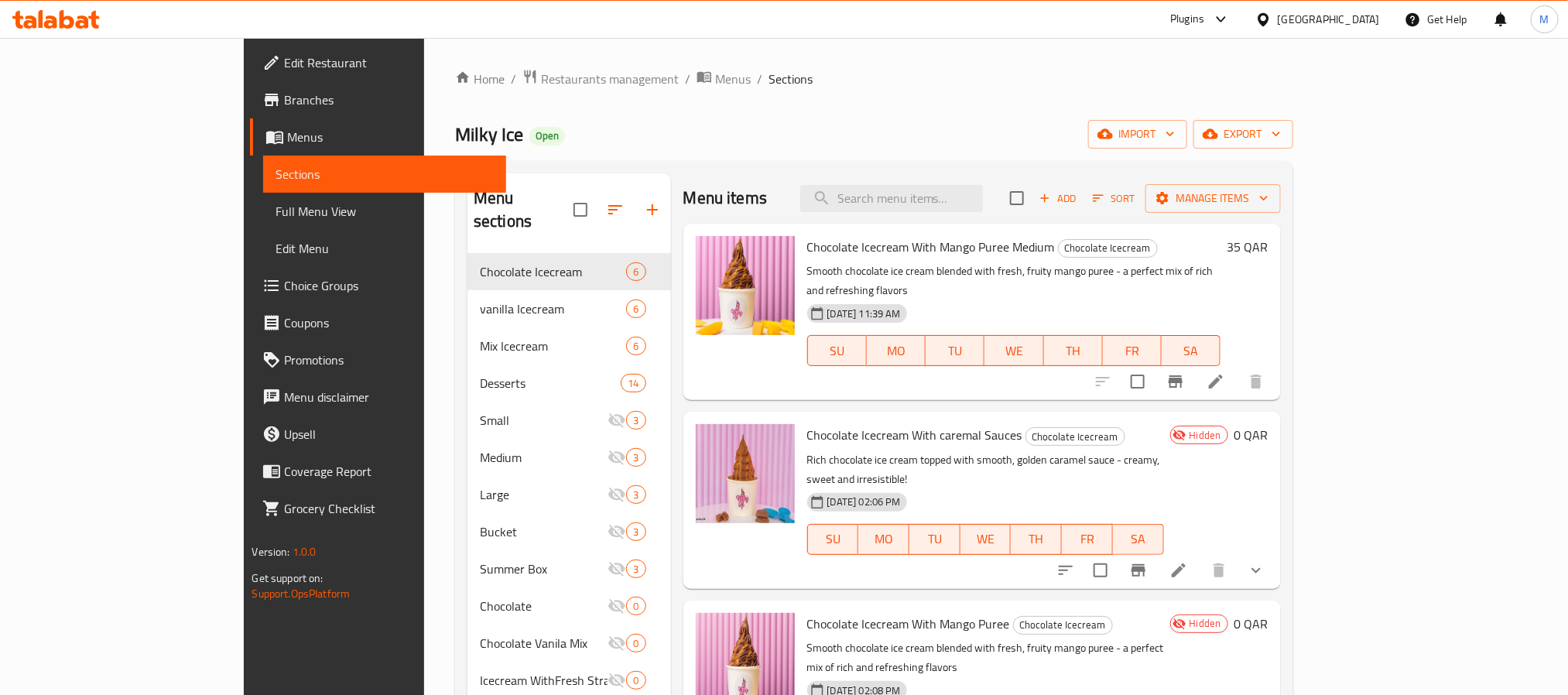
click at [684, 93] on div "Home / Restaurants management / Menus / Sections Milky Ice Open import export M…" at bounding box center [874, 475] width 838 height 812
click at [1281, 140] on span "export" at bounding box center [1243, 134] width 75 height 19
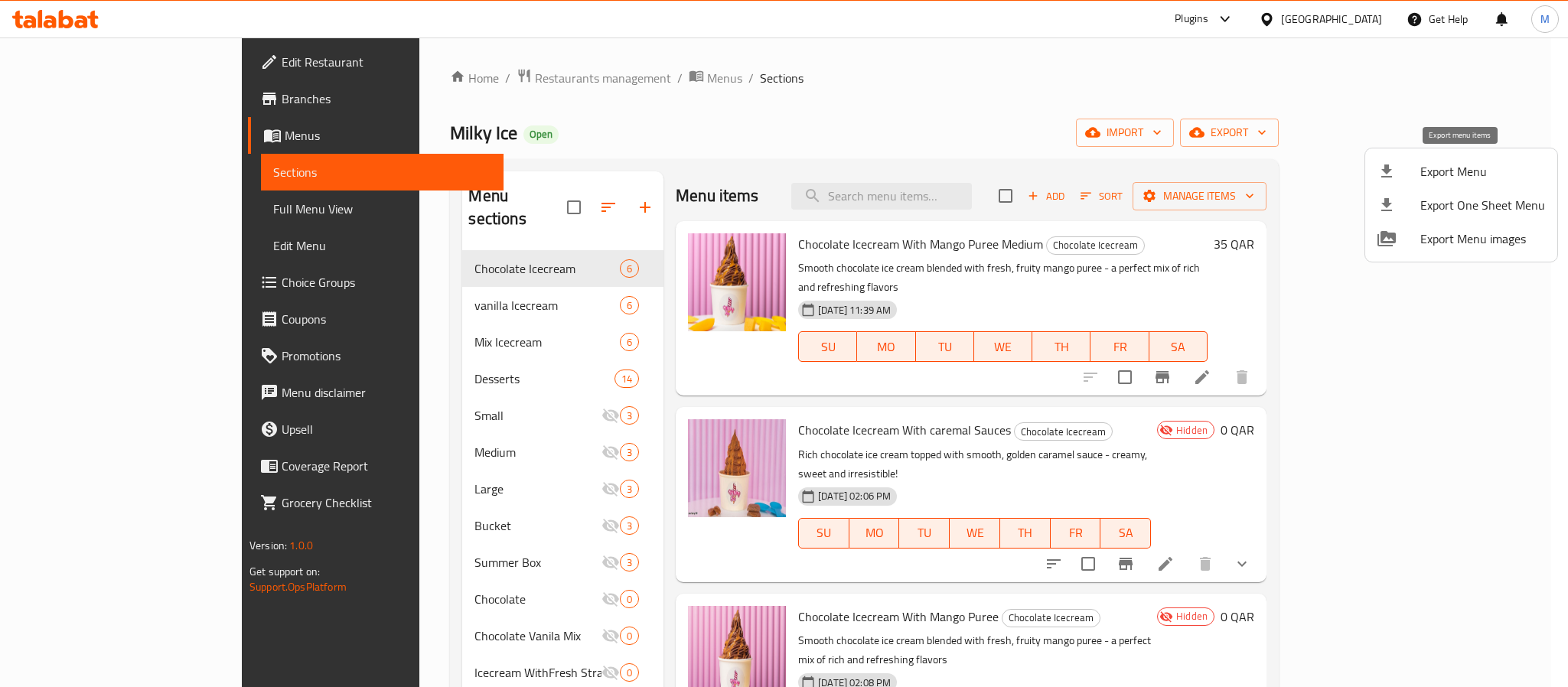
click at [1451, 166] on span "Export Menu" at bounding box center [1483, 171] width 125 height 18
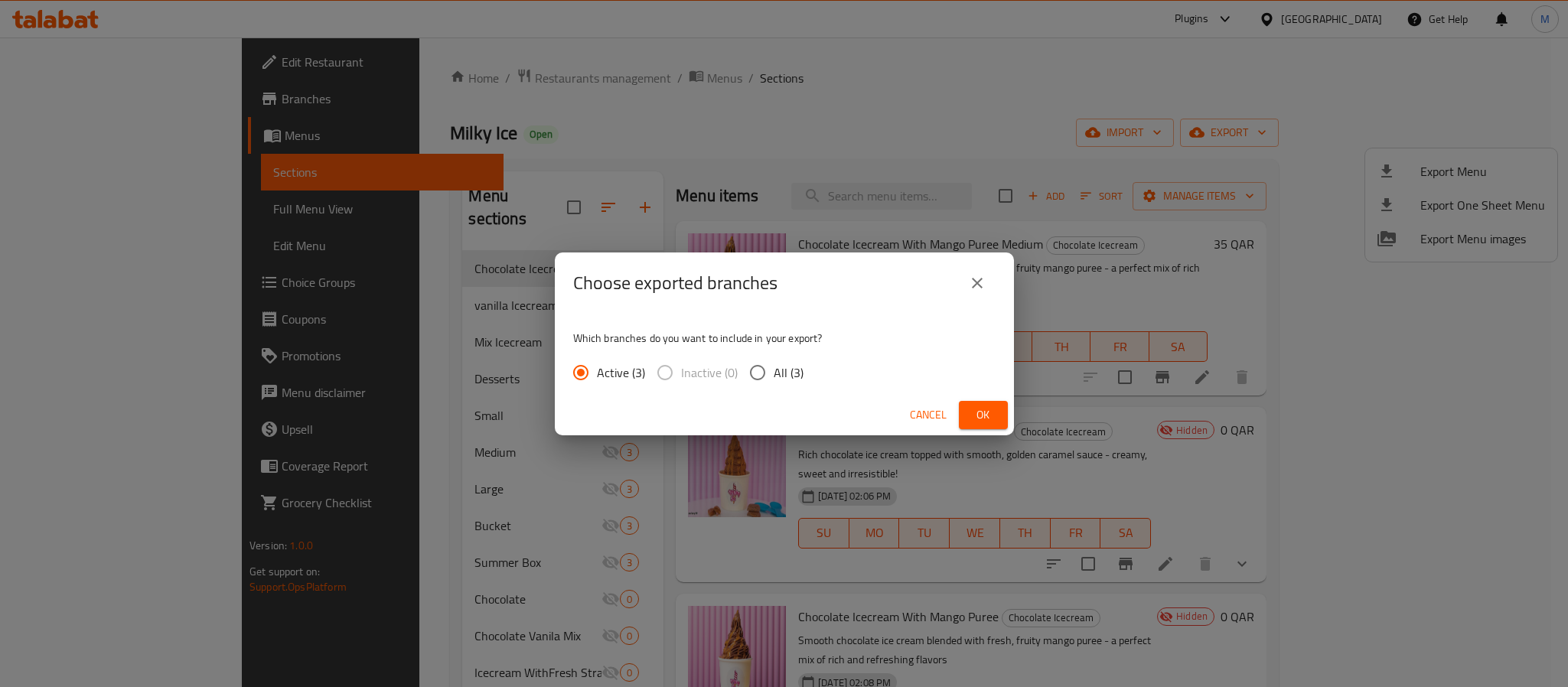
drag, startPoint x: 763, startPoint y: 368, endPoint x: 926, endPoint y: 397, distance: 165.6
click at [767, 369] on input "All (3)" at bounding box center [757, 372] width 32 height 32
radio input "true"
click at [960, 402] on button "Ok" at bounding box center [983, 415] width 49 height 28
